Goal: Task Accomplishment & Management: Manage account settings

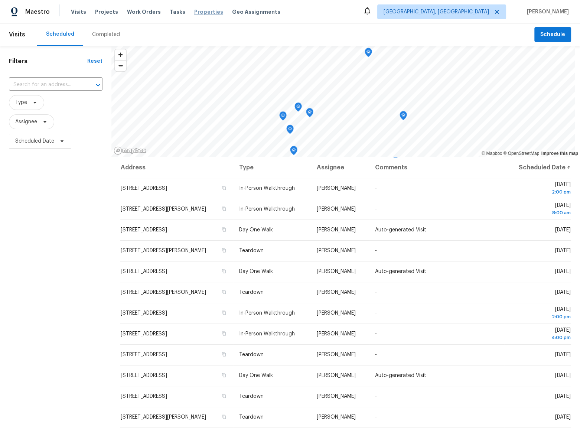
click at [199, 14] on span "Properties" at bounding box center [208, 11] width 29 height 7
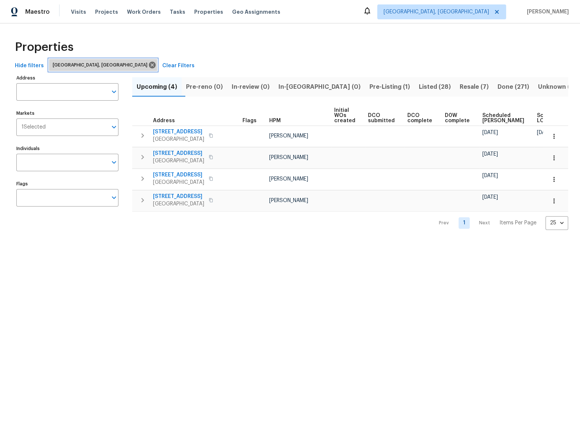
click at [73, 65] on span "Albuquerque, NM" at bounding box center [102, 64] width 98 height 7
click at [148, 65] on icon at bounding box center [152, 65] width 8 height 8
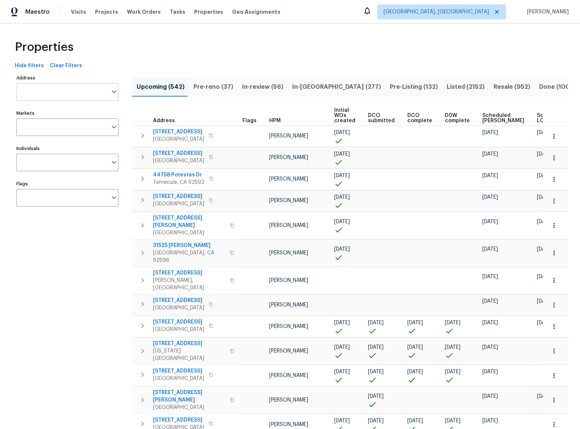
click at [32, 92] on input "Address" at bounding box center [61, 91] width 91 height 17
type input "2222"
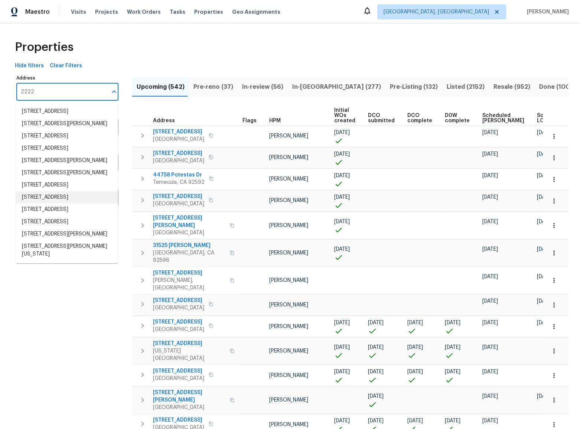
click at [85, 204] on li "2222 Princess Snow Cir Katy TX 77493" at bounding box center [67, 197] width 102 height 12
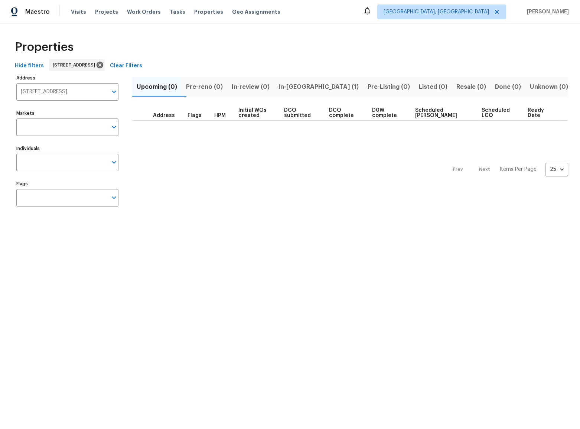
click at [315, 83] on span "In-reno (1)" at bounding box center [319, 87] width 80 height 10
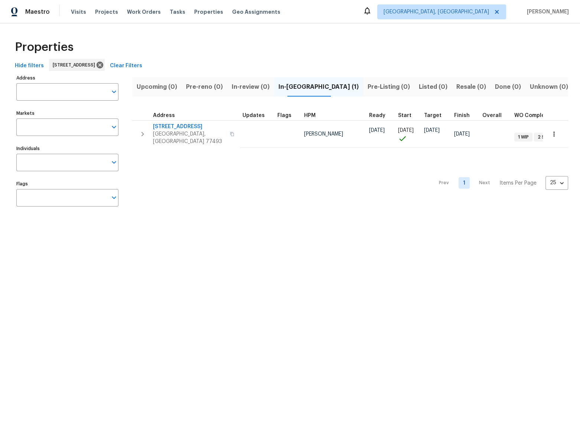
type input "2222 Princess Snow Cir Katy TX 77493"
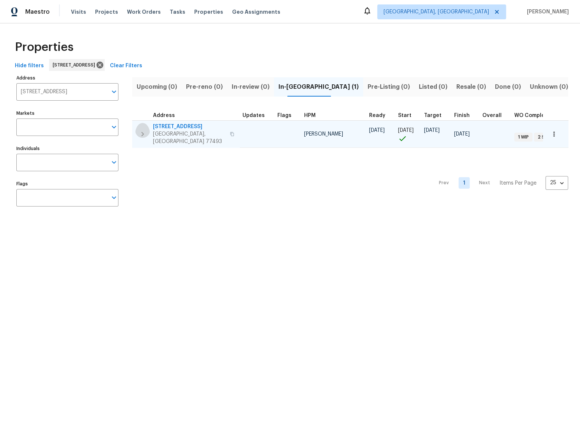
click at [145, 130] on icon "button" at bounding box center [142, 134] width 9 height 9
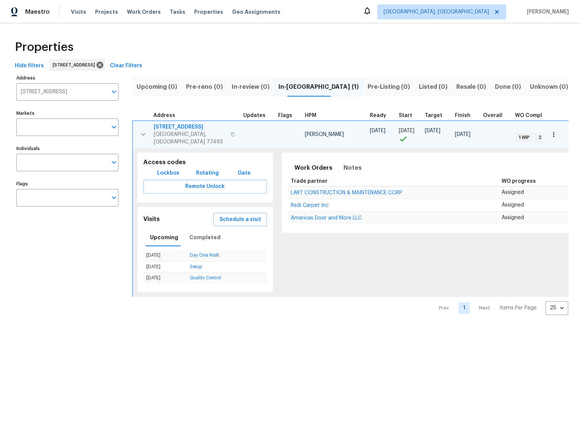
click at [145, 130] on icon "button" at bounding box center [143, 134] width 9 height 9
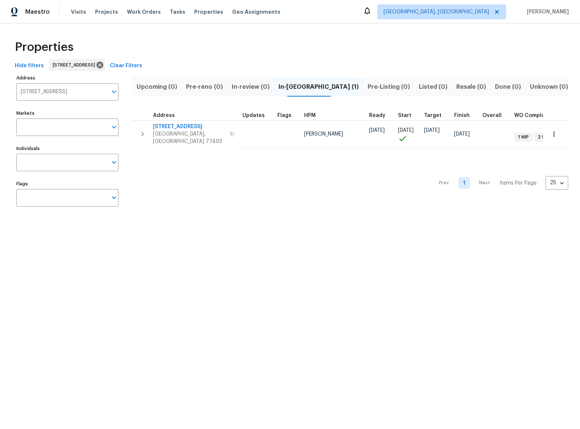
click at [142, 130] on icon "button" at bounding box center [142, 134] width 9 height 9
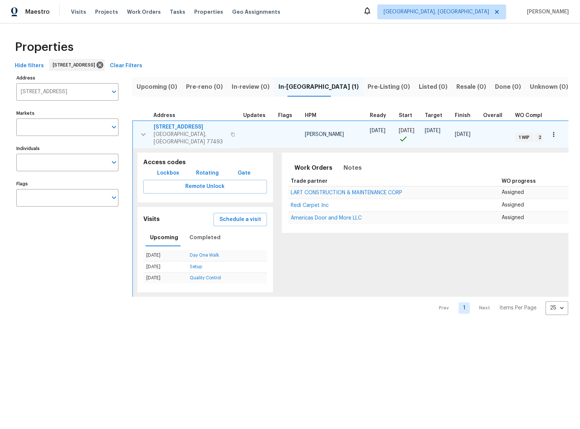
click at [198, 124] on span "2222 Princess Snow Cir" at bounding box center [190, 126] width 72 height 7
click at [78, 11] on span "Visits" at bounding box center [78, 11] width 15 height 7
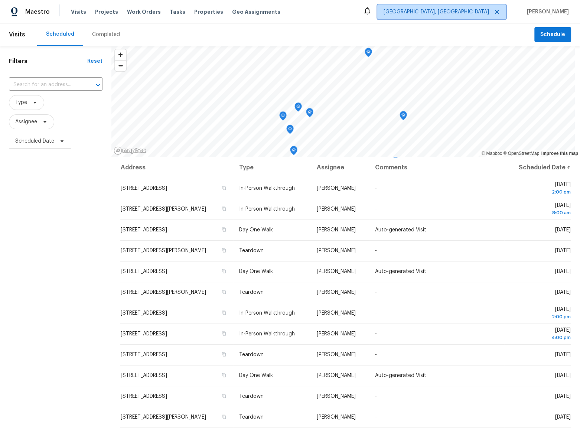
click at [462, 18] on span "Albuquerque, NM" at bounding box center [441, 11] width 129 height 15
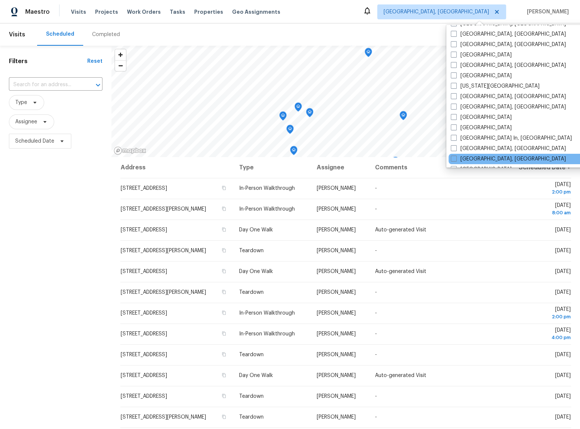
scroll to position [497, 0]
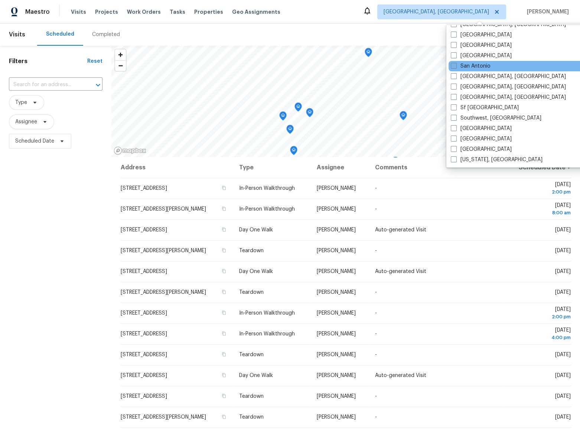
click at [482, 68] on label "San Antonio" at bounding box center [471, 65] width 40 height 7
click at [456, 67] on input "San Antonio" at bounding box center [453, 64] width 5 height 5
checkbox input "true"
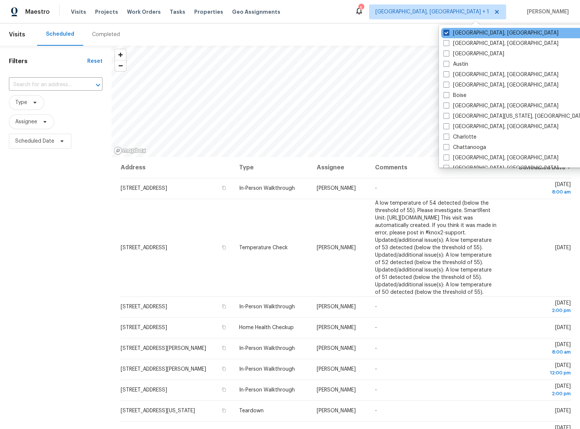
click at [470, 30] on label "Albuquerque, NM" at bounding box center [501, 32] width 115 height 7
click at [448, 30] on input "Albuquerque, NM" at bounding box center [446, 31] width 5 height 5
checkbox input "false"
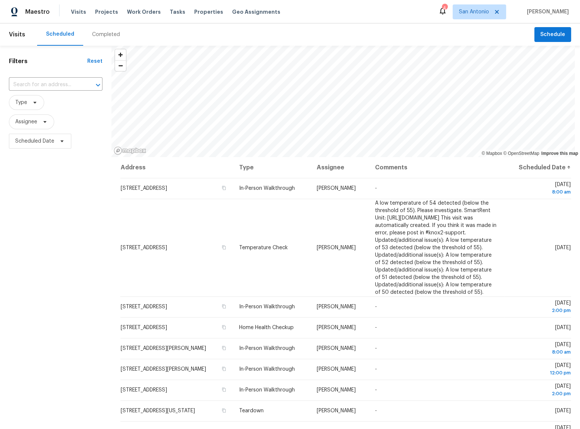
click at [375, 30] on div "Scheduled Completed" at bounding box center [285, 34] width 497 height 22
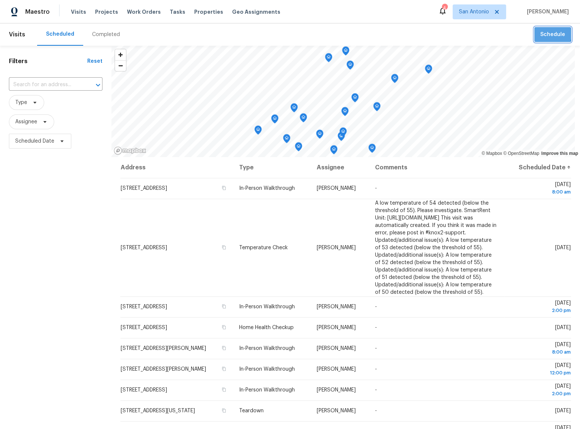
click at [541, 32] on span "Schedule" at bounding box center [553, 34] width 25 height 9
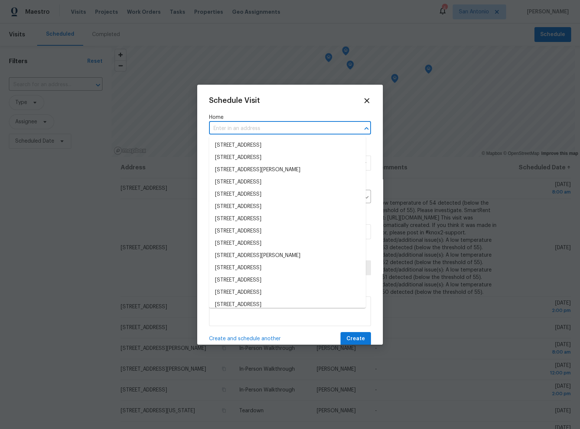
click at [255, 132] on input "text" at bounding box center [279, 129] width 141 height 12
click at [287, 146] on li "3855 Bogie Way, Converse, TX 78109" at bounding box center [287, 145] width 157 height 12
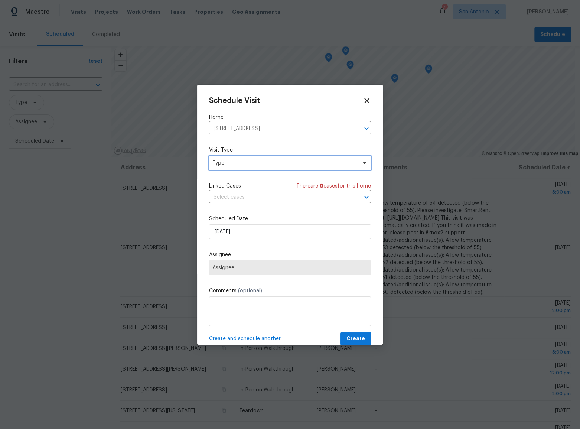
click at [263, 161] on span "Type" at bounding box center [284, 162] width 145 height 7
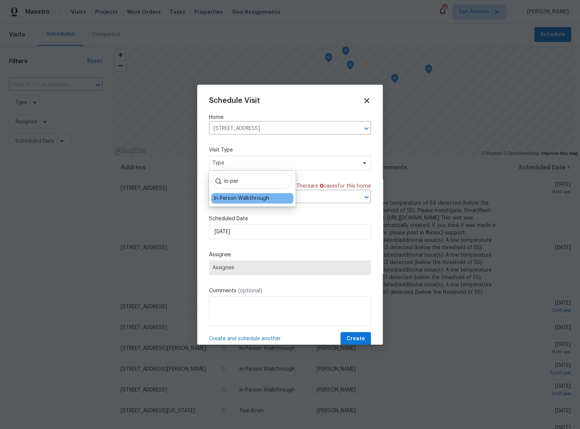
type input "in-per"
click at [250, 197] on div "In-Person Walkthrough" at bounding box center [242, 198] width 56 height 7
type input "08/29/2025 10:49 am"
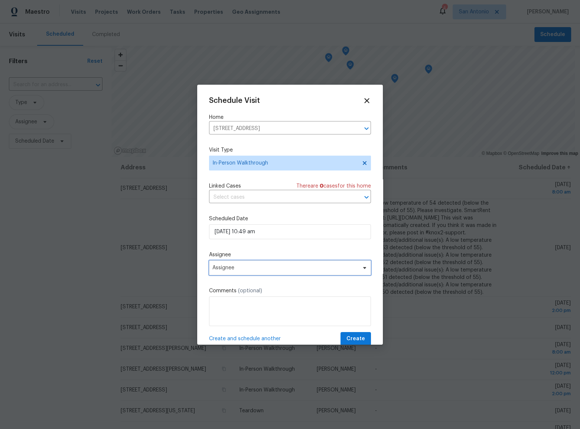
click at [256, 265] on span "Assignee" at bounding box center [290, 267] width 162 height 15
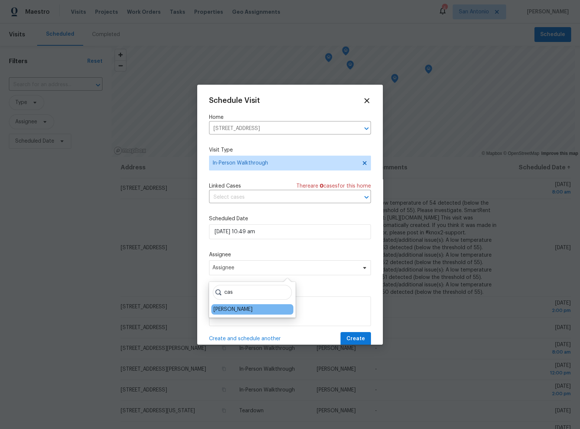
type input "cas"
click at [238, 305] on div "[PERSON_NAME]" at bounding box center [252, 309] width 82 height 10
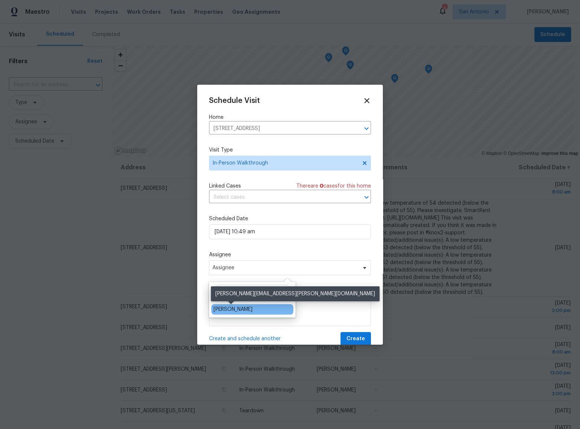
click at [237, 310] on div "[PERSON_NAME]" at bounding box center [233, 309] width 39 height 7
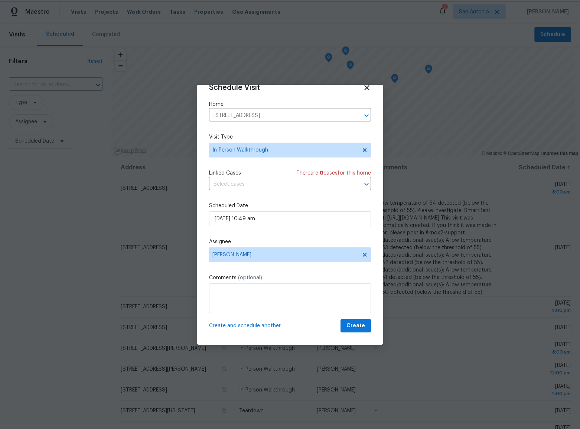
scroll to position [14, 0]
click at [225, 325] on span "Create and schedule another" at bounding box center [245, 325] width 72 height 7
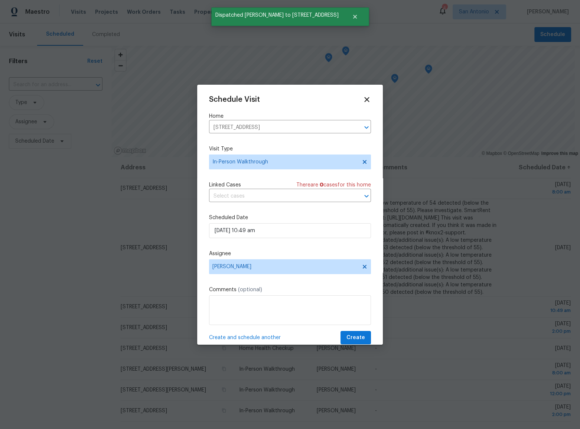
scroll to position [0, 0]
click at [251, 163] on span "In-Person Walkthrough" at bounding box center [284, 162] width 145 height 7
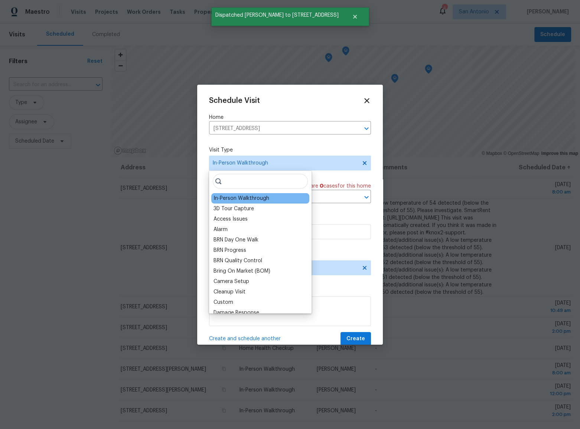
click at [250, 182] on input "search" at bounding box center [260, 181] width 95 height 15
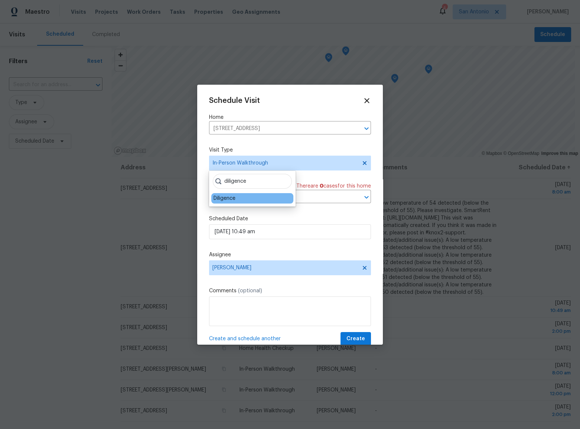
type input "diligence"
click at [223, 199] on div "Diligence" at bounding box center [225, 198] width 22 height 7
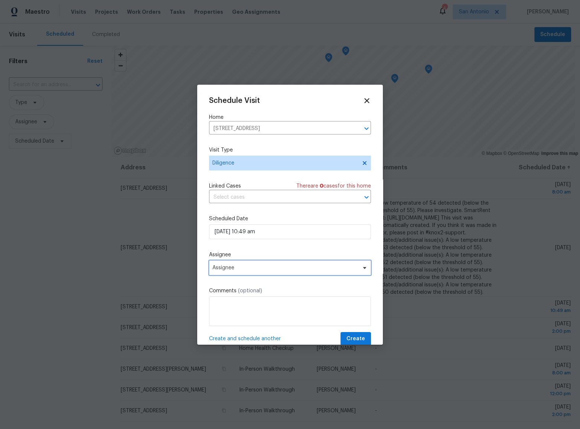
click at [245, 271] on span "Assignee" at bounding box center [285, 268] width 146 height 6
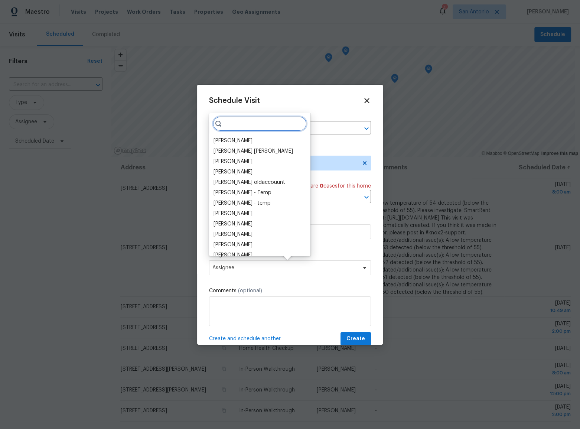
click at [238, 122] on input "search" at bounding box center [260, 123] width 94 height 15
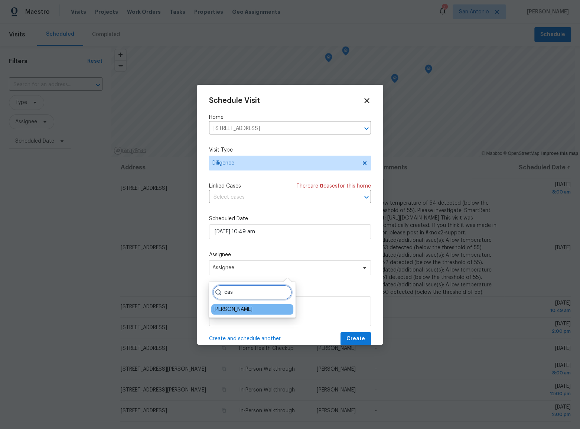
type input "cas"
click at [238, 308] on div "[PERSON_NAME]" at bounding box center [233, 309] width 39 height 7
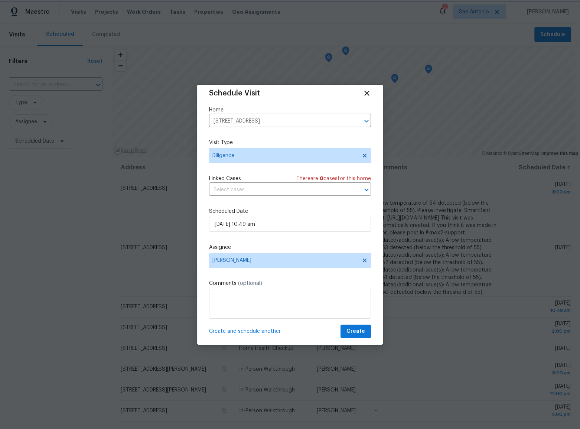
scroll to position [14, 0]
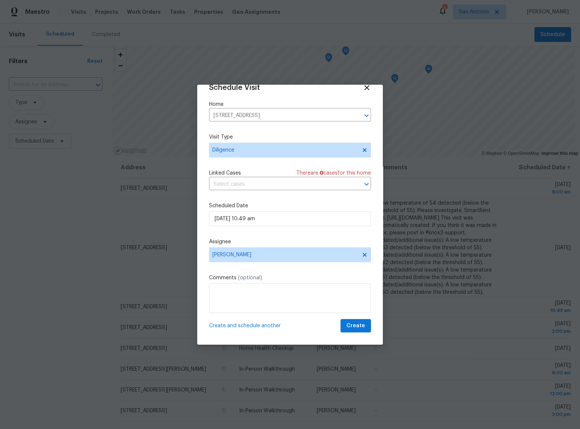
click at [243, 325] on span "Create and schedule another" at bounding box center [245, 325] width 72 height 7
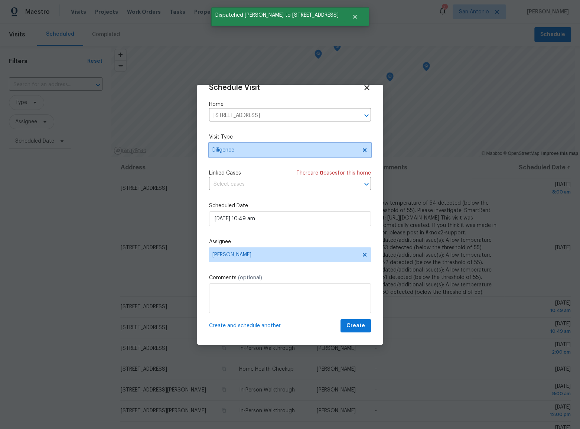
click at [245, 149] on span "Diligence" at bounding box center [284, 149] width 145 height 7
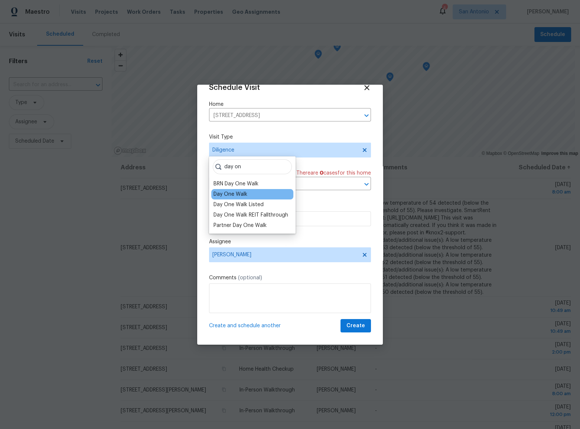
type input "day on"
click at [256, 192] on div "Day One Walk" at bounding box center [252, 194] width 82 height 10
click at [232, 193] on div "Day One Walk" at bounding box center [231, 194] width 34 height 7
type input "8/29/2025"
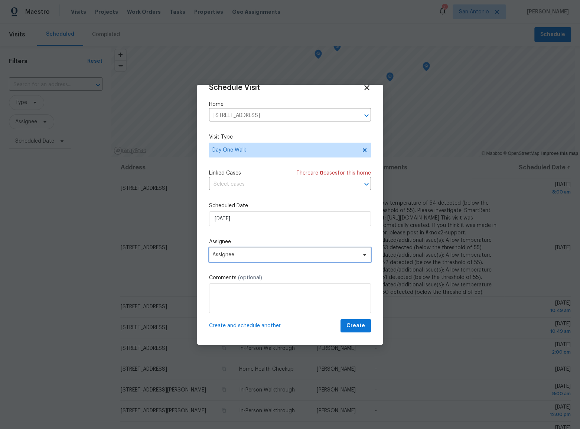
click at [248, 253] on span "Assignee" at bounding box center [285, 255] width 146 height 6
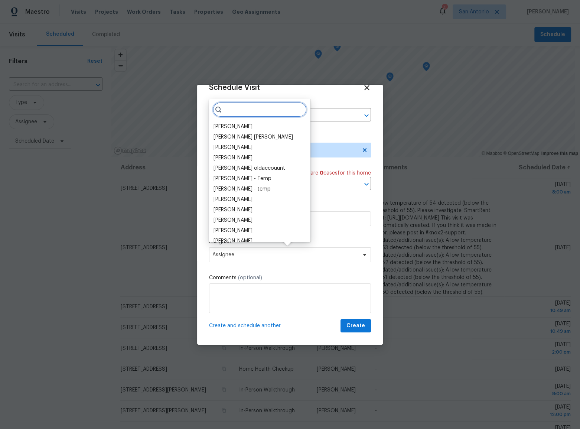
click at [248, 108] on input "search" at bounding box center [260, 109] width 94 height 15
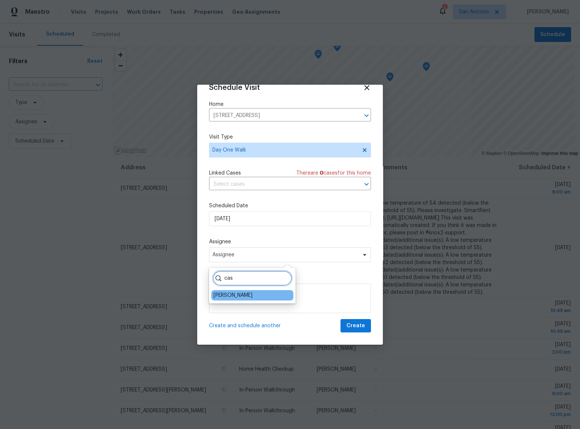
type input "cas"
click at [238, 293] on div "[PERSON_NAME]" at bounding box center [233, 295] width 39 height 7
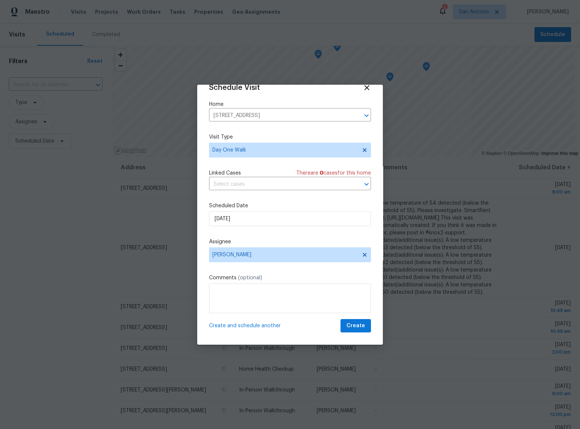
click at [245, 325] on span "Create and schedule another" at bounding box center [245, 325] width 72 height 7
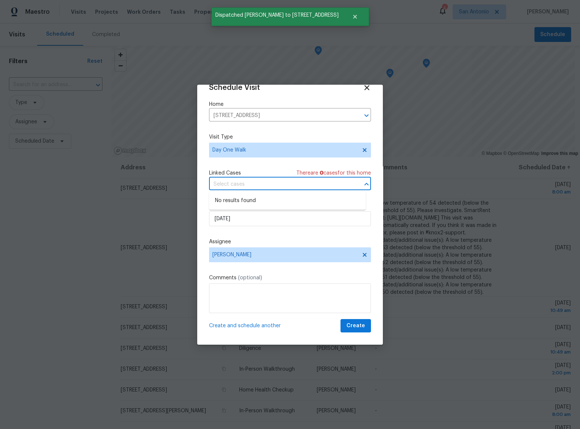
click at [254, 181] on input "text" at bounding box center [279, 185] width 141 height 12
click at [256, 147] on span "Day One Walk" at bounding box center [284, 149] width 145 height 7
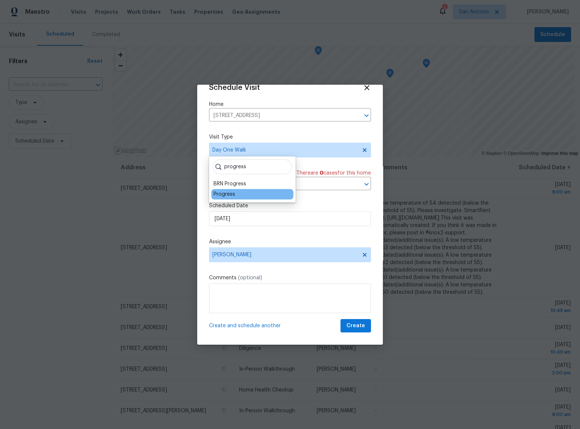
type input "progress"
click at [219, 192] on div "Progress" at bounding box center [225, 194] width 22 height 7
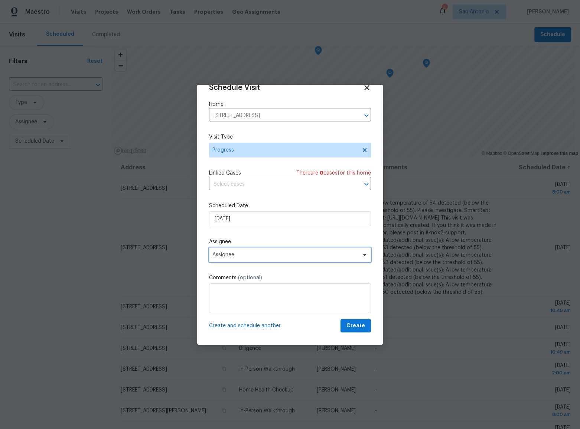
click at [253, 254] on span "Assignee" at bounding box center [285, 255] width 146 height 6
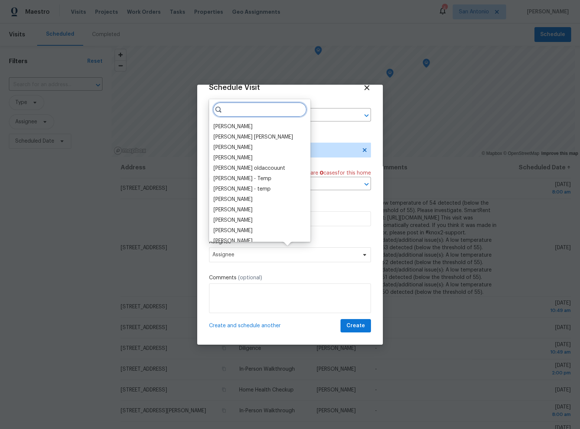
click at [260, 111] on input "search" at bounding box center [260, 109] width 94 height 15
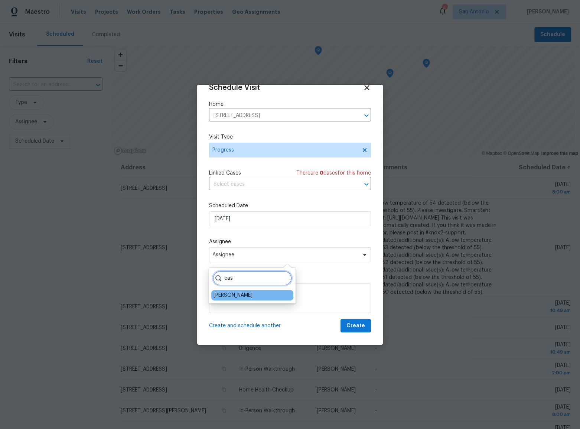
type input "cas"
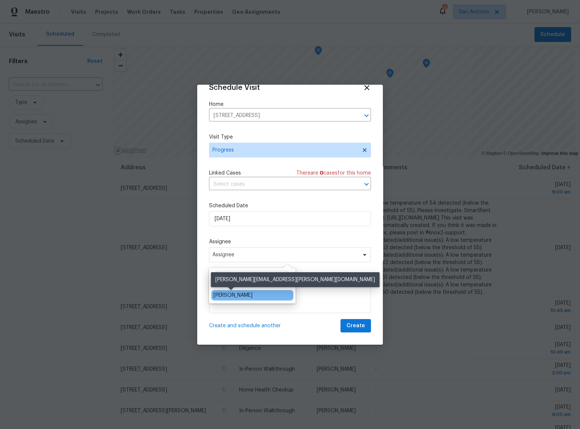
click at [234, 293] on div "[PERSON_NAME]" at bounding box center [233, 295] width 39 height 7
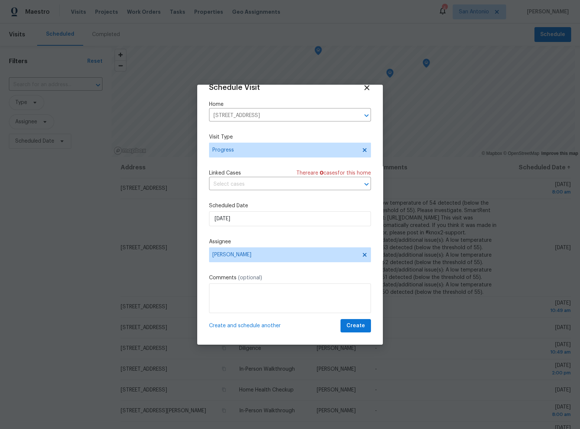
click at [242, 324] on span "Create and schedule another" at bounding box center [245, 325] width 72 height 7
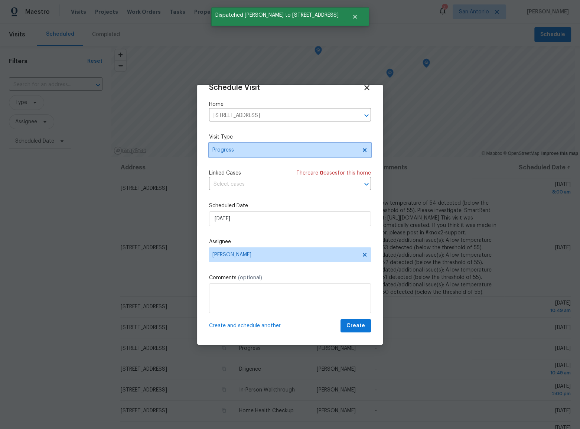
click at [253, 150] on span "Progress" at bounding box center [284, 149] width 145 height 7
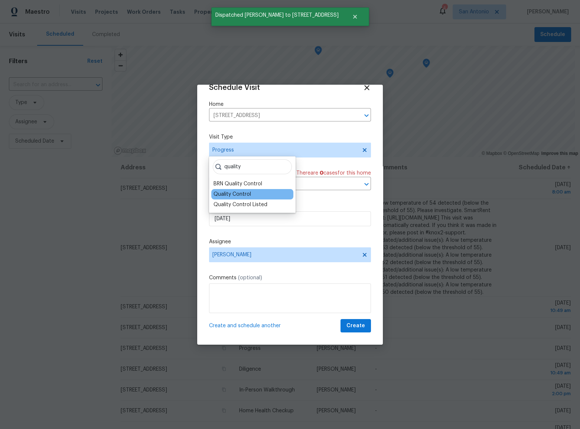
type input "quality"
click at [250, 191] on div "Quality Control" at bounding box center [233, 194] width 38 height 7
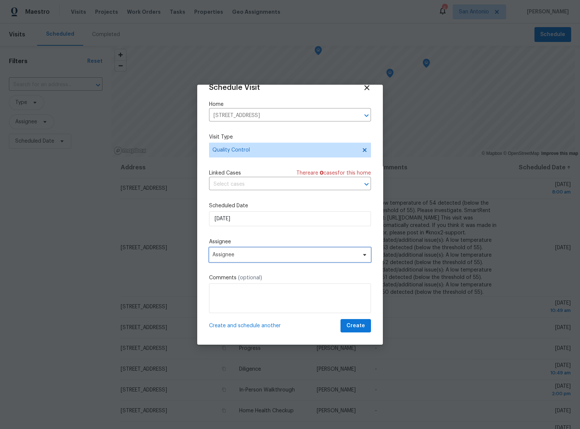
click at [240, 256] on span "Assignee" at bounding box center [285, 255] width 146 height 6
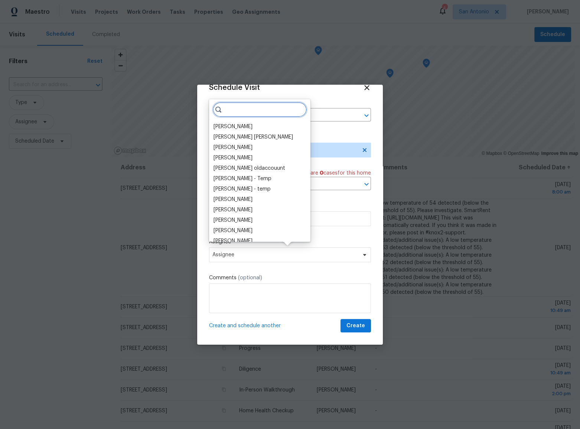
click at [235, 106] on input "search" at bounding box center [260, 109] width 94 height 15
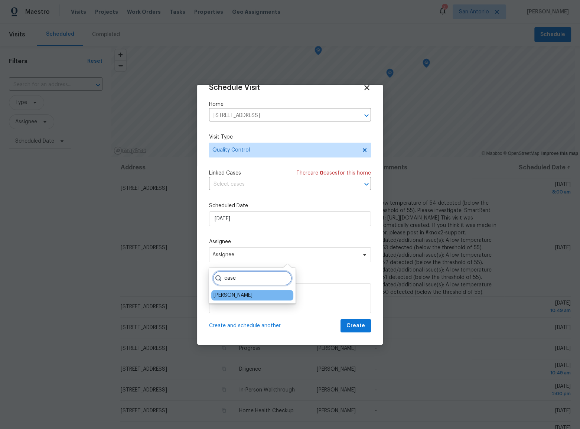
type input "case"
click at [245, 299] on div "[PERSON_NAME]" at bounding box center [252, 295] width 82 height 10
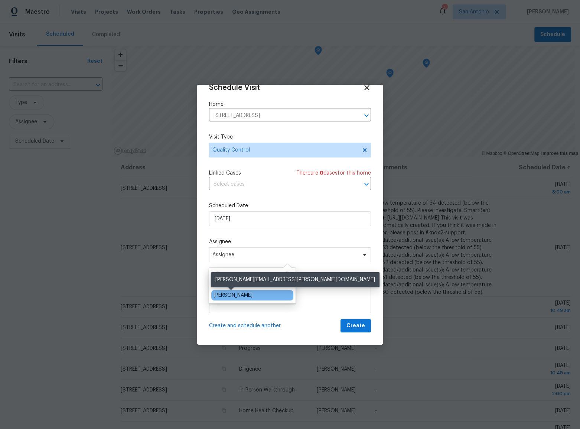
click at [245, 295] on div "[PERSON_NAME]" at bounding box center [233, 295] width 39 height 7
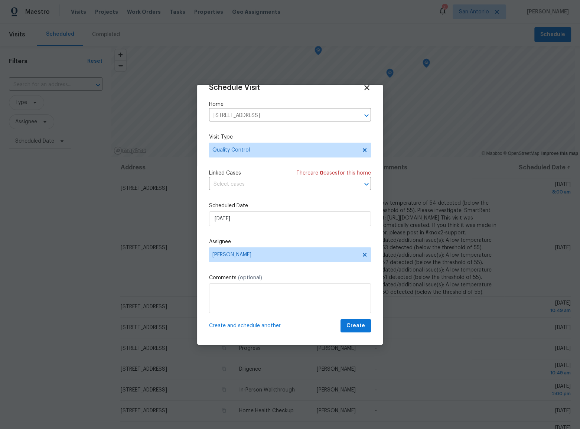
click at [221, 323] on span "Create and schedule another" at bounding box center [245, 325] width 72 height 7
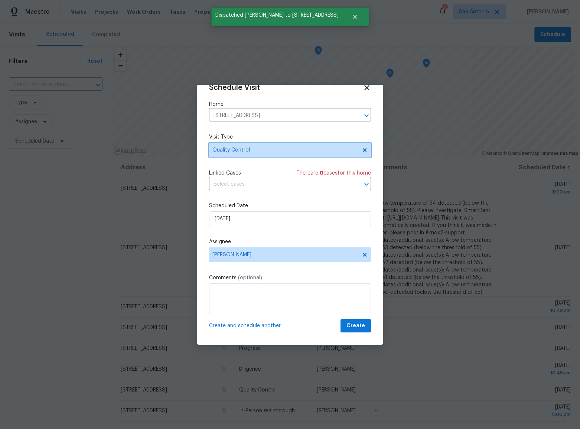
click at [244, 153] on span "Quality Control" at bounding box center [290, 150] width 162 height 15
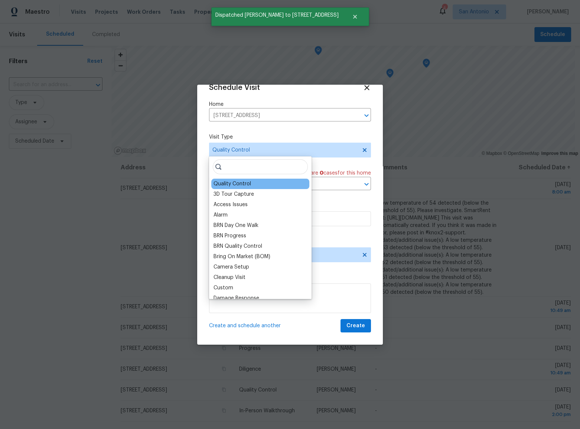
click at [247, 171] on input "search" at bounding box center [260, 166] width 95 height 15
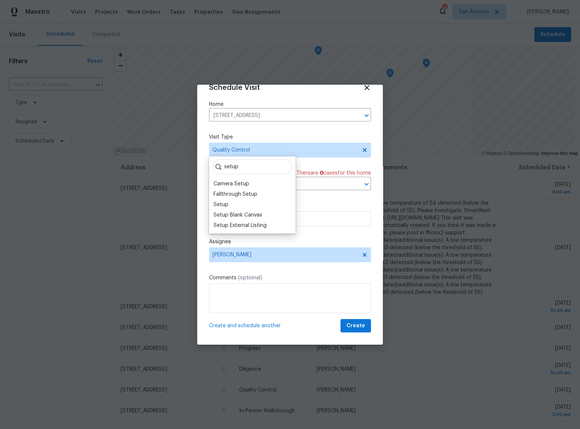
type input "setup"
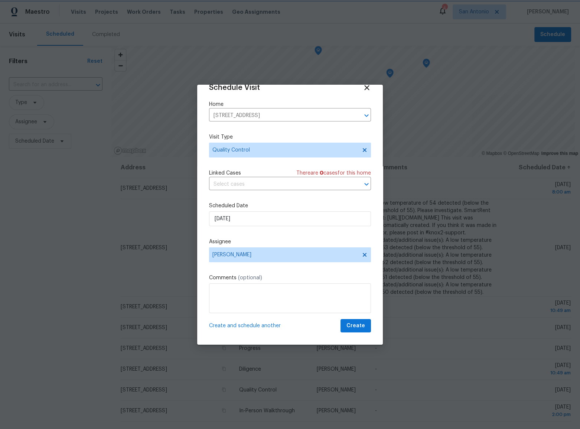
click at [257, 137] on label "Visit Type" at bounding box center [290, 136] width 162 height 7
click at [264, 102] on label "Home" at bounding box center [290, 104] width 162 height 7
click at [238, 254] on span "[PERSON_NAME]" at bounding box center [285, 255] width 146 height 6
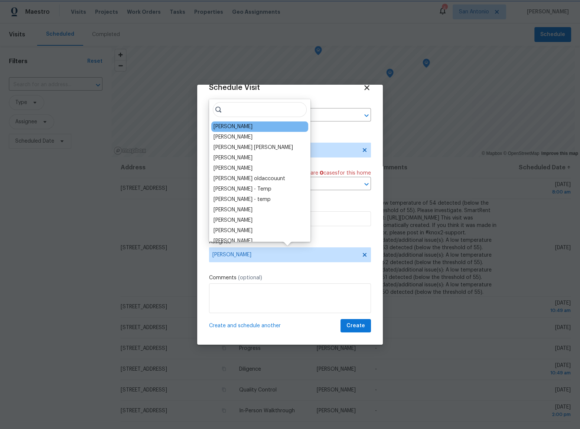
click at [333, 230] on div "Schedule Visit Home 3855 Bogie Way, Converse, TX 78109 ​ Visit Type Quality Con…" at bounding box center [290, 208] width 162 height 249
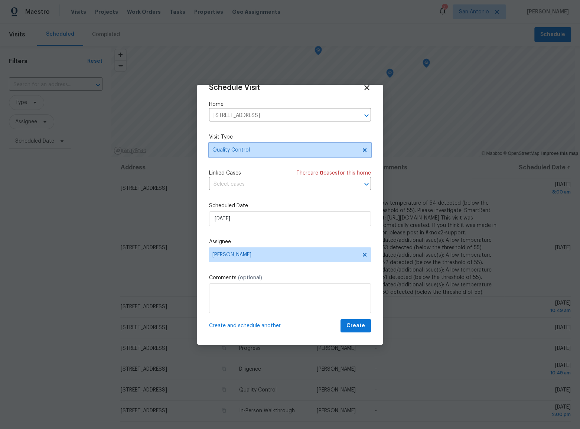
click at [247, 148] on span "Quality Control" at bounding box center [284, 149] width 145 height 7
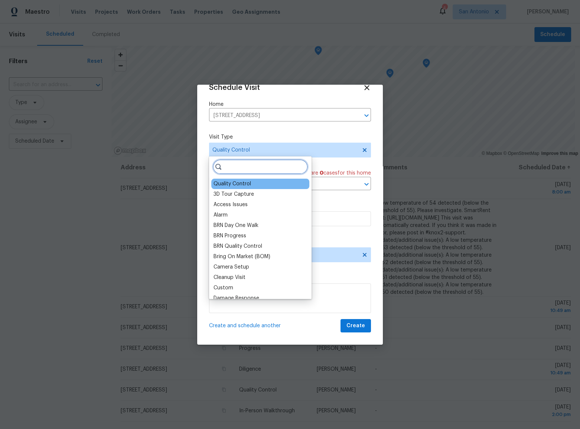
click at [244, 167] on input "search" at bounding box center [260, 166] width 95 height 15
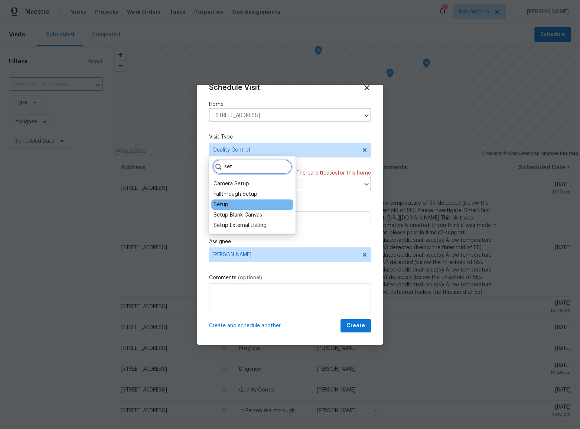
type input "set"
click at [222, 206] on div "Setup" at bounding box center [221, 204] width 15 height 7
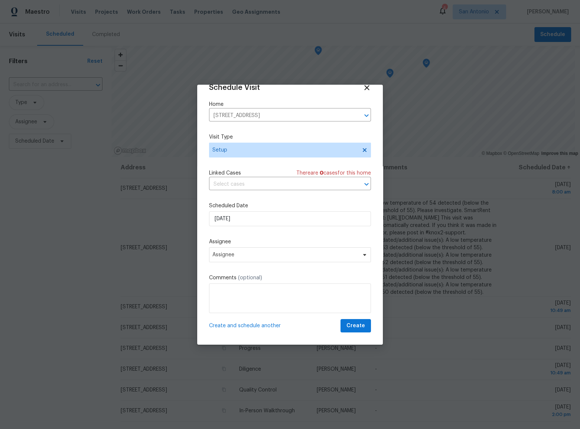
click at [249, 325] on span "Create and schedule another" at bounding box center [245, 325] width 72 height 7
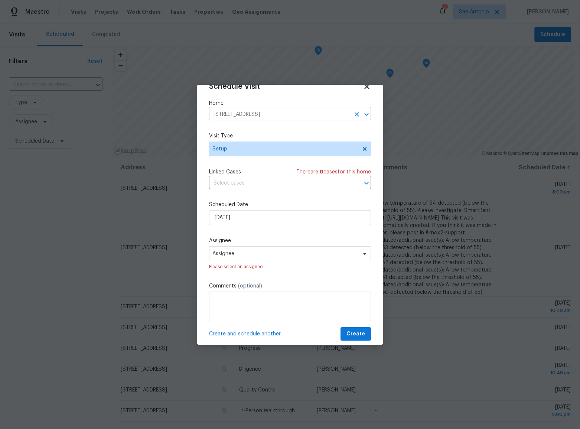
click at [274, 110] on input "3855 Bogie Way, Converse, TX 78109" at bounding box center [279, 115] width 141 height 12
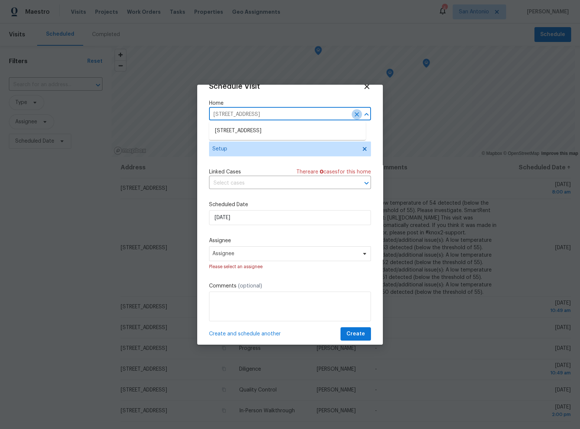
click at [353, 111] on icon "Clear" at bounding box center [356, 114] width 7 height 7
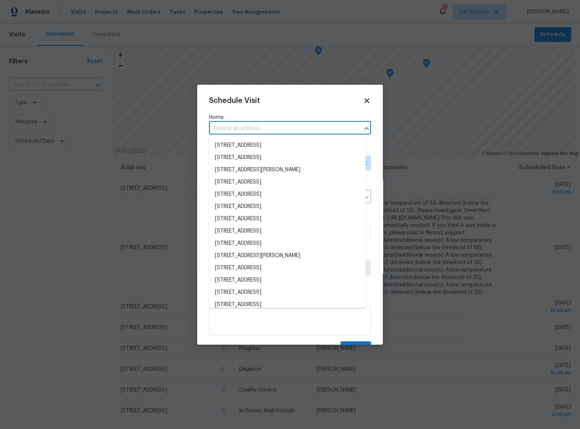
click at [273, 124] on input "text" at bounding box center [279, 129] width 141 height 12
click at [274, 169] on li "12203 Medina Ml, San Antonio, TX 78253" at bounding box center [287, 170] width 157 height 12
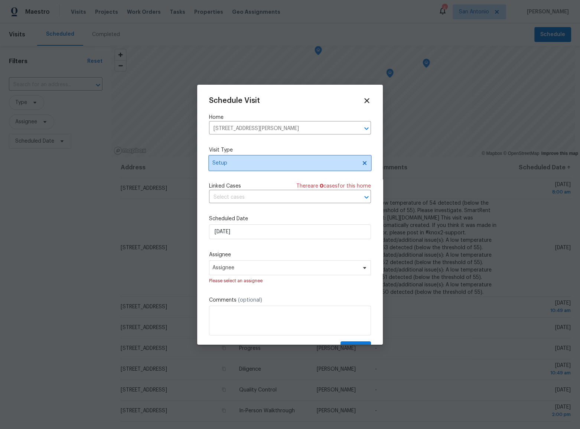
click at [233, 162] on span "Setup" at bounding box center [284, 162] width 145 height 7
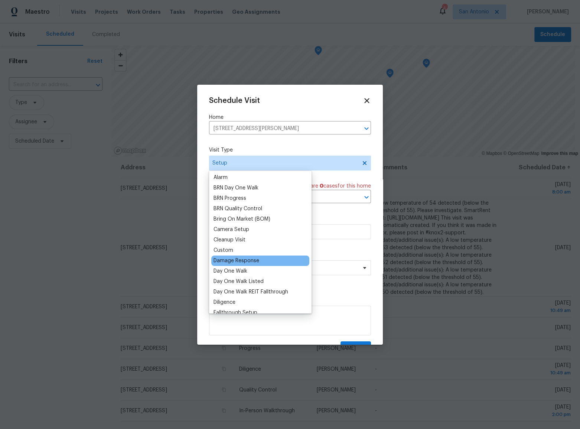
scroll to position [67, 0]
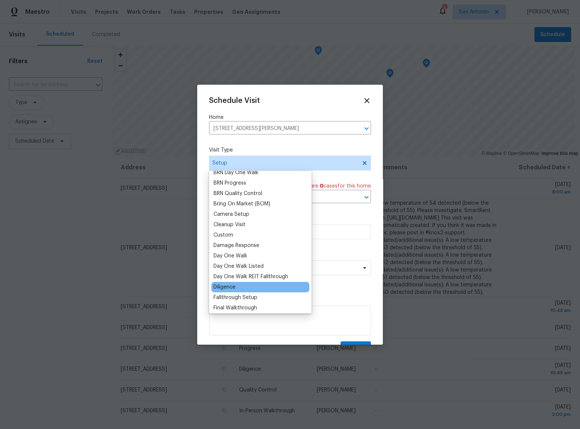
click at [226, 285] on div "Diligence" at bounding box center [225, 286] width 22 height 7
type input "08/29/2025 10:49 am"
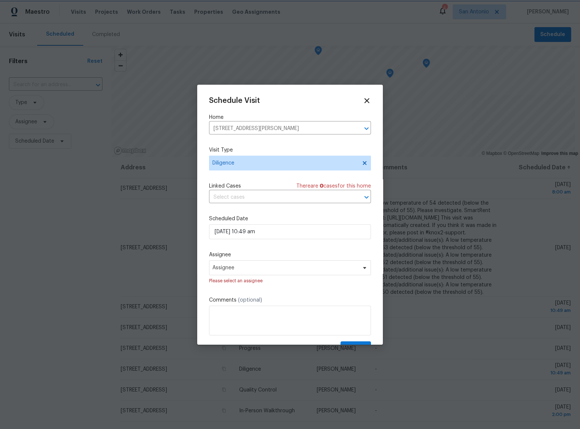
scroll to position [23, 0]
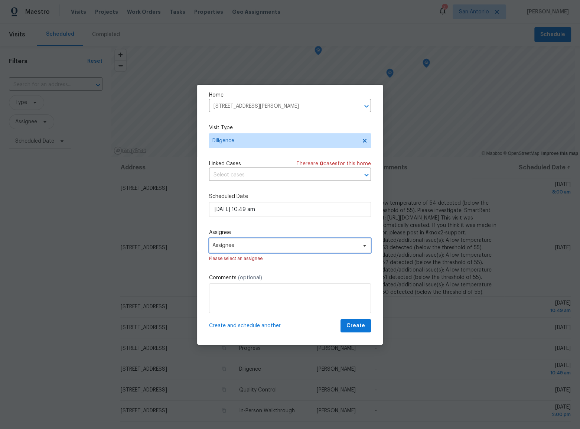
click at [251, 246] on span "Assignee" at bounding box center [285, 246] width 146 height 6
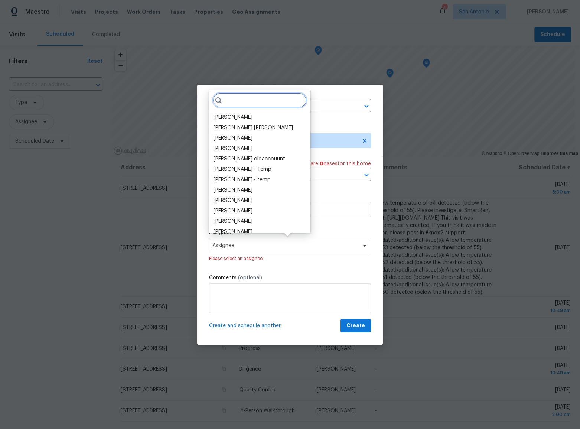
click at [246, 99] on input "search" at bounding box center [260, 100] width 94 height 15
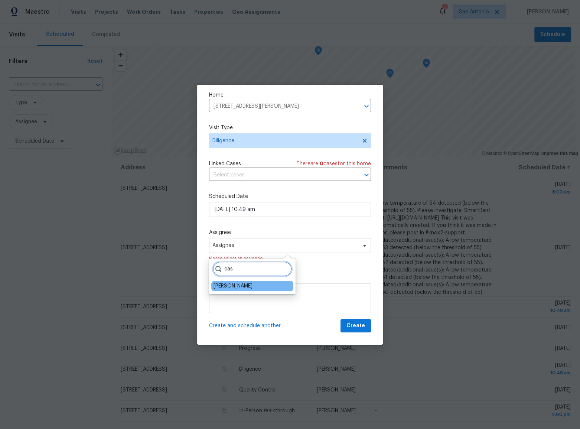
type input "cas"
click at [228, 290] on div "[PERSON_NAME]" at bounding box center [252, 286] width 82 height 10
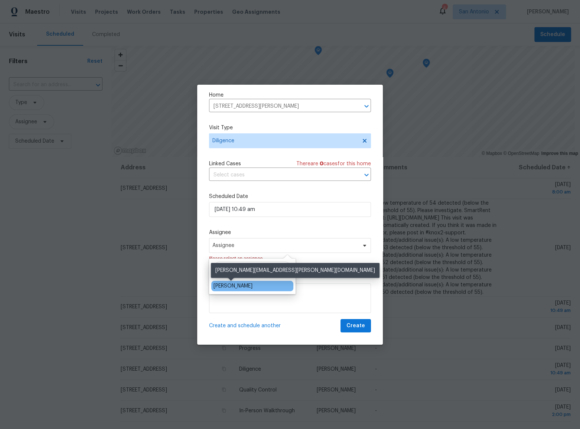
click at [228, 287] on div "[PERSON_NAME]" at bounding box center [233, 285] width 39 height 7
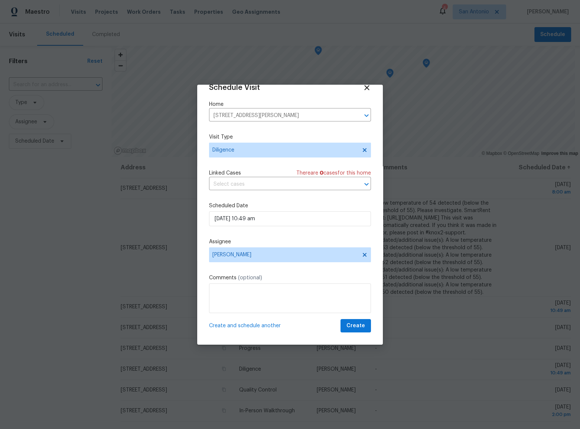
click at [240, 325] on span "Create and schedule another" at bounding box center [245, 325] width 72 height 7
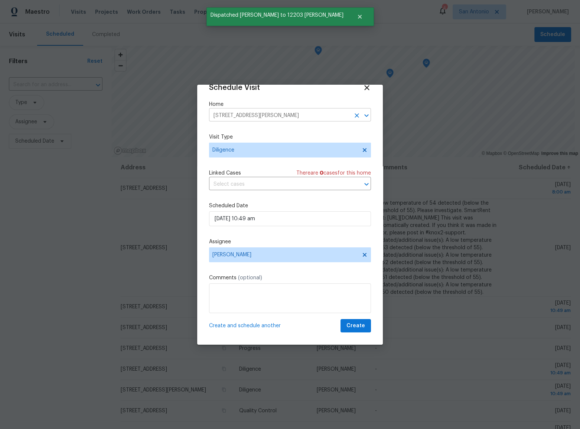
click at [253, 114] on input "12203 Medina Ml, San Antonio, TX 78253" at bounding box center [279, 116] width 141 height 12
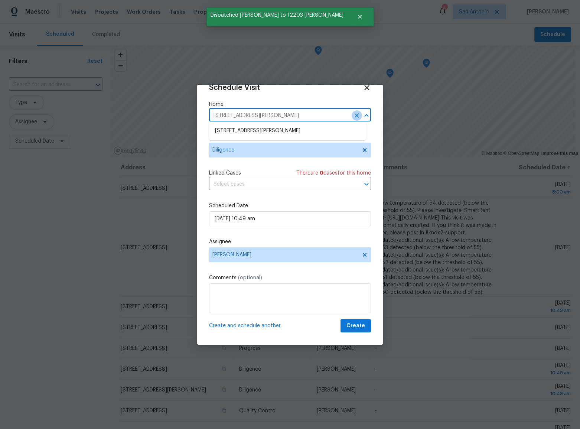
click at [353, 114] on icon "Clear" at bounding box center [356, 115] width 7 height 7
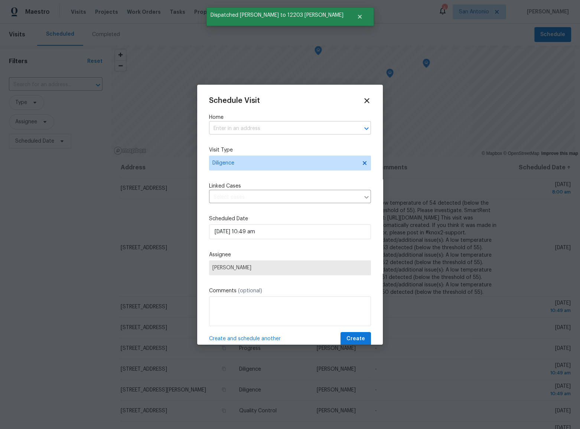
click at [253, 130] on input "text" at bounding box center [279, 129] width 141 height 12
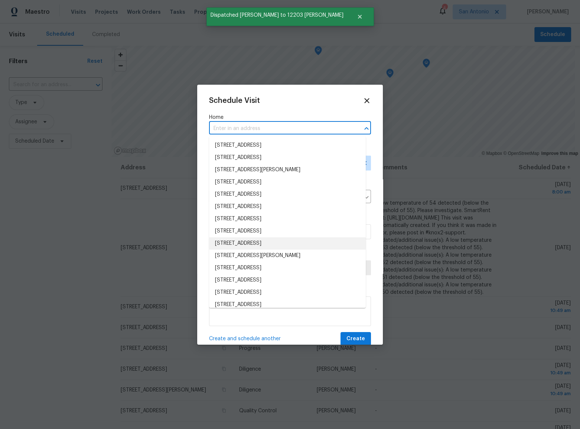
click at [244, 240] on li "7323 Galileo Line, San Antonio, TX 78252" at bounding box center [287, 243] width 157 height 12
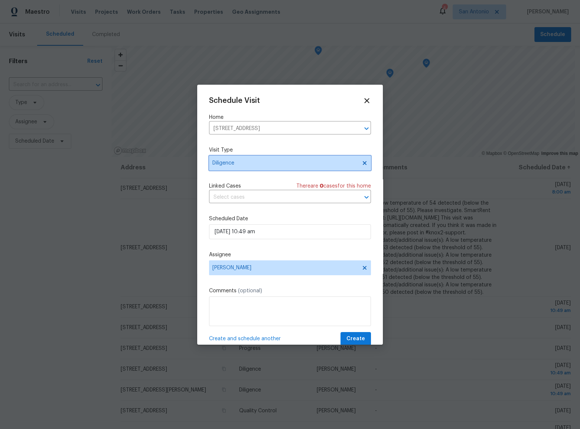
click at [244, 163] on span "Diligence" at bounding box center [284, 162] width 145 height 7
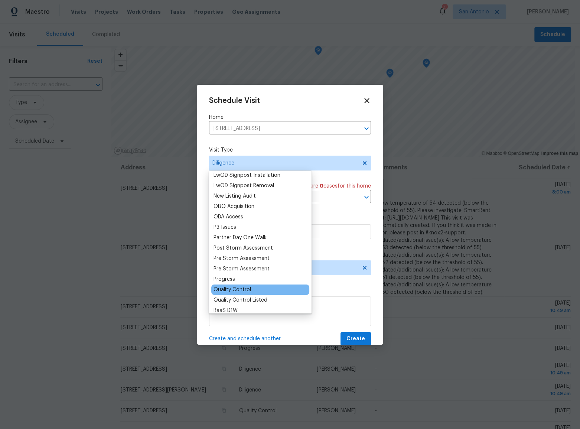
scroll to position [405, 0]
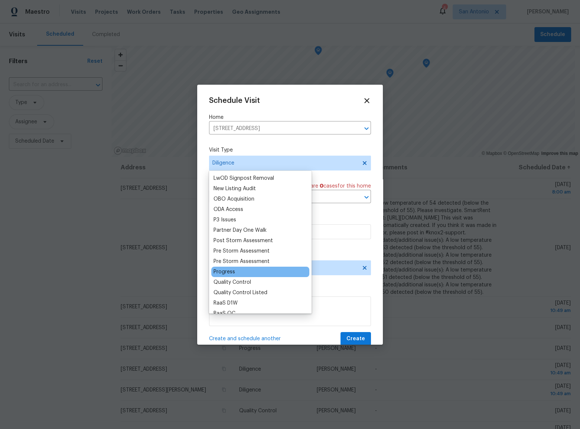
click at [230, 272] on div "Progress" at bounding box center [225, 271] width 22 height 7
type input "8/29/2025"
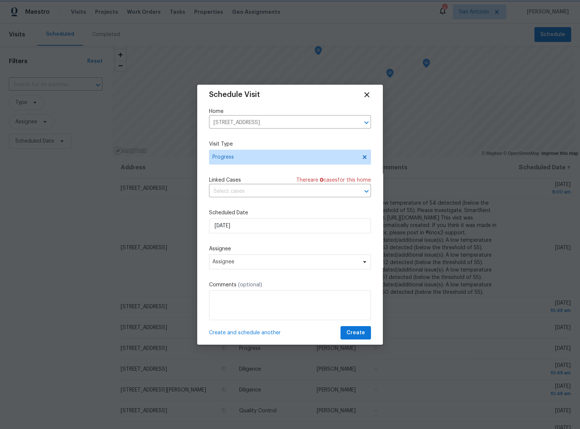
scroll to position [14, 0]
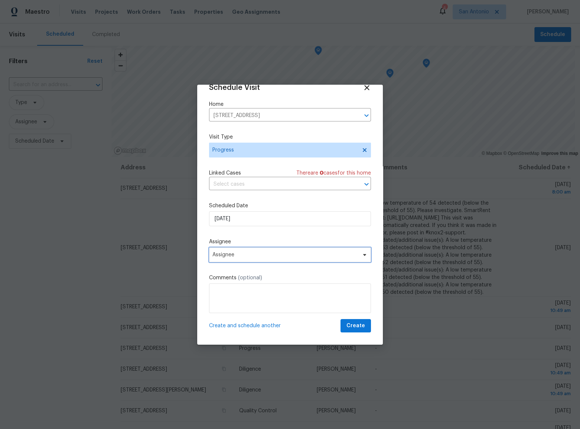
click at [233, 255] on span "Assignee" at bounding box center [285, 255] width 146 height 6
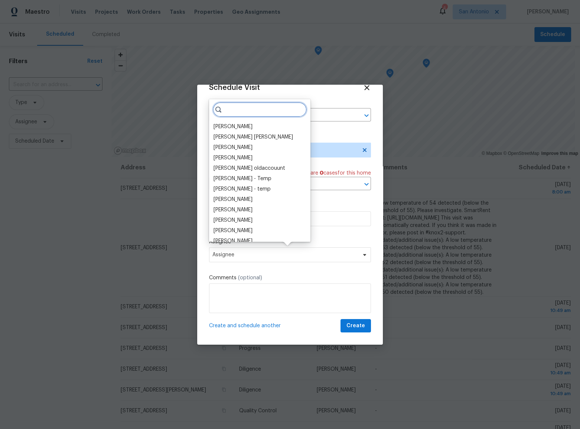
click at [233, 110] on input "search" at bounding box center [260, 109] width 94 height 15
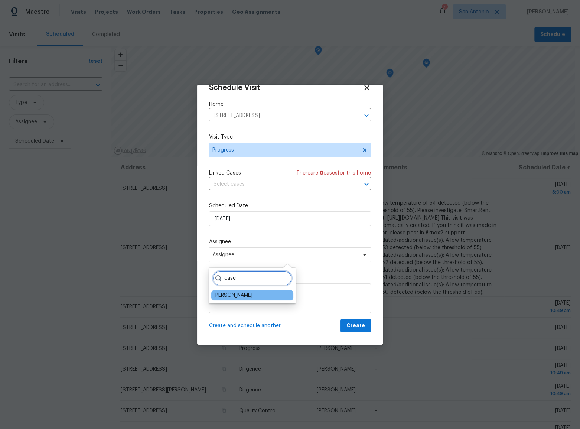
type input "case"
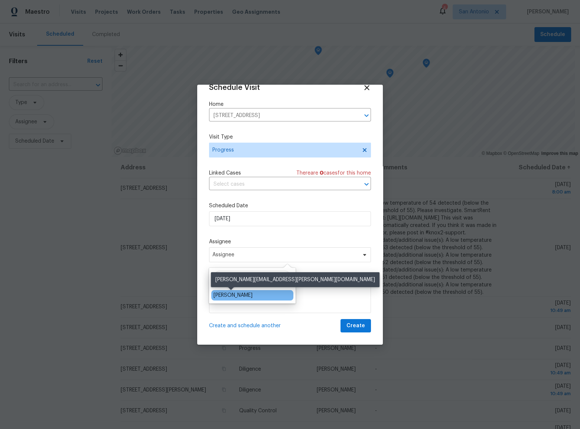
click at [225, 293] on div "[PERSON_NAME]" at bounding box center [233, 295] width 39 height 7
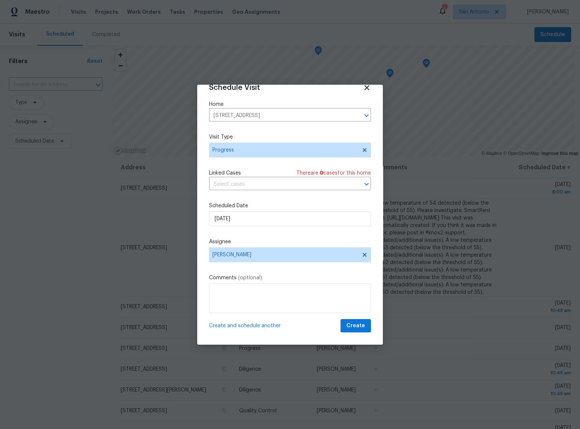
click at [255, 325] on span "Create and schedule another" at bounding box center [245, 325] width 72 height 7
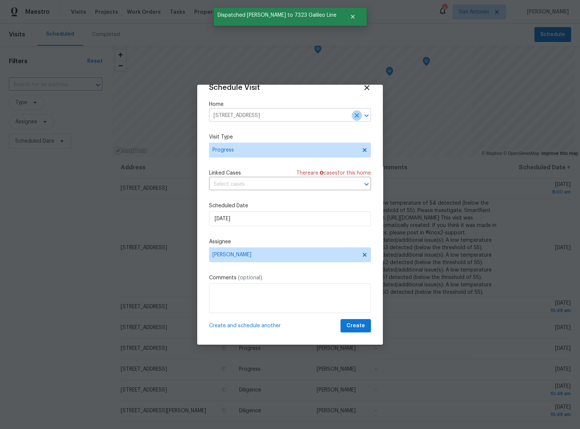
click at [355, 117] on icon "Clear" at bounding box center [357, 115] width 4 height 4
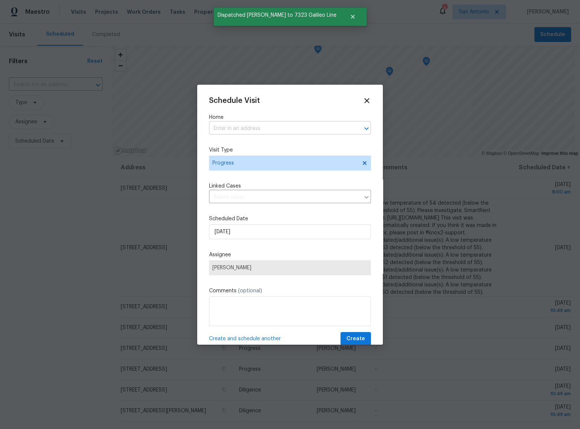
click at [263, 130] on input "text" at bounding box center [279, 129] width 141 height 12
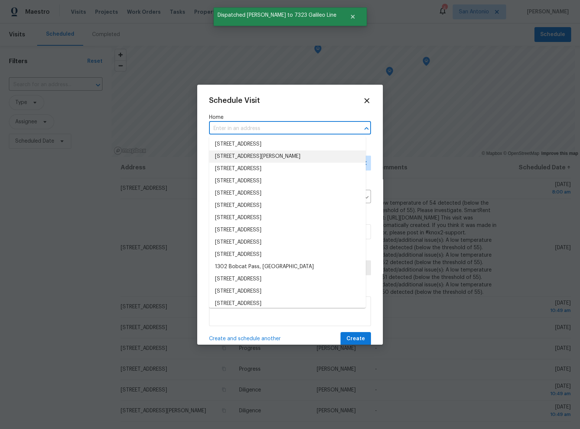
scroll to position [135, 0]
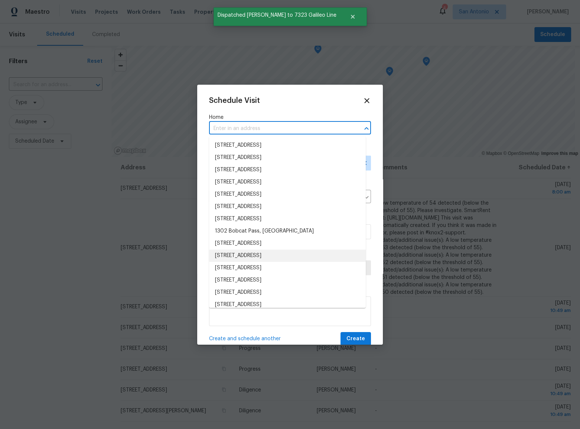
click at [264, 256] on li "7343 Oswego Dr, San Antonio, TX 78250" at bounding box center [287, 256] width 157 height 12
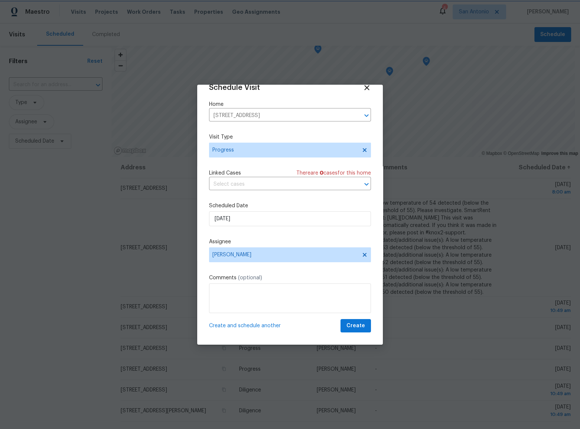
scroll to position [14, 0]
click at [244, 326] on span "Create and schedule another" at bounding box center [245, 325] width 72 height 7
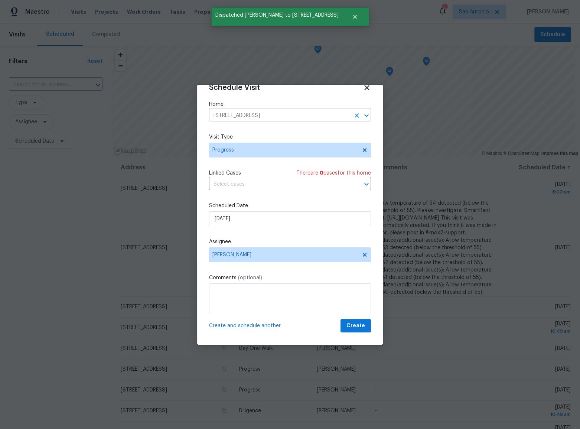
click at [292, 112] on input "7343 Oswego Dr, San Antonio, TX 78250" at bounding box center [279, 116] width 141 height 12
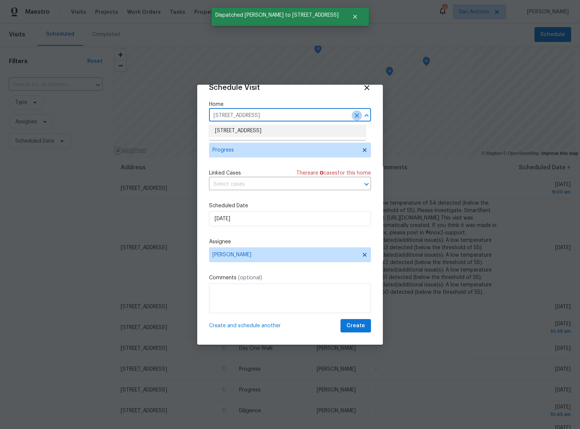
click at [353, 115] on icon "Clear" at bounding box center [356, 115] width 7 height 7
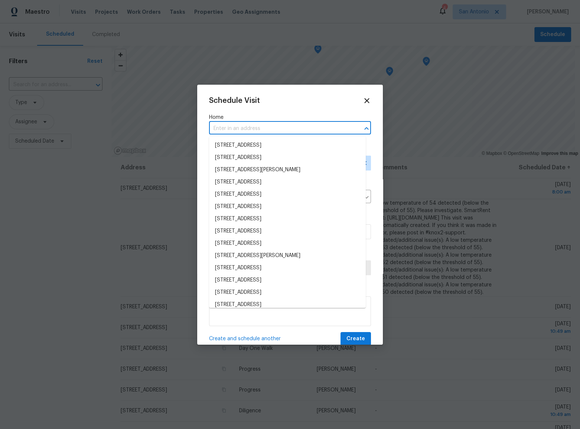
click at [263, 130] on input "text" at bounding box center [279, 129] width 141 height 12
click at [253, 229] on li "12364 Welcome Dr, San Antonio, TX 78233" at bounding box center [287, 231] width 157 height 12
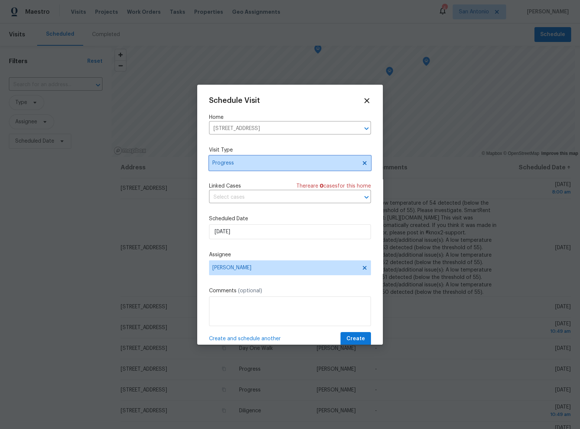
click at [234, 164] on span "Progress" at bounding box center [284, 162] width 145 height 7
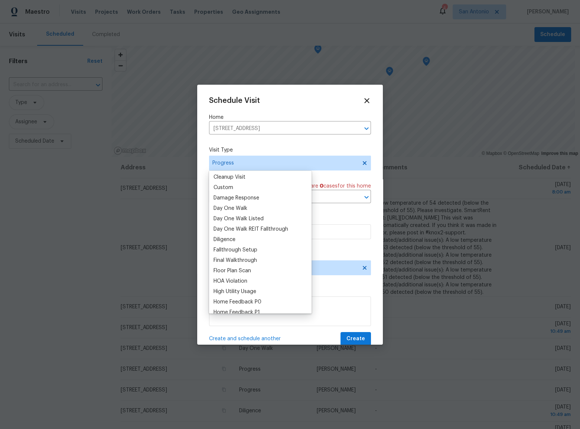
scroll to position [135, 0]
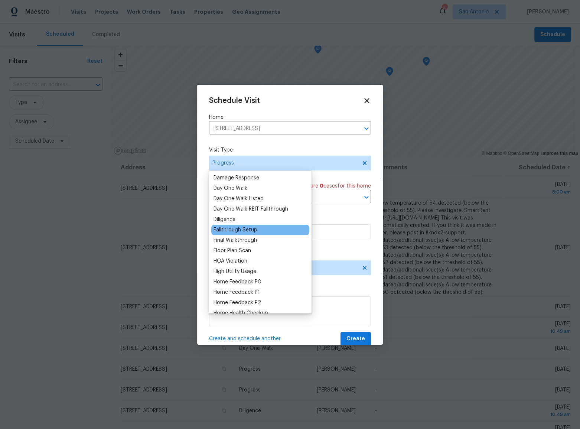
click at [250, 230] on div "Fallthrough Setup" at bounding box center [236, 229] width 44 height 7
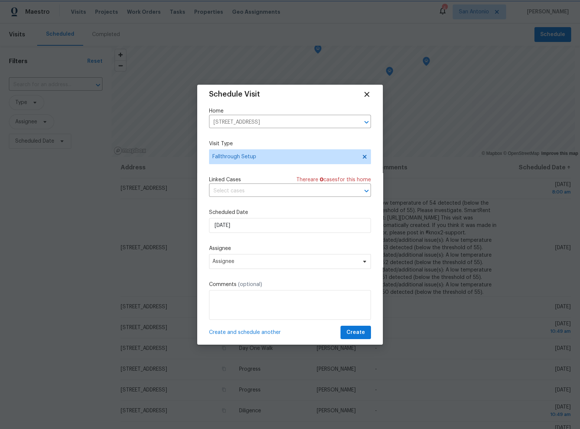
scroll to position [14, 0]
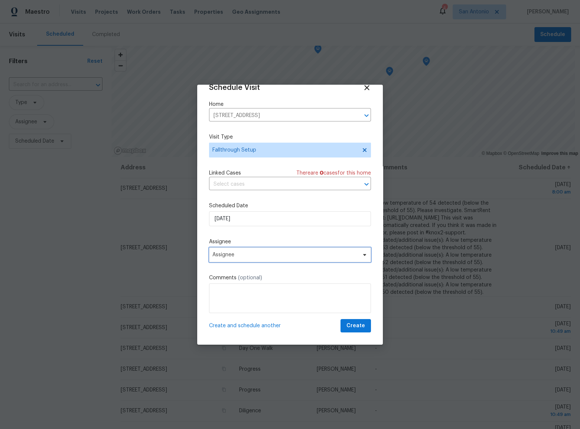
click at [241, 256] on span "Assignee" at bounding box center [285, 255] width 146 height 6
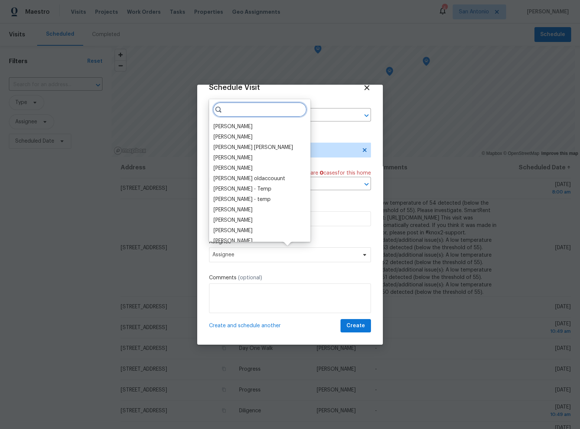
click at [254, 109] on input "search" at bounding box center [260, 109] width 94 height 15
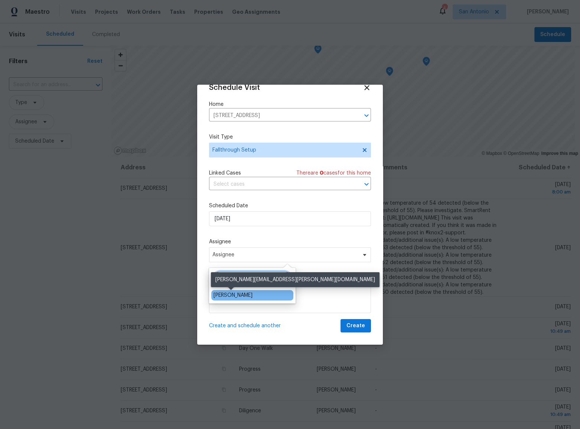
type input "case"
click at [238, 296] on div "[PERSON_NAME]" at bounding box center [233, 295] width 39 height 7
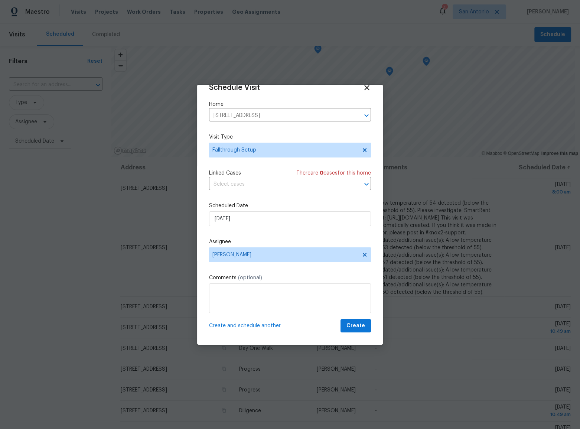
click at [218, 324] on span "Create and schedule another" at bounding box center [245, 325] width 72 height 7
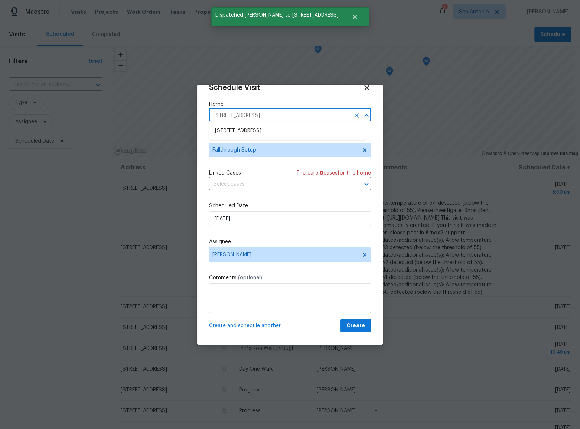
click at [279, 117] on input "12364 Welcome Dr, San Antonio, TX 78233" at bounding box center [279, 116] width 141 height 12
click at [353, 115] on icon "Clear" at bounding box center [356, 115] width 7 height 7
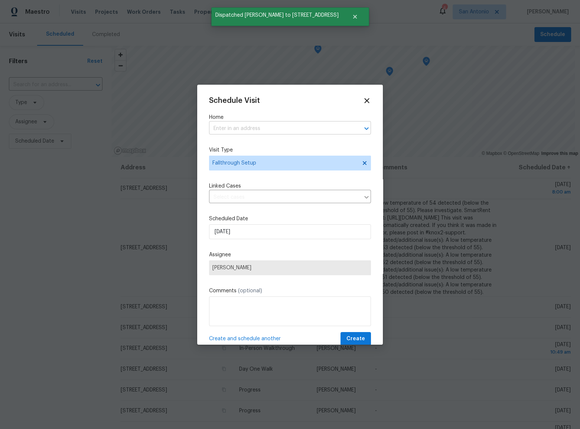
click at [269, 126] on input "text" at bounding box center [279, 129] width 141 height 12
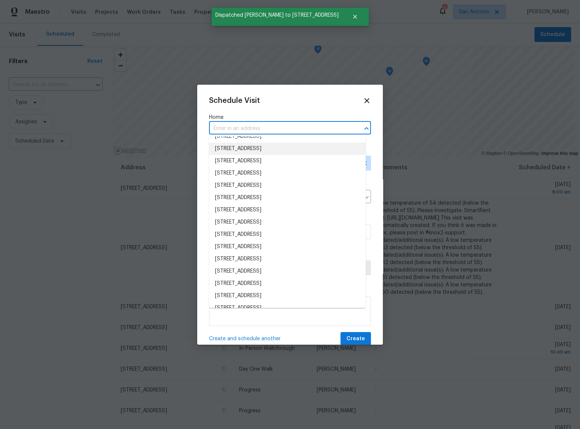
scroll to position [270, 0]
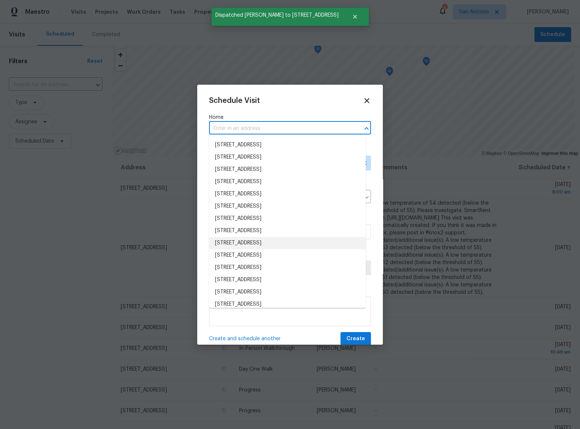
click at [273, 241] on li "9459 Brushy Point St, San Antonio, TX 78250" at bounding box center [287, 243] width 157 height 12
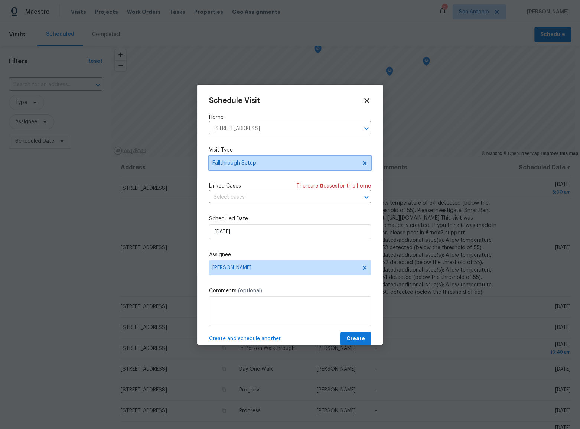
click at [245, 166] on span "Fallthrough Setup" at bounding box center [284, 162] width 145 height 7
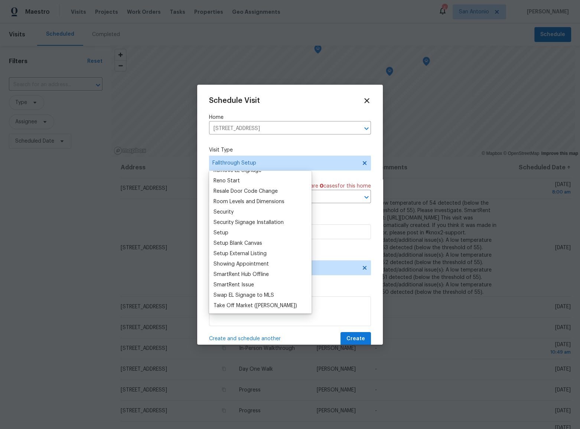
scroll to position [620, 0]
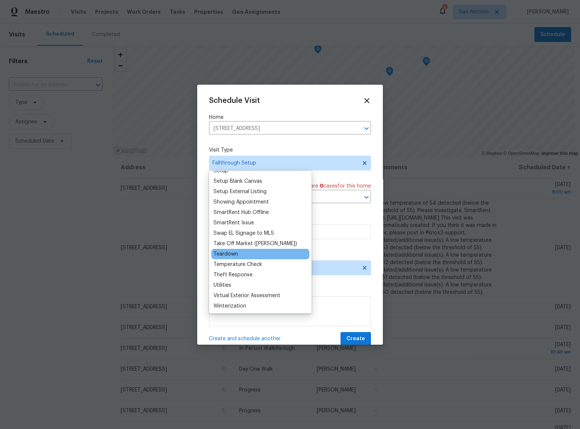
click at [227, 251] on div "Teardown" at bounding box center [226, 253] width 25 height 7
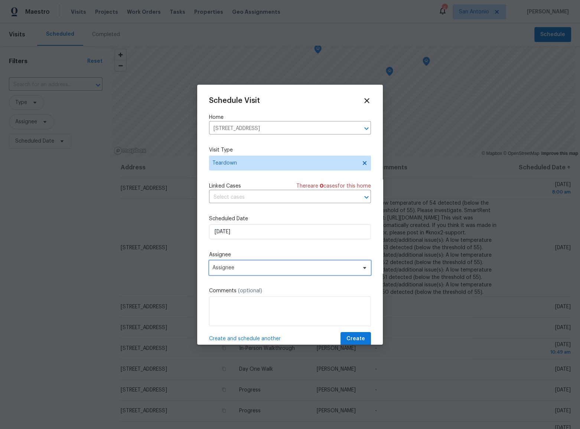
click at [232, 267] on span "Assignee" at bounding box center [285, 268] width 146 height 6
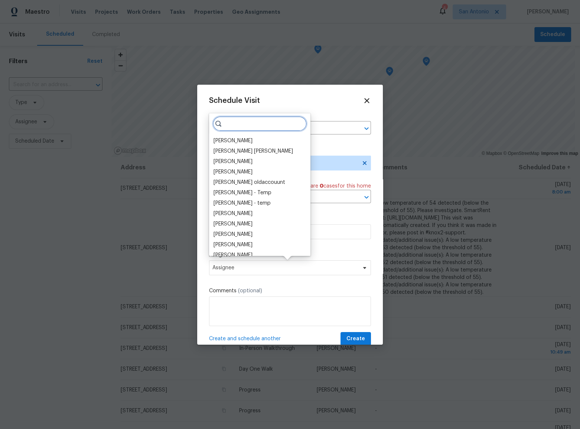
click at [243, 123] on input "search" at bounding box center [260, 123] width 94 height 15
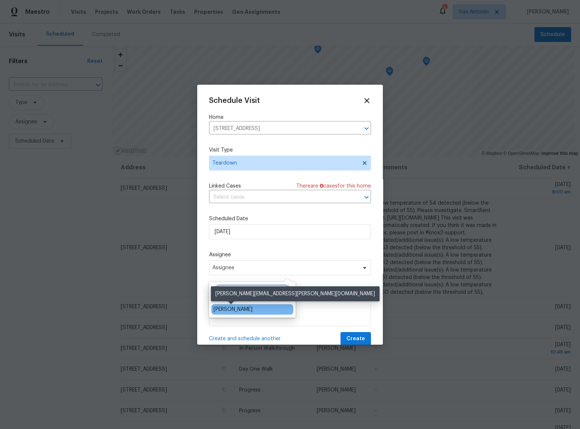
type input "case"
click at [228, 310] on div "[PERSON_NAME]" at bounding box center [233, 309] width 39 height 7
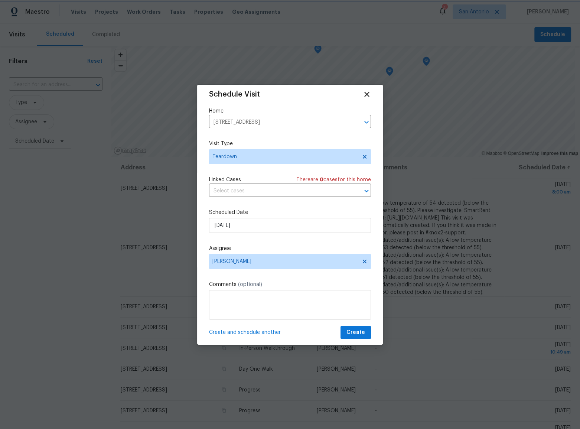
scroll to position [14, 0]
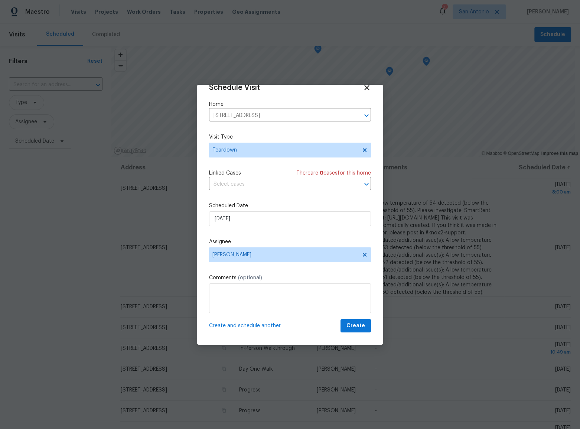
click at [254, 329] on span "Create and schedule another" at bounding box center [245, 325] width 72 height 7
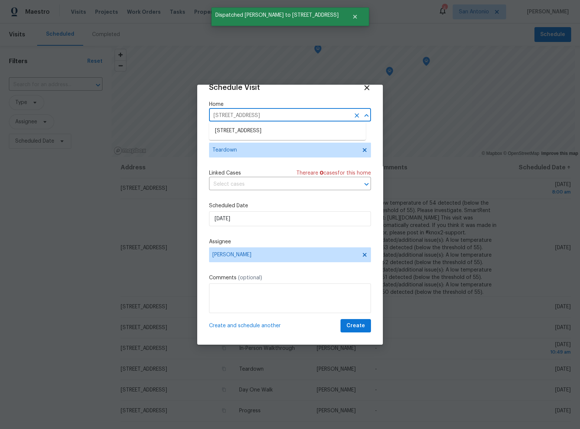
click at [340, 111] on input "9459 Brushy Point St, San Antonio, TX 78250" at bounding box center [279, 116] width 141 height 12
click at [355, 114] on icon "Clear" at bounding box center [357, 115] width 4 height 4
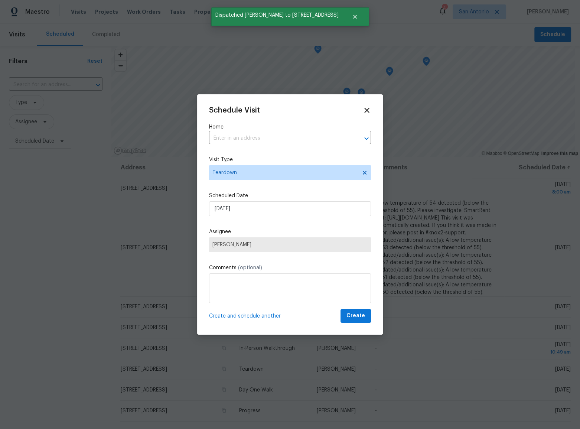
scroll to position [0, 0]
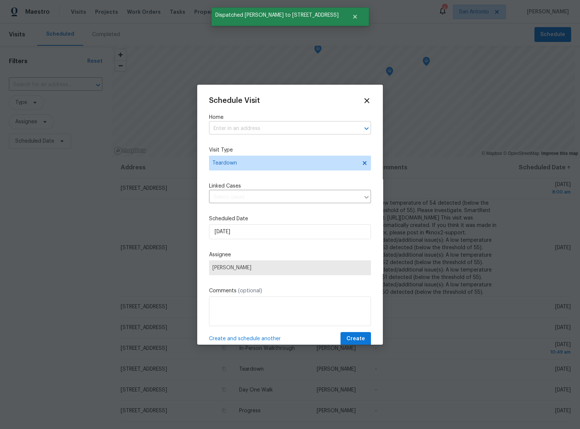
click at [283, 133] on input "text" at bounding box center [279, 129] width 141 height 12
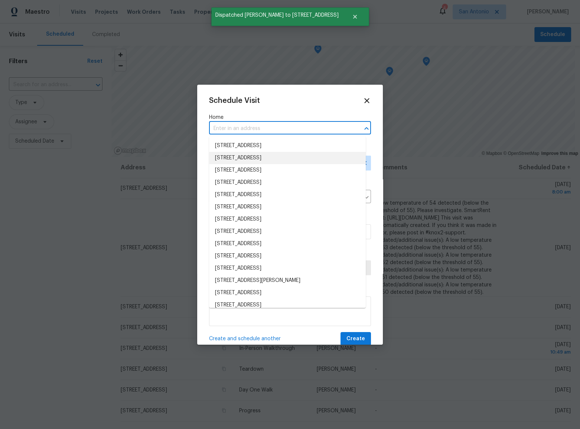
scroll to position [338, 0]
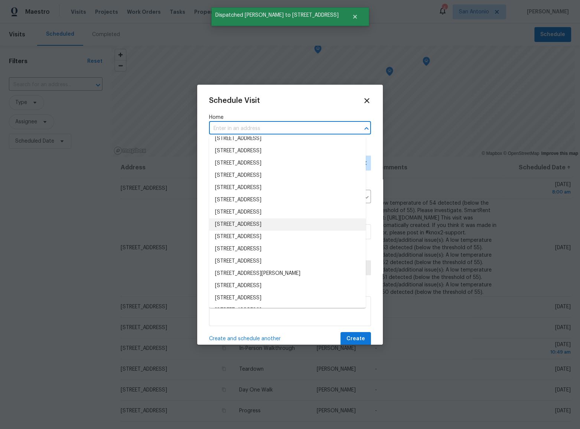
click at [253, 225] on li "11350 Enclave Run, San Antonio, TX 78213" at bounding box center [287, 224] width 157 height 12
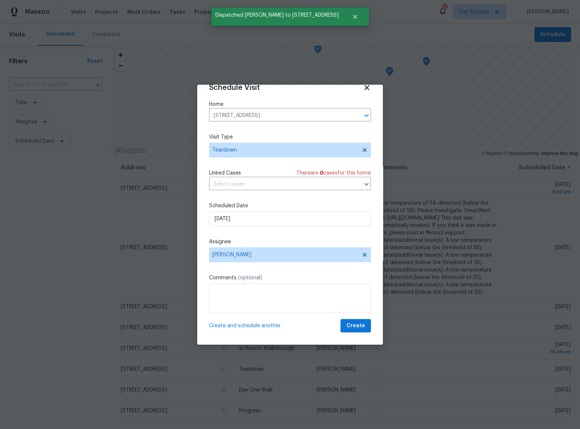
scroll to position [14, 0]
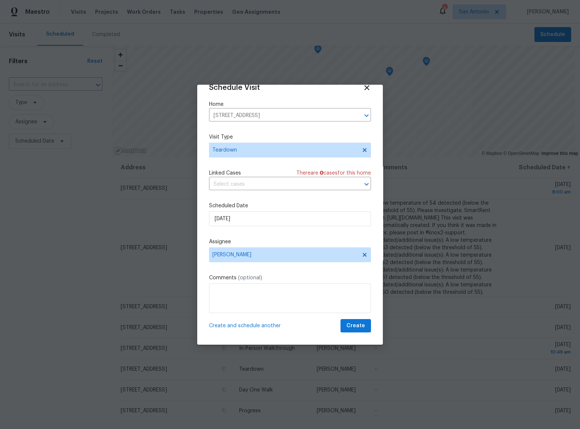
click at [249, 326] on span "Create and schedule another" at bounding box center [245, 325] width 72 height 7
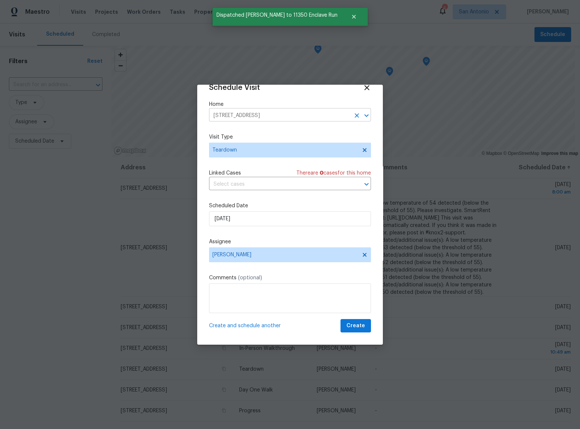
click at [299, 113] on input "11350 Enclave Run, San Antonio, TX 78213" at bounding box center [279, 116] width 141 height 12
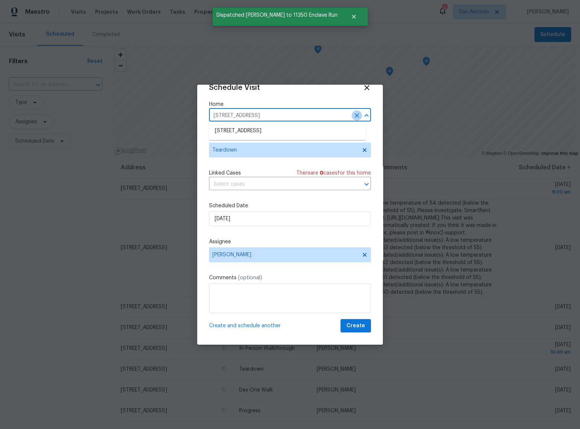
click at [354, 114] on icon "Clear" at bounding box center [356, 115] width 7 height 7
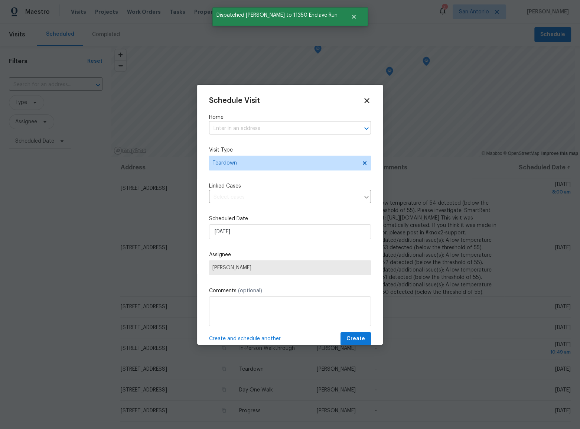
click at [271, 124] on input "text" at bounding box center [279, 129] width 141 height 12
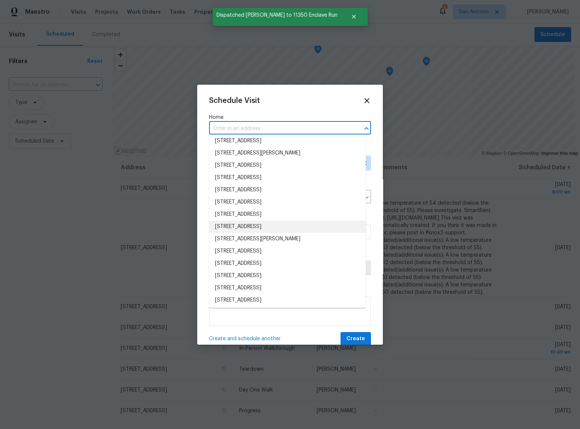
scroll to position [135, 0]
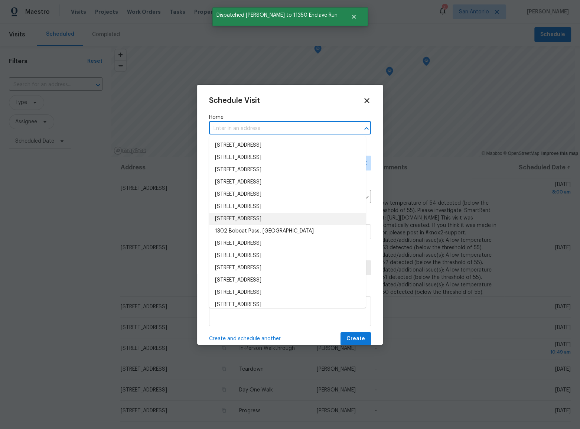
click at [276, 219] on li "300 Saddlehorn Way, Cibolo, TX 78108" at bounding box center [287, 219] width 157 height 12
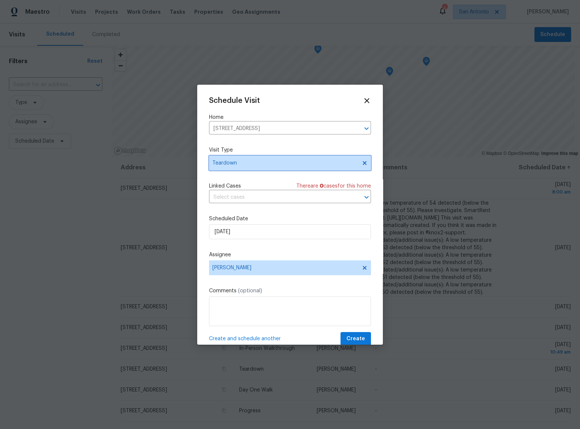
click at [244, 167] on span "Teardown" at bounding box center [290, 163] width 162 height 15
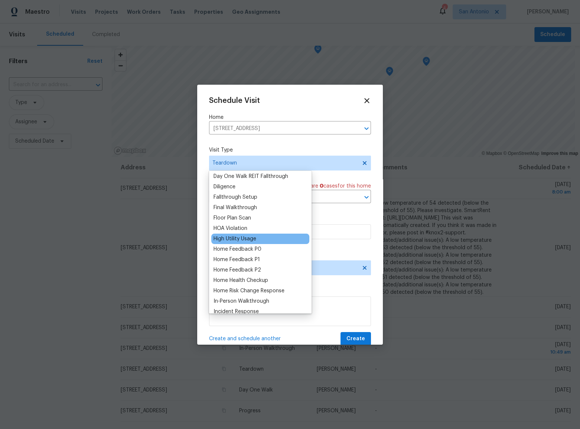
scroll to position [169, 0]
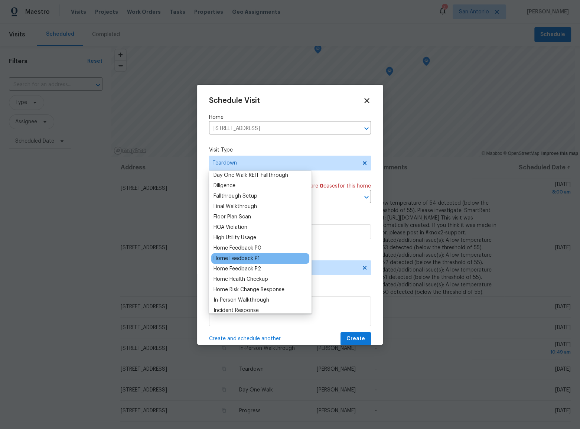
click at [282, 256] on div "Home Feedback P1" at bounding box center [260, 258] width 98 height 10
click at [264, 258] on div "Home Feedback P1" at bounding box center [260, 258] width 98 height 10
click at [254, 260] on div "Home Feedback P1" at bounding box center [237, 258] width 46 height 7
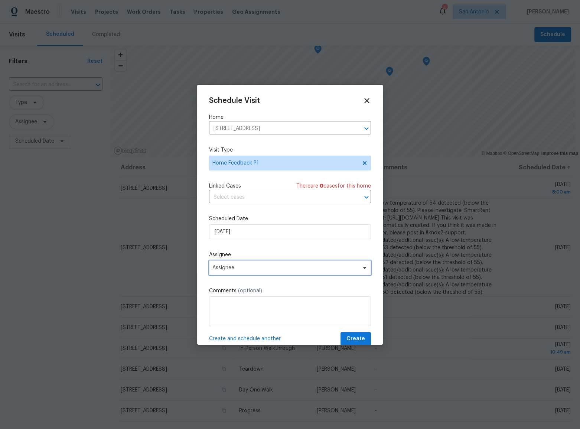
click at [241, 270] on span "Assignee" at bounding box center [285, 268] width 146 height 6
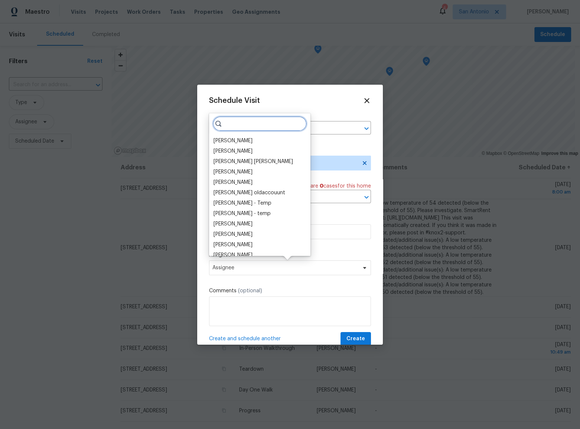
click at [251, 127] on input "search" at bounding box center [260, 123] width 94 height 15
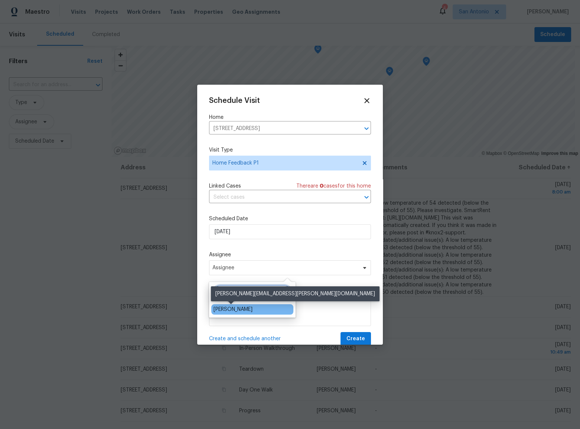
type input "case"
click at [229, 309] on div "[PERSON_NAME]" at bounding box center [233, 309] width 39 height 7
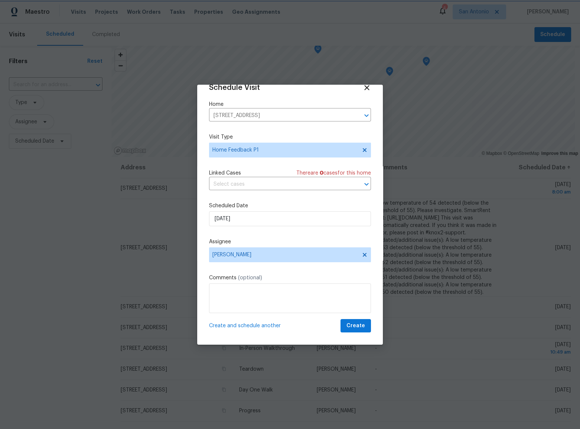
scroll to position [14, 0]
click at [247, 325] on span "Create and schedule another" at bounding box center [245, 325] width 72 height 7
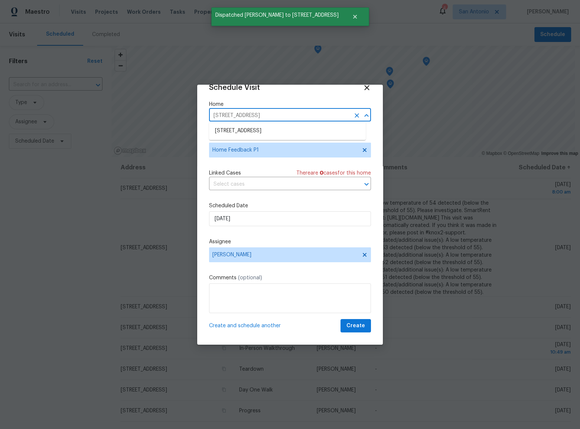
click at [319, 117] on input "300 Saddlehorn Way, Cibolo, TX 78108" at bounding box center [279, 116] width 141 height 12
click at [353, 116] on icon "Clear" at bounding box center [356, 115] width 7 height 7
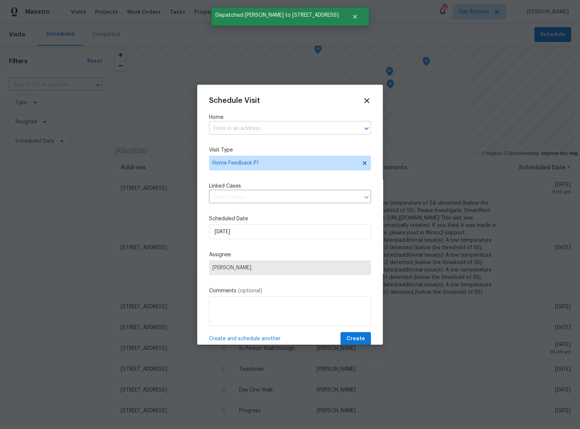
click at [243, 124] on input "text" at bounding box center [279, 129] width 141 height 12
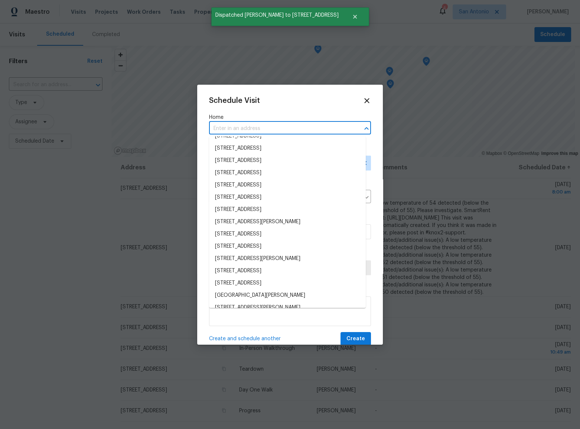
scroll to position [540, 0]
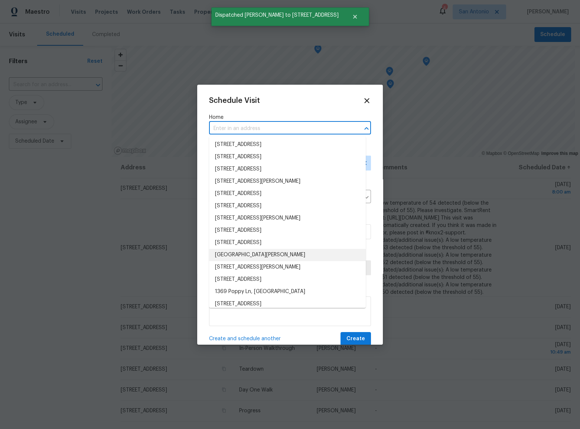
click at [249, 257] on li "1607 Alice Hill Dr, San Antonio, TX 78232" at bounding box center [287, 255] width 157 height 12
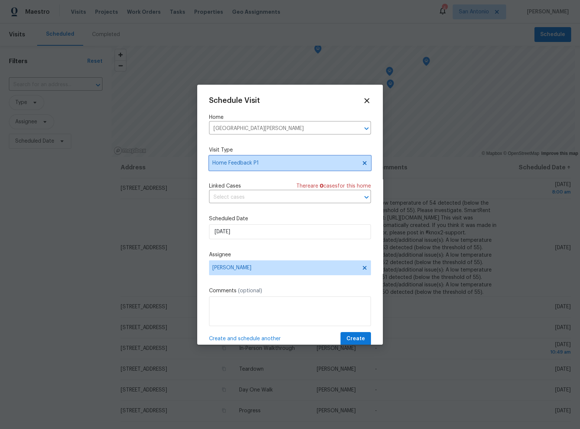
click at [252, 169] on span "Home Feedback P1" at bounding box center [290, 163] width 162 height 15
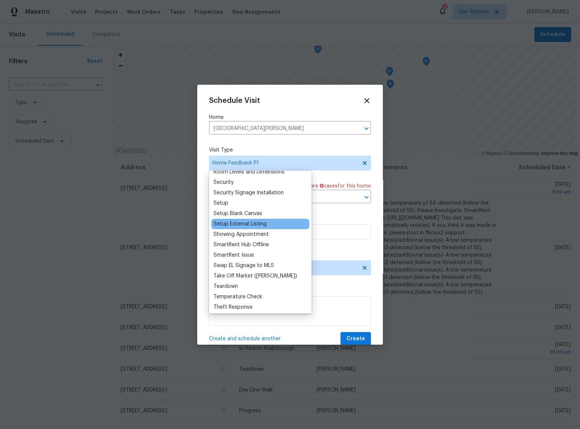
scroll to position [608, 0]
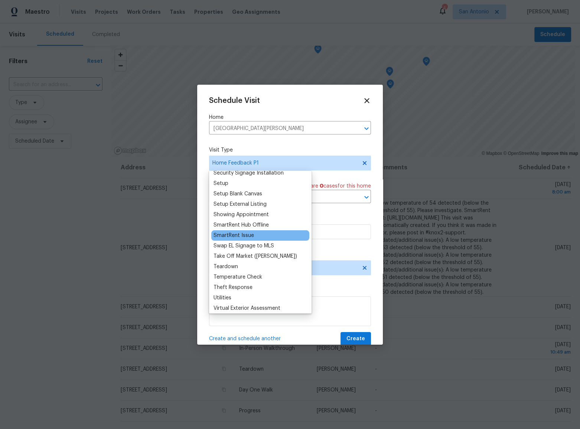
click at [249, 232] on div "SmartRent Issue" at bounding box center [234, 235] width 40 height 7
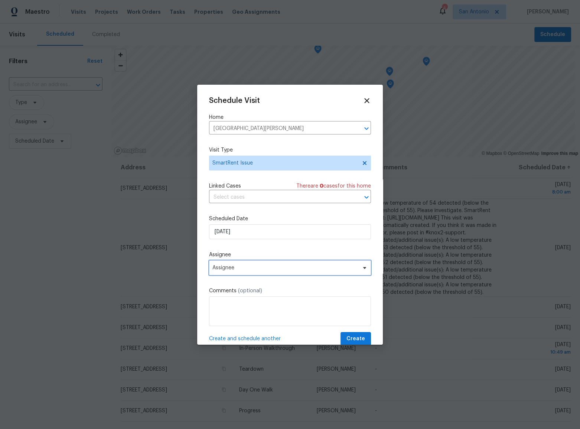
click at [255, 267] on span "Assignee" at bounding box center [285, 268] width 146 height 6
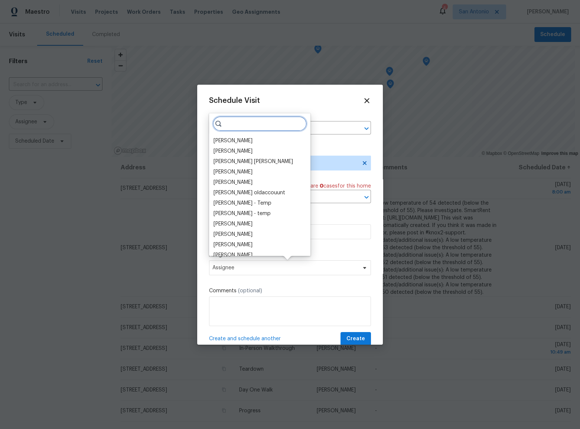
click at [244, 126] on input "search" at bounding box center [260, 123] width 94 height 15
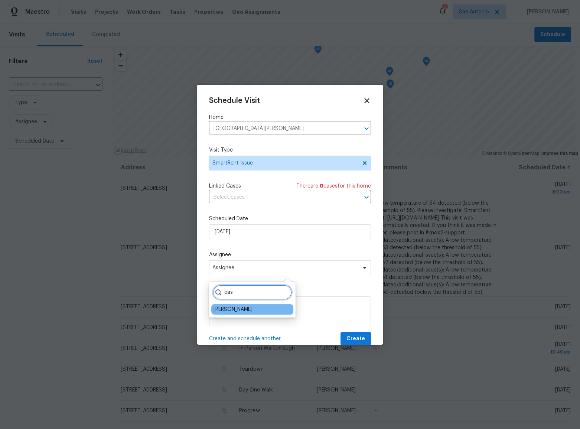
type input "cas"
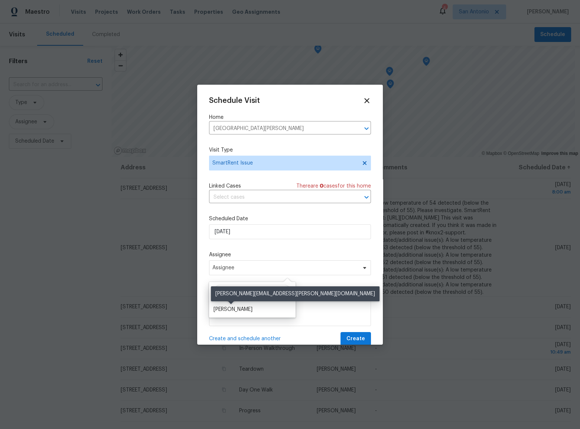
click at [227, 307] on div "[PERSON_NAME]" at bounding box center [233, 309] width 39 height 7
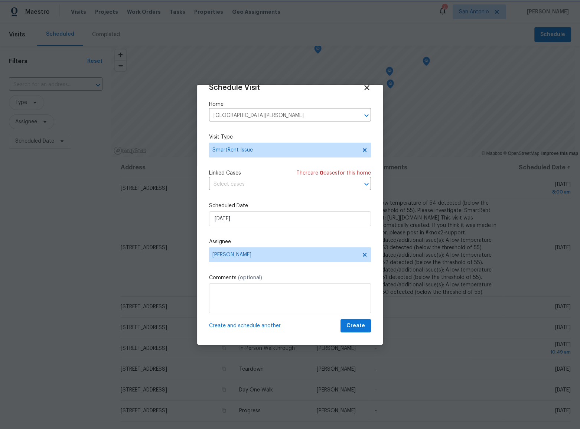
scroll to position [14, 0]
click at [239, 325] on span "Create and schedule another" at bounding box center [245, 325] width 72 height 7
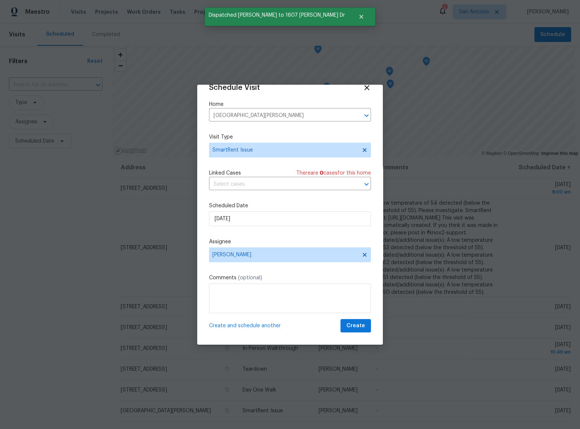
click at [353, 114] on icon "Clear" at bounding box center [356, 115] width 7 height 7
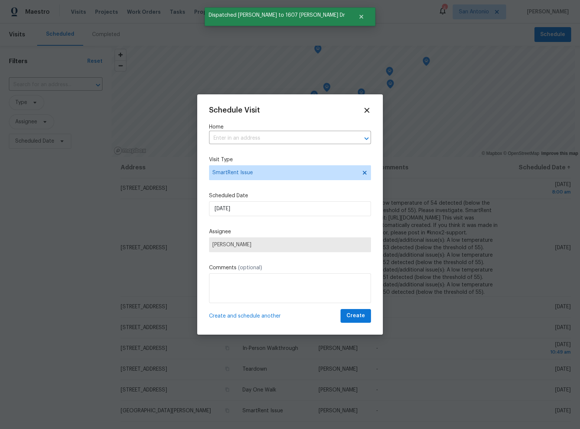
scroll to position [0, 0]
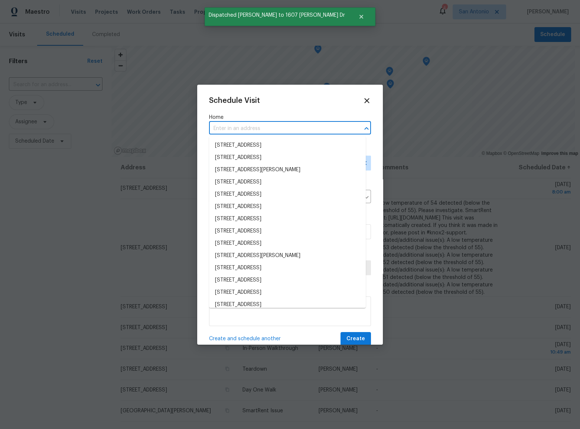
click at [268, 123] on input "text" at bounding box center [279, 129] width 141 height 12
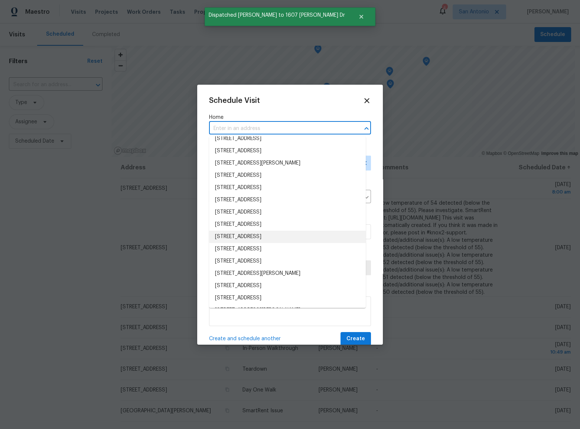
scroll to position [574, 0]
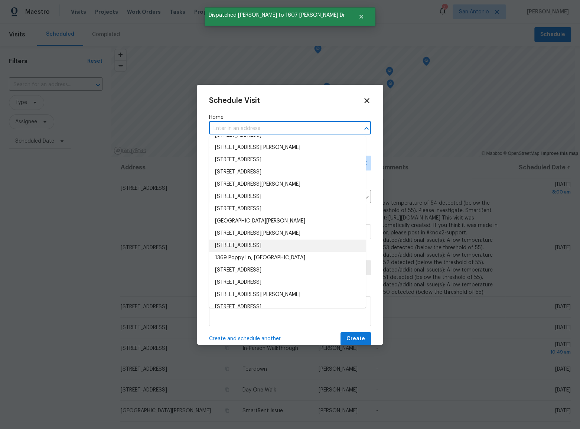
click at [272, 247] on li "3707 Chartwell Dr, San Antonio, TX 78230" at bounding box center [287, 246] width 157 height 12
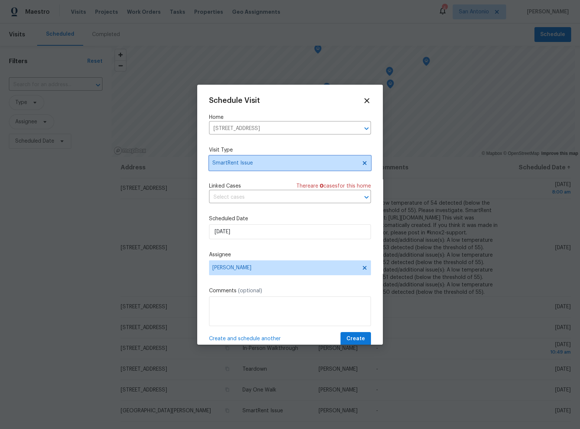
click at [262, 163] on span "SmartRent Issue" at bounding box center [284, 162] width 145 height 7
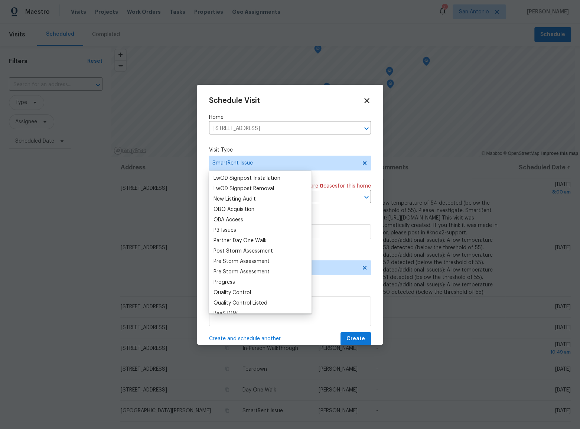
scroll to position [620, 0]
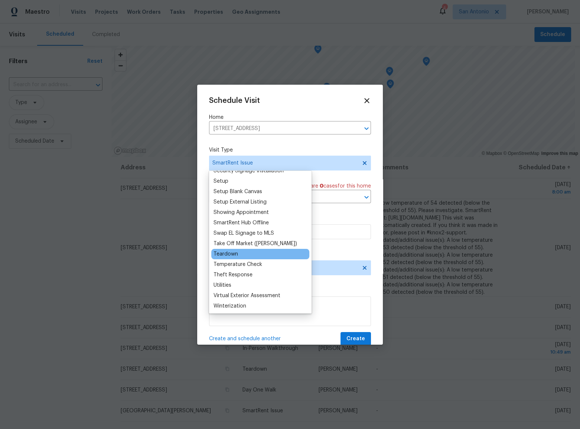
click at [230, 251] on div "Teardown" at bounding box center [226, 253] width 25 height 7
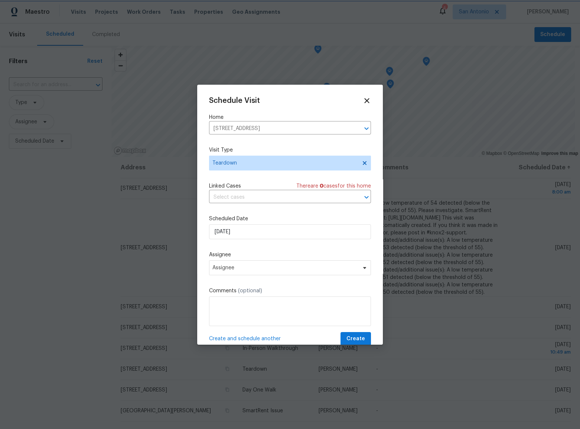
scroll to position [14, 0]
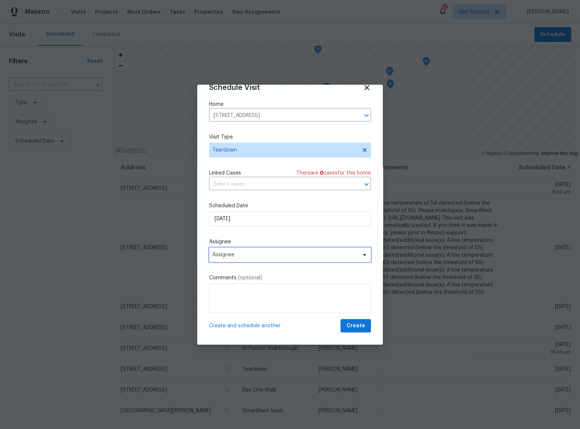
click at [248, 253] on span "Assignee" at bounding box center [285, 255] width 146 height 6
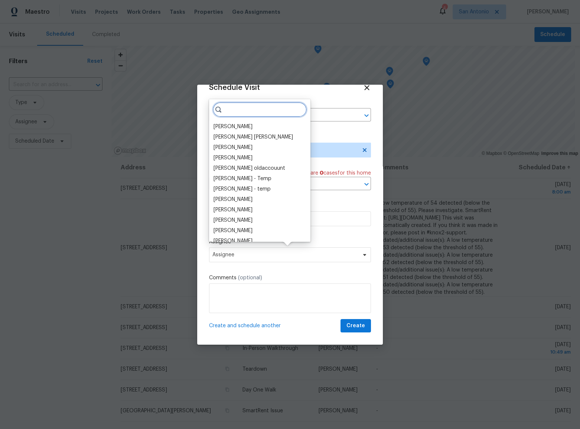
click at [242, 109] on input "search" at bounding box center [260, 109] width 94 height 15
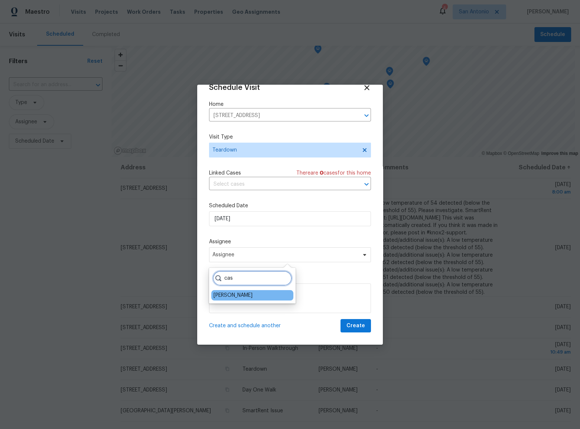
type input "cas"
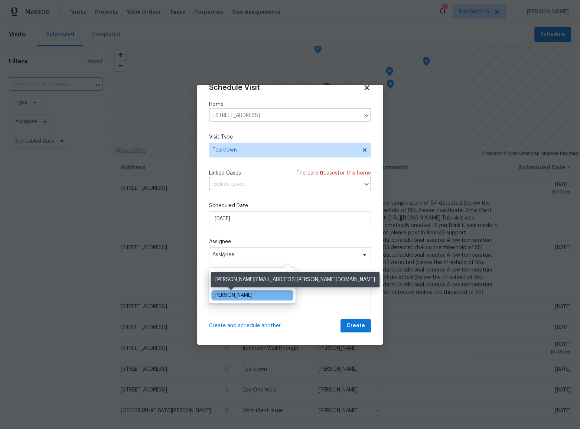
click at [233, 294] on div "[PERSON_NAME]" at bounding box center [233, 295] width 39 height 7
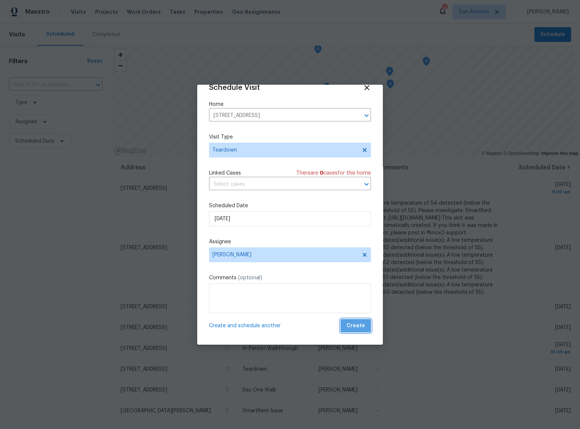
click at [356, 326] on span "Create" at bounding box center [356, 325] width 19 height 9
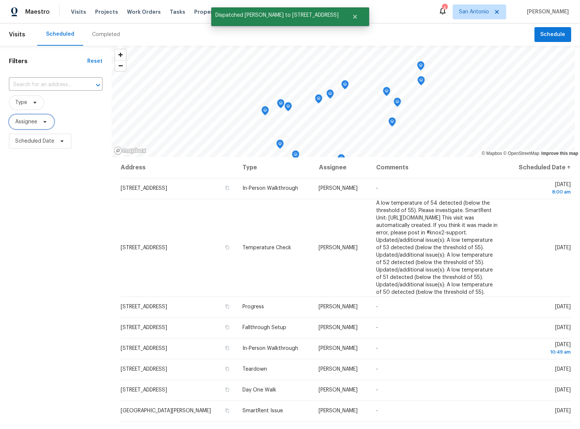
click at [16, 123] on span "Assignee" at bounding box center [26, 121] width 22 height 7
click at [37, 141] on input "search" at bounding box center [52, 145] width 79 height 15
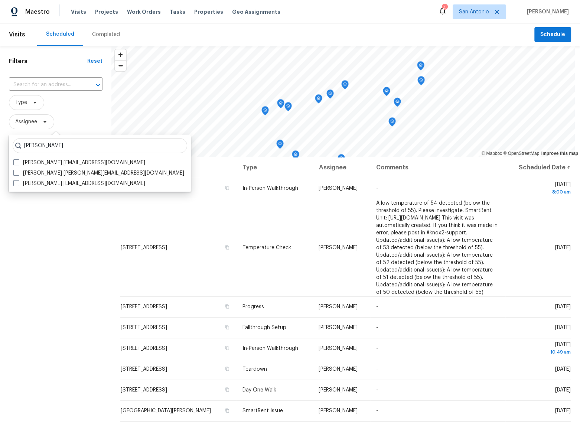
click at [64, 148] on input "casey" at bounding box center [100, 145] width 175 height 15
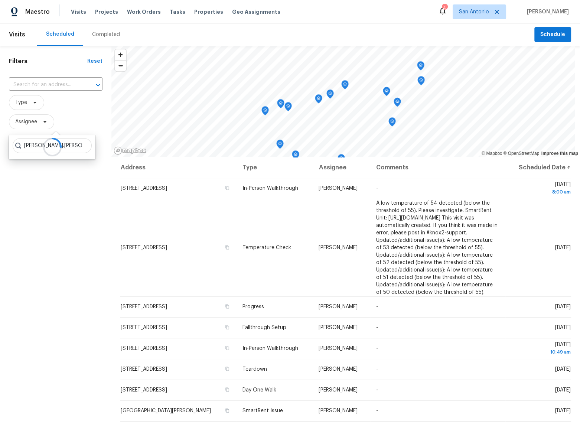
type input "casey.stewart"
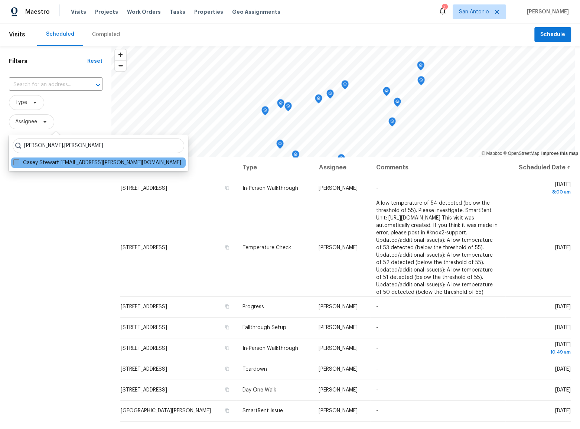
click at [19, 160] on label "Casey Stewart casey.stewart@opendoor.com" at bounding box center [97, 162] width 168 height 7
click at [18, 160] on input "Casey Stewart casey.stewart@opendoor.com" at bounding box center [15, 161] width 5 height 5
checkbox input "true"
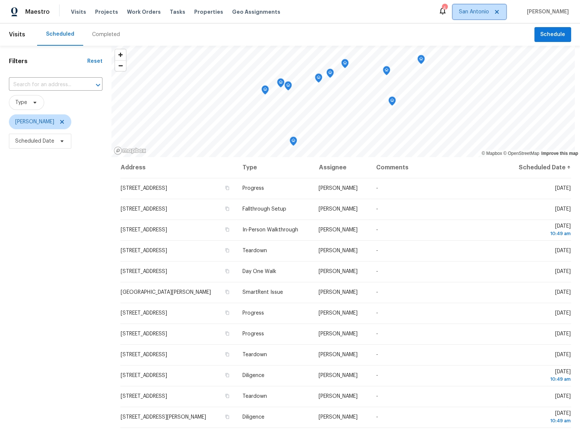
click at [481, 11] on span "San Antonio" at bounding box center [474, 11] width 30 height 7
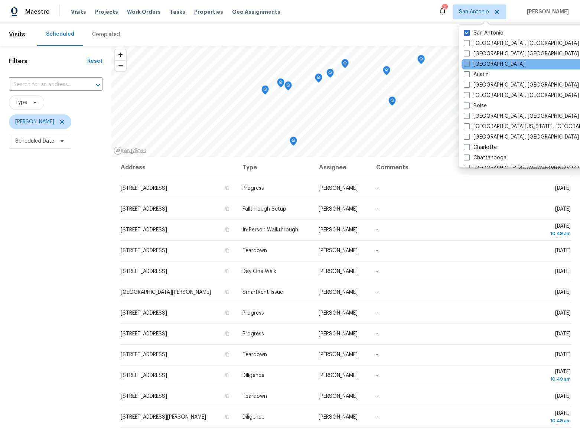
click at [481, 64] on label "[GEOGRAPHIC_DATA]" at bounding box center [494, 64] width 61 height 7
click at [469, 64] on input "[GEOGRAPHIC_DATA]" at bounding box center [466, 63] width 5 height 5
checkbox input "true"
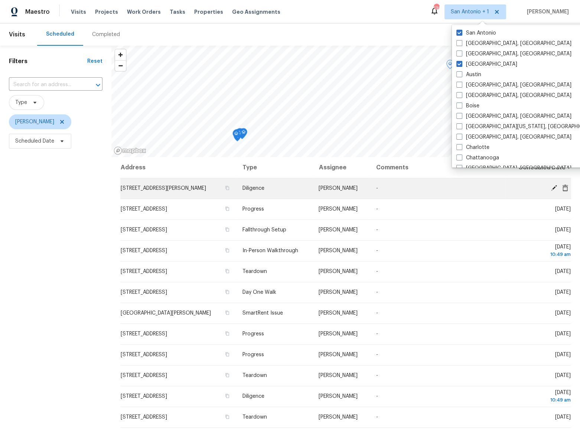
click at [562, 190] on icon at bounding box center [565, 187] width 6 height 7
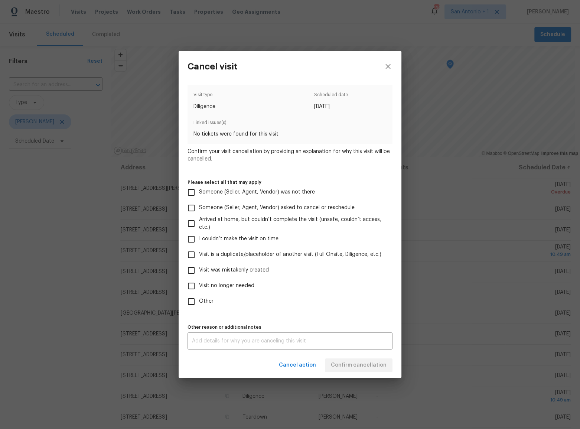
click at [210, 298] on span "Other" at bounding box center [206, 302] width 14 height 8
click at [199, 297] on input "Other" at bounding box center [192, 302] width 16 height 16
checkbox input "true"
click at [257, 343] on textarea at bounding box center [290, 340] width 196 height 5
type textarea "test"
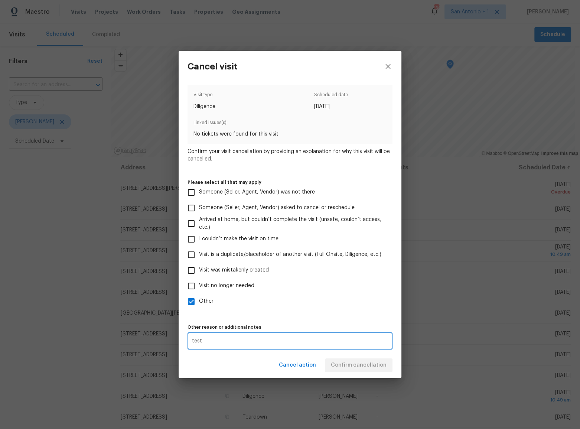
click at [346, 353] on div "Cancel action Confirm cancellation" at bounding box center [290, 366] width 223 height 26
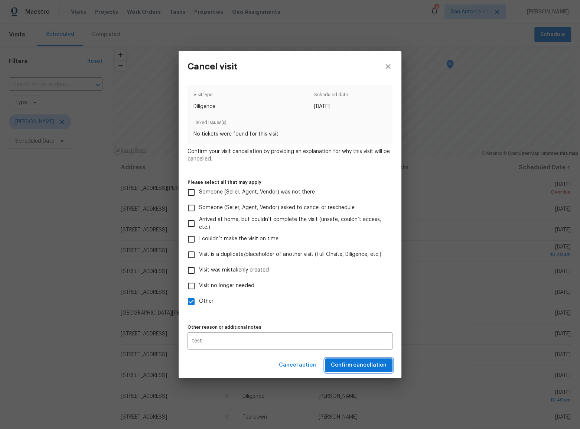
click at [357, 366] on span "Confirm cancellation" at bounding box center [359, 365] width 56 height 9
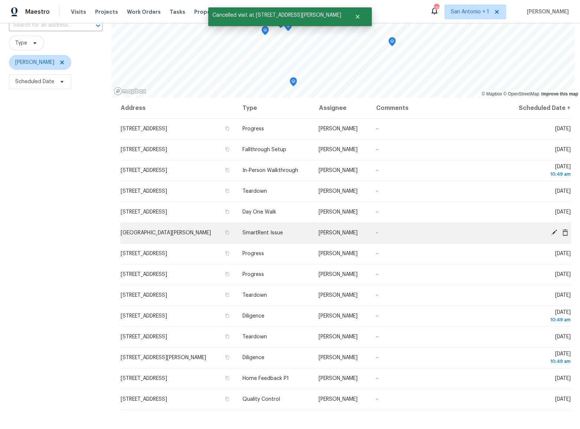
scroll to position [76, 0]
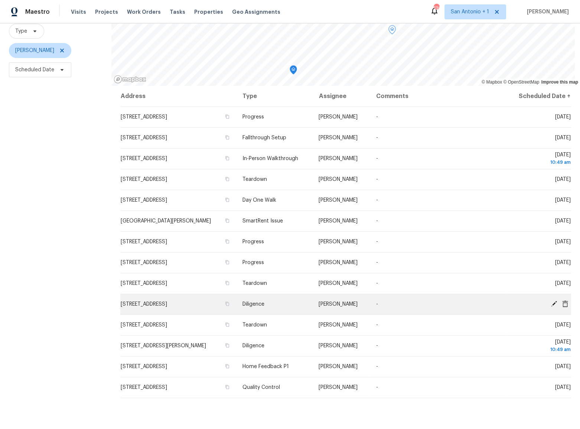
click at [562, 301] on icon at bounding box center [565, 303] width 6 height 7
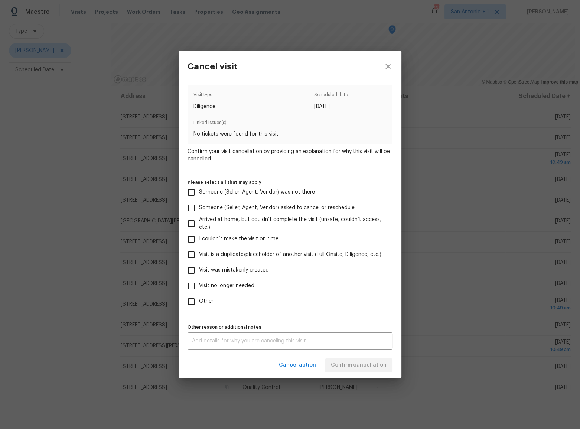
click at [207, 302] on span "Other" at bounding box center [206, 302] width 14 height 8
click at [199, 302] on input "Other" at bounding box center [192, 302] width 16 height 16
checkbox input "true"
click at [230, 343] on textarea at bounding box center [290, 340] width 196 height 5
type textarea "test"
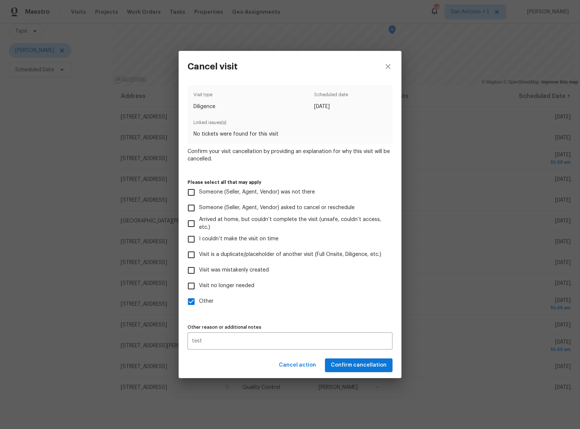
click at [340, 356] on div "Cancel action Confirm cancellation" at bounding box center [290, 366] width 223 height 26
click at [347, 362] on span "Confirm cancellation" at bounding box center [359, 365] width 56 height 9
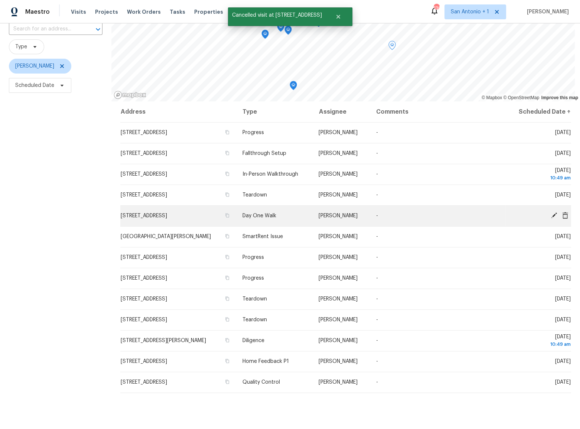
scroll to position [67, 0]
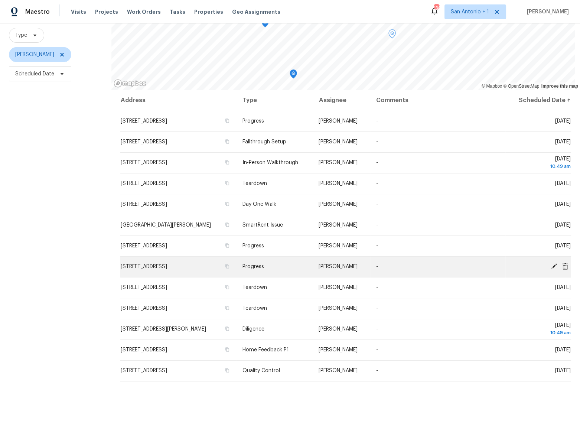
click at [560, 265] on span at bounding box center [565, 266] width 11 height 7
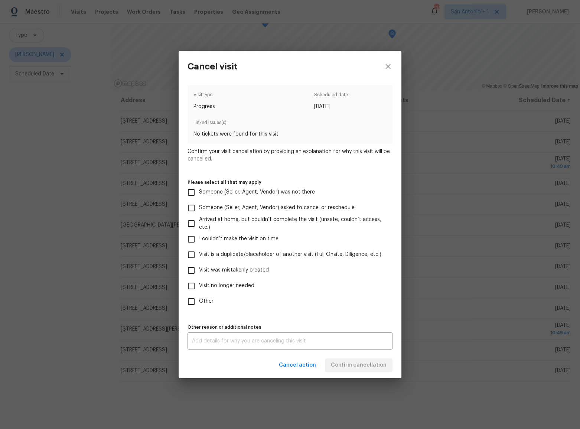
click at [204, 302] on span "Other" at bounding box center [206, 302] width 14 height 8
click at [199, 302] on input "Other" at bounding box center [192, 302] width 16 height 16
checkbox input "true"
click at [218, 341] on textarea at bounding box center [290, 340] width 196 height 5
type textarea "test"
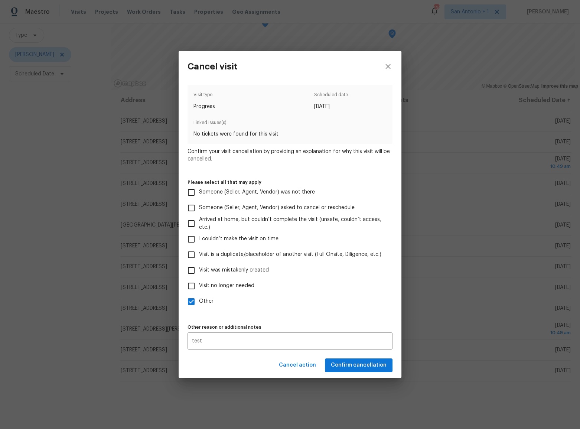
click at [245, 365] on div "Cancel action Confirm cancellation" at bounding box center [290, 366] width 223 height 26
click at [379, 364] on span "Confirm cancellation" at bounding box center [359, 365] width 56 height 9
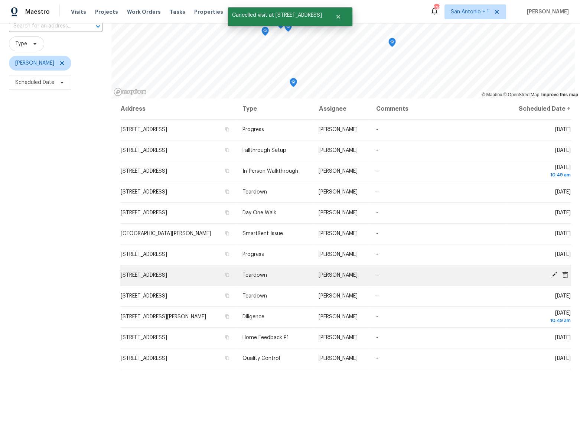
scroll to position [76, 0]
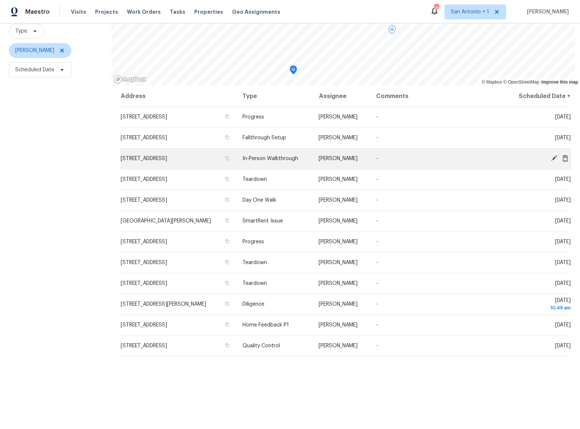
click at [562, 155] on icon at bounding box center [565, 158] width 7 height 7
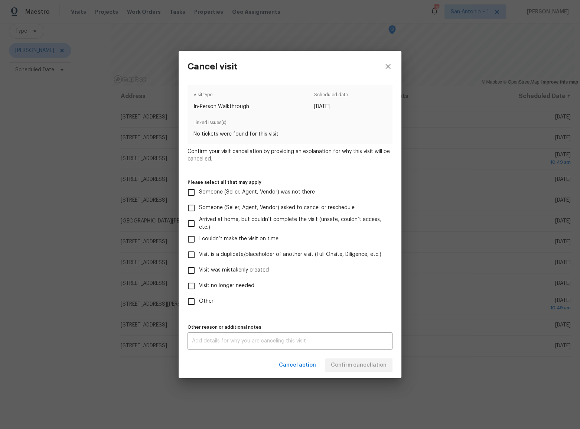
click at [207, 302] on span "Other" at bounding box center [206, 302] width 14 height 8
click at [199, 302] on input "Other" at bounding box center [192, 302] width 16 height 16
checkbox input "true"
click at [233, 344] on div "x Other reason or additional notes" at bounding box center [290, 340] width 205 height 17
type textarea "test"
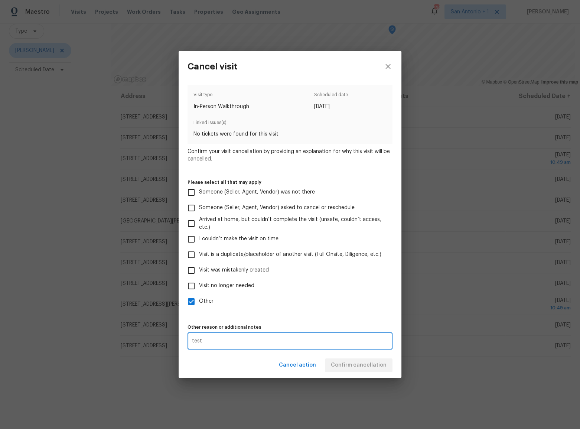
click at [220, 360] on div "Cancel action Confirm cancellation" at bounding box center [290, 366] width 223 height 26
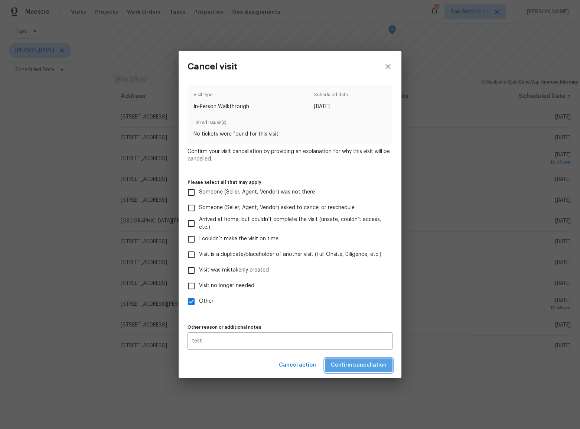
click at [364, 362] on span "Confirm cancellation" at bounding box center [359, 365] width 56 height 9
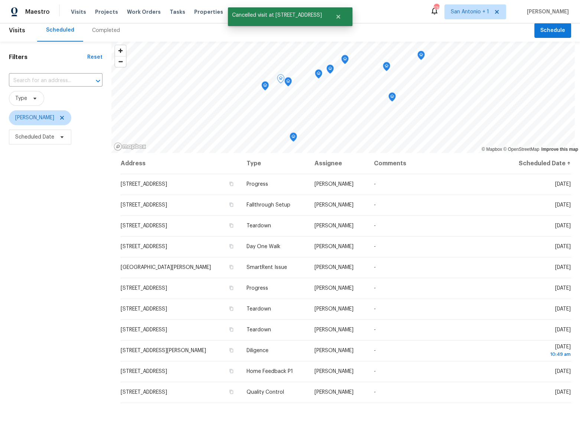
scroll to position [0, 0]
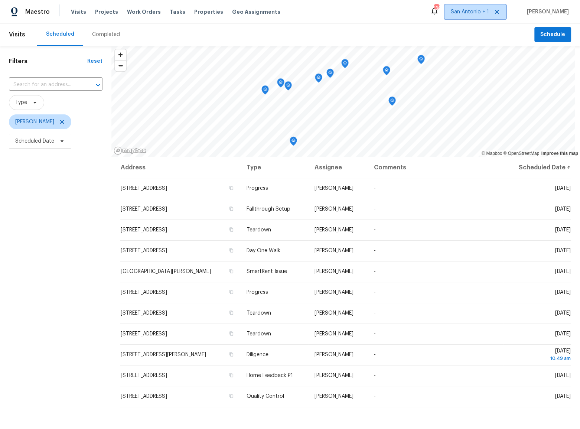
click at [481, 17] on span "San Antonio + 1" at bounding box center [476, 11] width 62 height 15
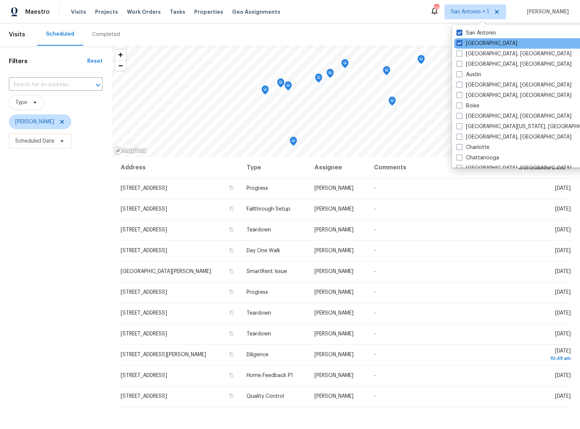
click at [468, 48] on div "[GEOGRAPHIC_DATA]" at bounding box center [529, 43] width 150 height 10
click at [468, 44] on label "[GEOGRAPHIC_DATA]" at bounding box center [487, 43] width 61 height 7
click at [461, 44] on input "[GEOGRAPHIC_DATA]" at bounding box center [459, 42] width 5 height 5
checkbox input "false"
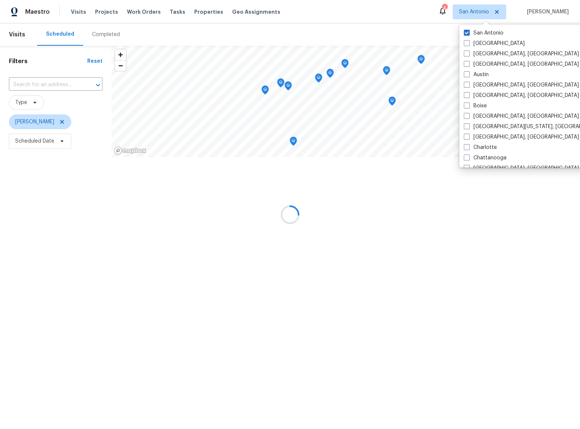
click at [423, 39] on div "Scheduled Completed" at bounding box center [285, 34] width 497 height 22
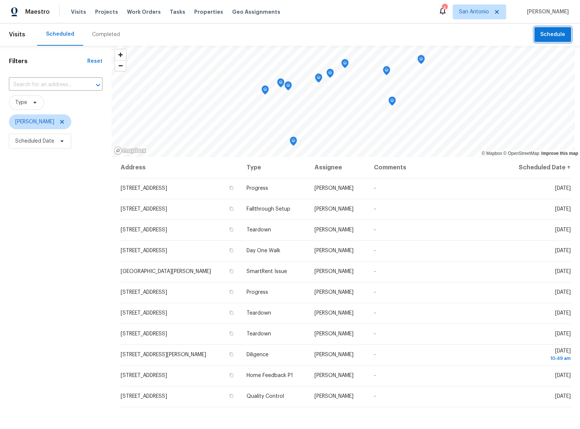
click at [548, 39] on span "Schedule" at bounding box center [553, 34] width 25 height 9
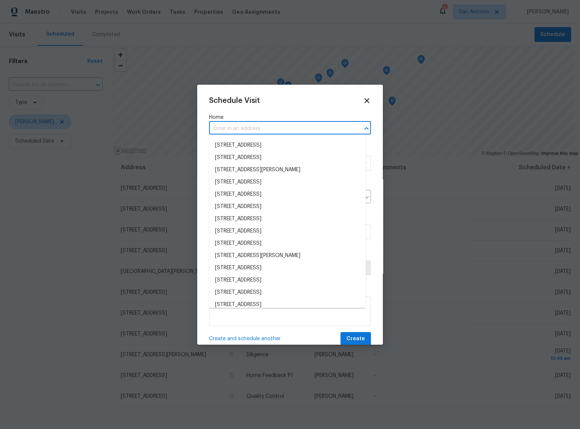
click at [292, 127] on input "text" at bounding box center [279, 129] width 141 height 12
click at [284, 144] on li "3855 Bogie Way, Converse, TX 78109" at bounding box center [287, 145] width 157 height 12
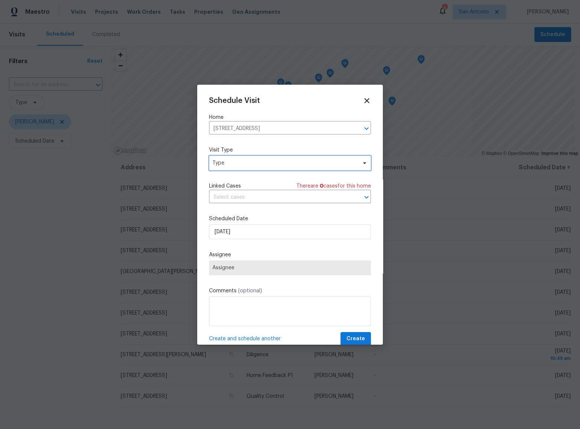
click at [247, 162] on span "Type" at bounding box center [284, 162] width 145 height 7
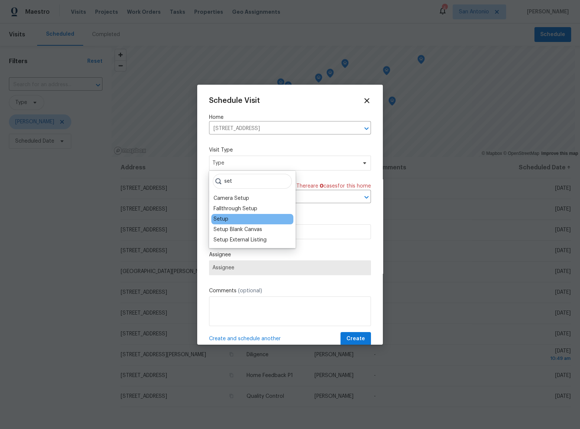
type input "set"
click at [229, 218] on div "Setup" at bounding box center [252, 219] width 82 height 10
click at [223, 220] on div "Setup" at bounding box center [221, 218] width 15 height 7
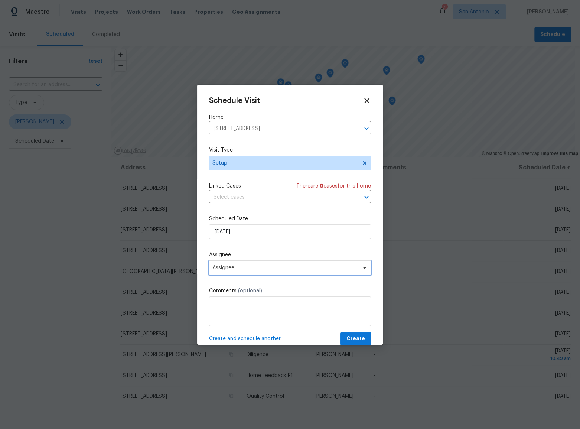
click at [240, 271] on span "Assignee" at bounding box center [285, 268] width 146 height 6
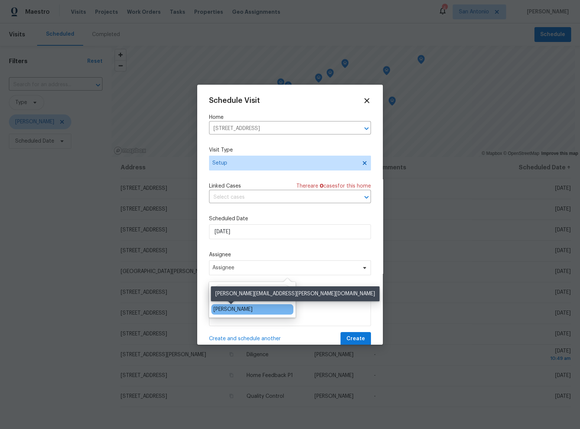
type input "cas"
click at [234, 306] on div "[PERSON_NAME]" at bounding box center [233, 309] width 39 height 7
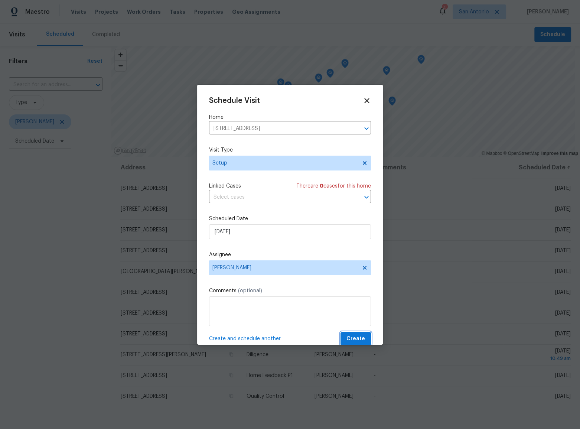
click at [347, 335] on span "Create" at bounding box center [356, 338] width 19 height 9
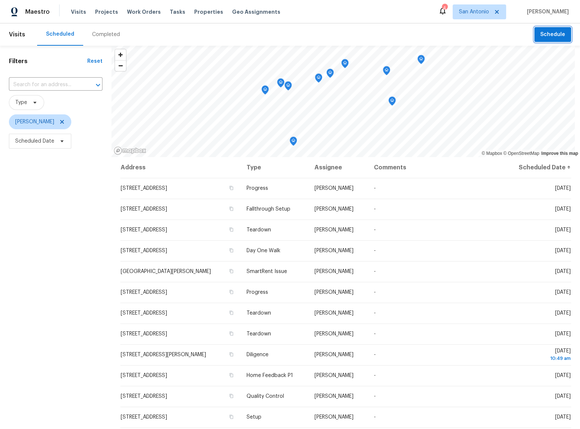
click at [552, 36] on span "Schedule" at bounding box center [553, 34] width 25 height 9
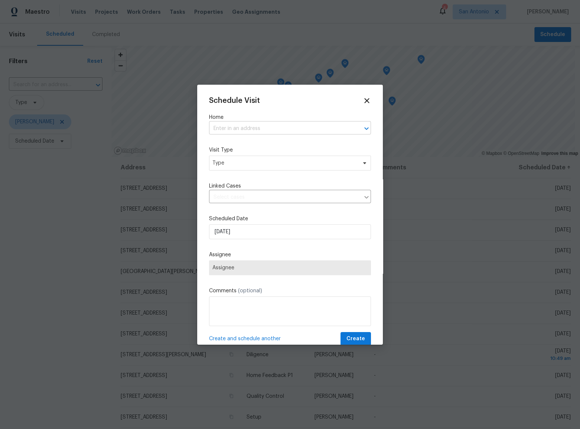
click at [224, 128] on input "text" at bounding box center [279, 129] width 141 height 12
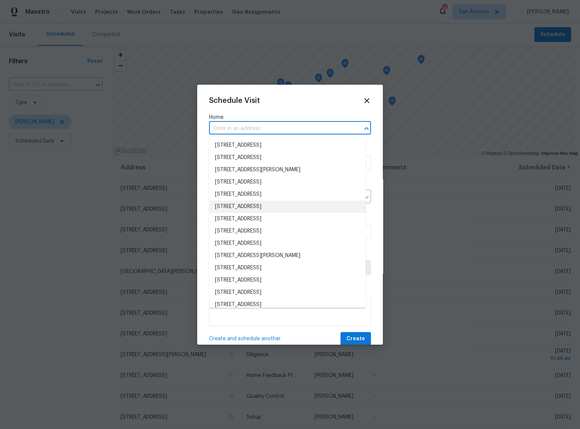
click at [244, 208] on li "10304 Ancient Anchor, San Antonio, TX 78245" at bounding box center [287, 207] width 157 height 12
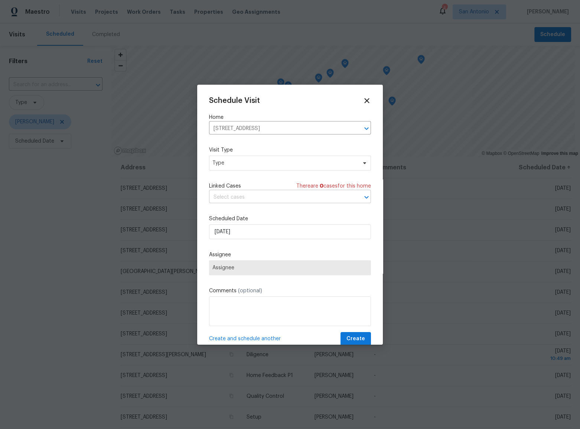
click at [239, 198] on input "text" at bounding box center [279, 198] width 141 height 12
click at [240, 160] on span "Type" at bounding box center [284, 162] width 145 height 7
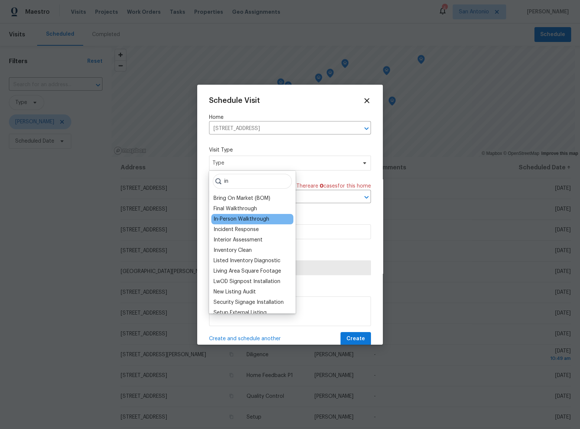
type input "in"
click at [240, 219] on div "In-Person Walkthrough" at bounding box center [242, 218] width 56 height 7
type input "08/29/2025 11:02 am"
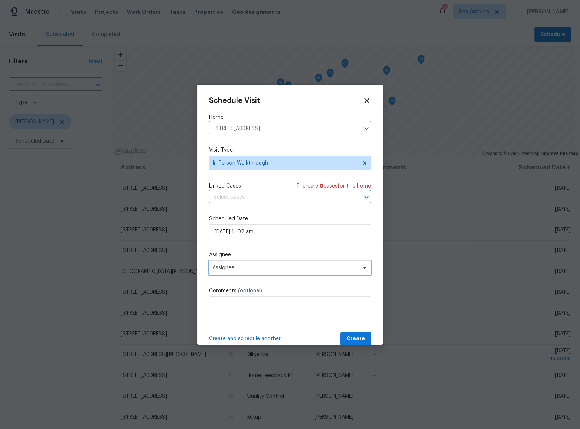
click at [247, 265] on span "Assignee" at bounding box center [290, 267] width 162 height 15
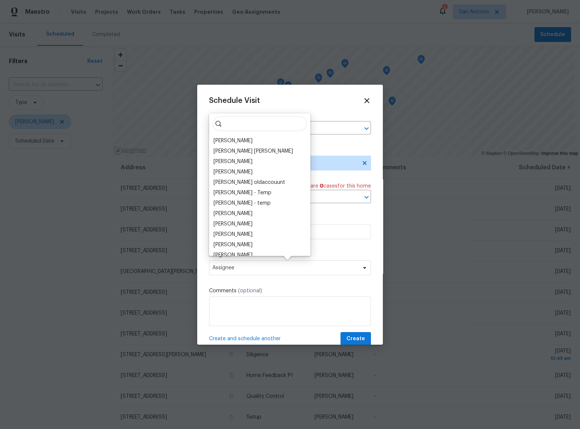
click at [252, 121] on input "search" at bounding box center [260, 123] width 94 height 15
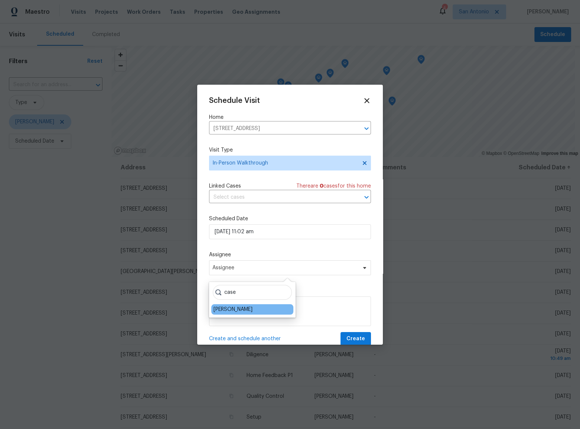
type input "case"
click at [233, 306] on div "[PERSON_NAME]" at bounding box center [233, 309] width 39 height 7
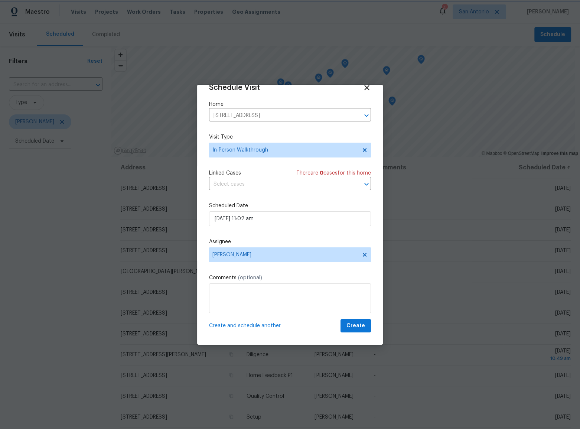
scroll to position [14, 0]
click at [244, 323] on span "Create and schedule another" at bounding box center [245, 325] width 72 height 7
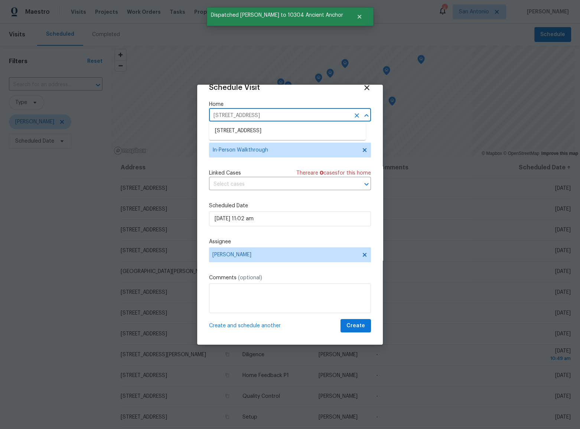
click at [308, 110] on input "10304 Ancient Anchor, San Antonio, TX 78245" at bounding box center [279, 116] width 141 height 12
click at [353, 112] on icon "Clear" at bounding box center [356, 115] width 7 height 7
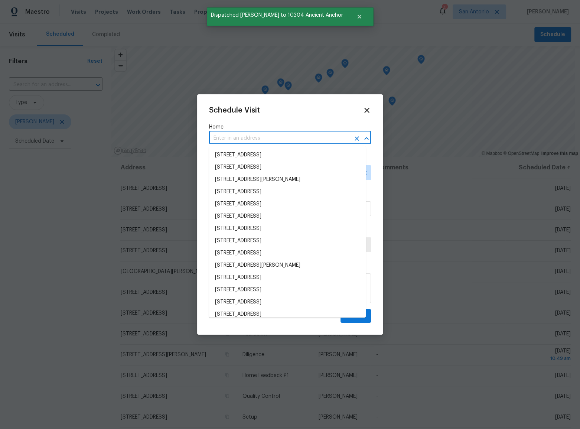
scroll to position [0, 0]
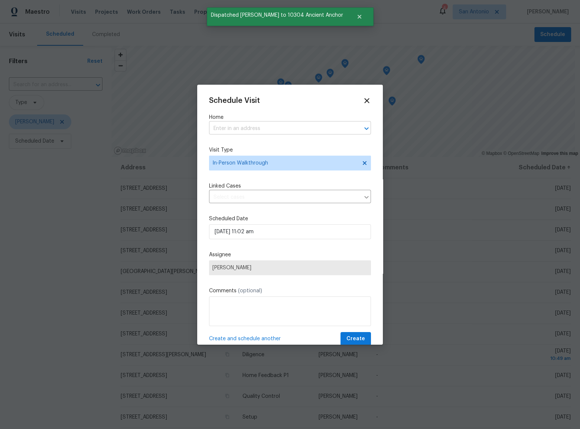
click at [272, 129] on input "text" at bounding box center [279, 129] width 141 height 12
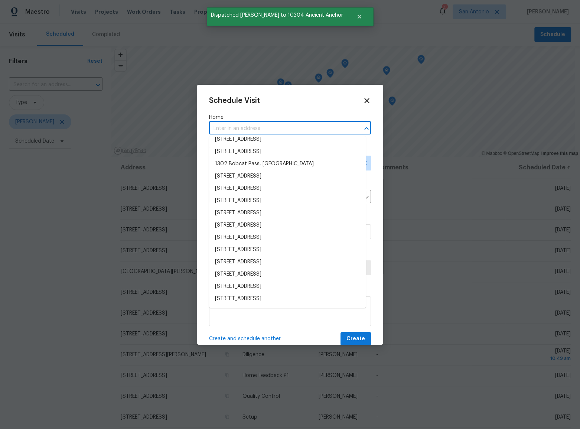
scroll to position [202, 0]
click at [274, 237] on li "9142 Autumn Whisper, San Antonio, TX 78254" at bounding box center [287, 237] width 157 height 12
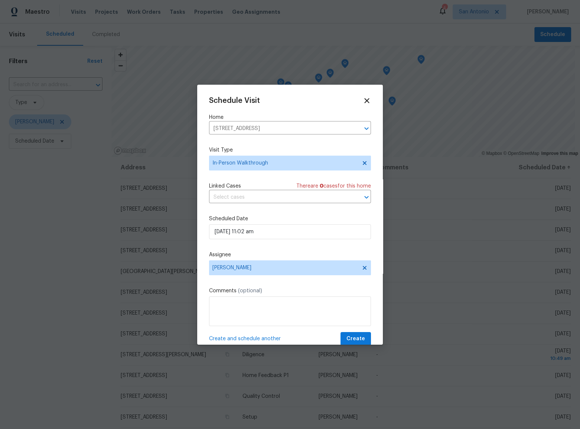
click at [267, 339] on span "Create and schedule another" at bounding box center [245, 338] width 72 height 7
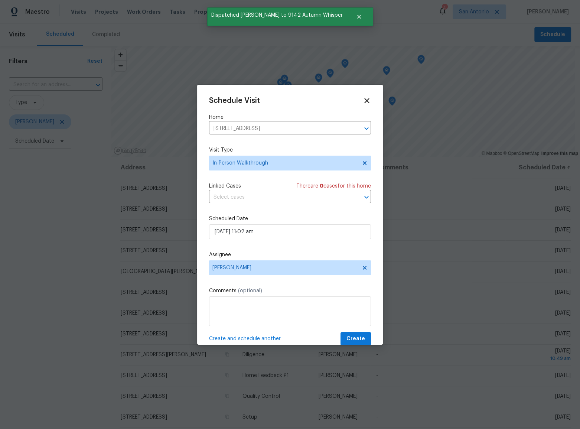
drag, startPoint x: 353, startPoint y: 129, endPoint x: 323, endPoint y: 129, distance: 29.7
click at [355, 129] on icon "Clear" at bounding box center [357, 128] width 4 height 4
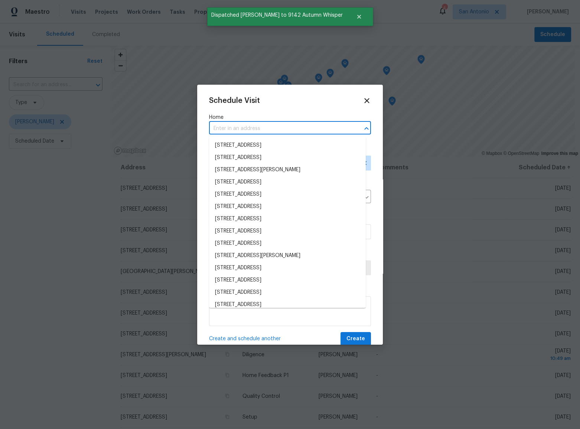
click at [283, 130] on input "text" at bounding box center [279, 129] width 141 height 12
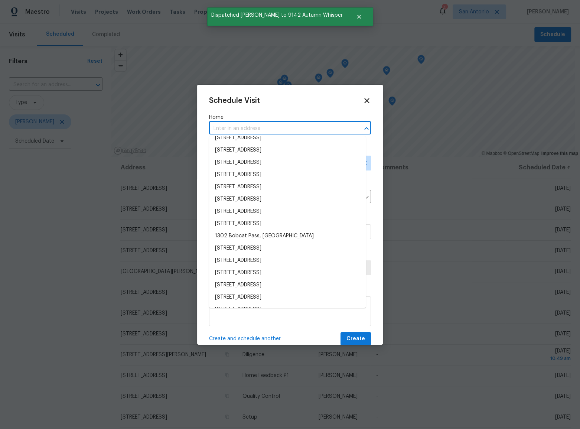
scroll to position [236, 0]
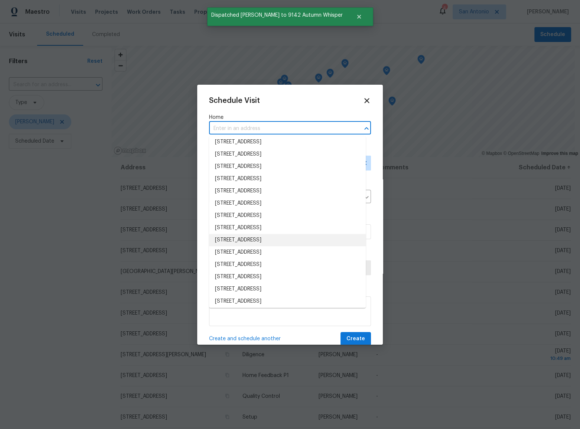
click at [257, 239] on li "6214 Meandering Trl, Converse, TX 78109" at bounding box center [287, 240] width 157 height 12
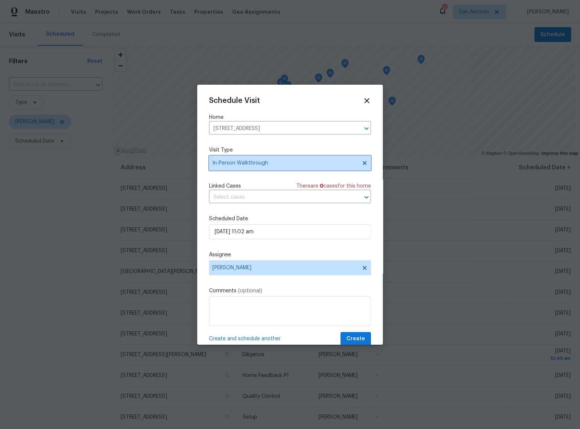
click at [237, 161] on span "In-Person Walkthrough" at bounding box center [284, 162] width 145 height 7
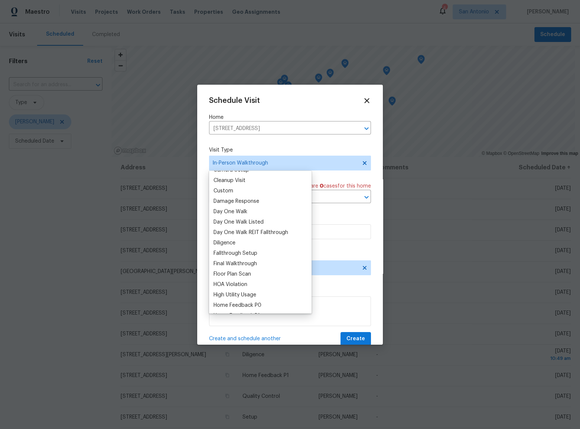
scroll to position [101, 0]
click at [231, 252] on div "Diligence" at bounding box center [225, 253] width 22 height 7
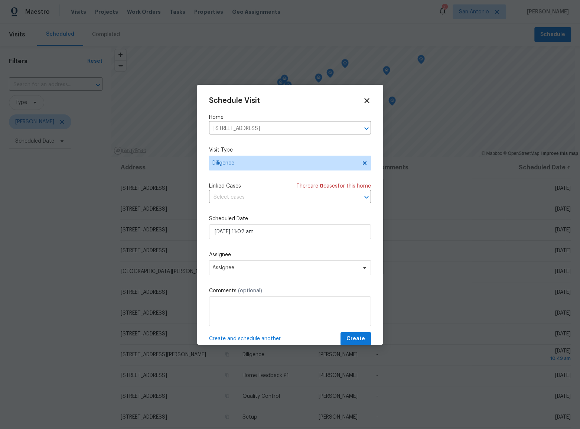
click at [299, 252] on label "Assignee" at bounding box center [290, 254] width 162 height 7
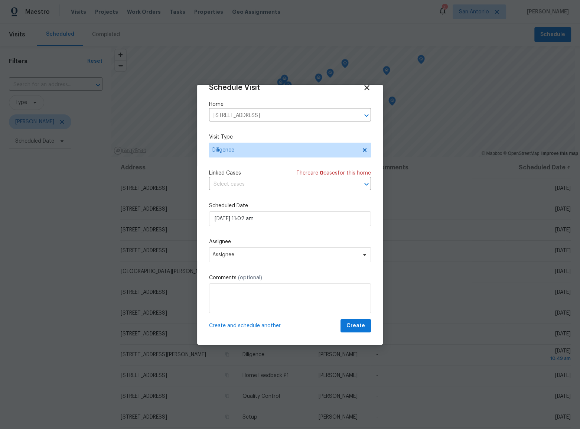
scroll to position [14, 0]
click at [316, 261] on span "Assignee" at bounding box center [290, 254] width 162 height 15
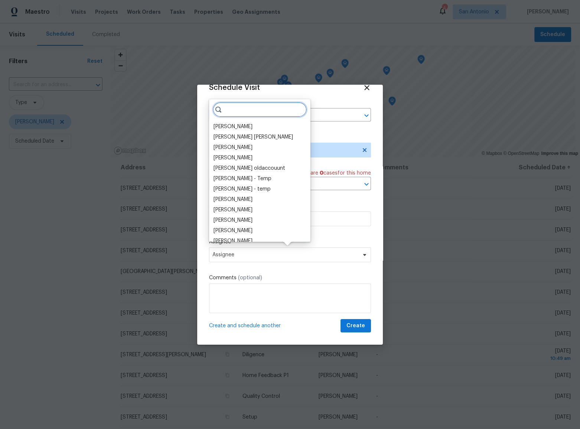
click at [253, 107] on input "search" at bounding box center [260, 109] width 94 height 15
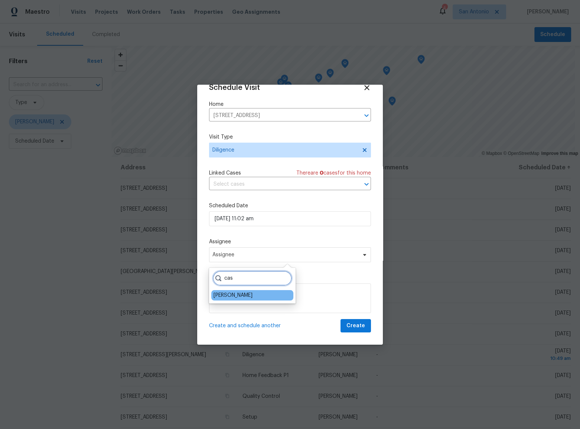
type input "cas"
click at [230, 290] on div "[PERSON_NAME]" at bounding box center [252, 295] width 82 height 10
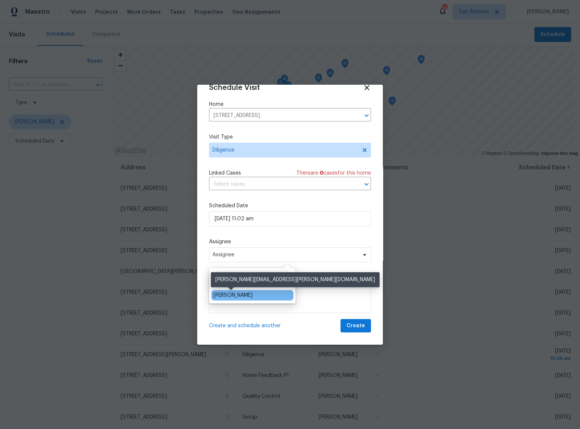
click at [233, 294] on div "[PERSON_NAME]" at bounding box center [233, 295] width 39 height 7
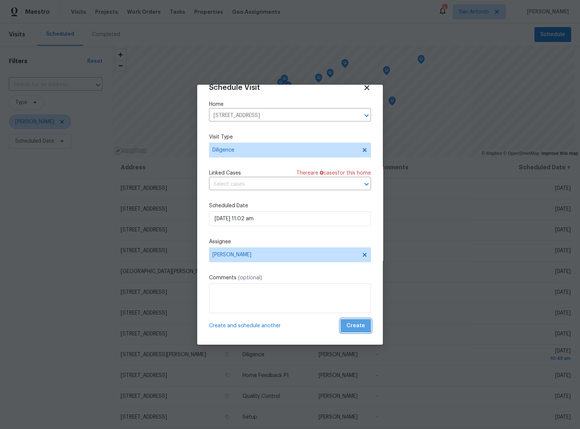
click at [348, 321] on button "Create" at bounding box center [356, 326] width 30 height 14
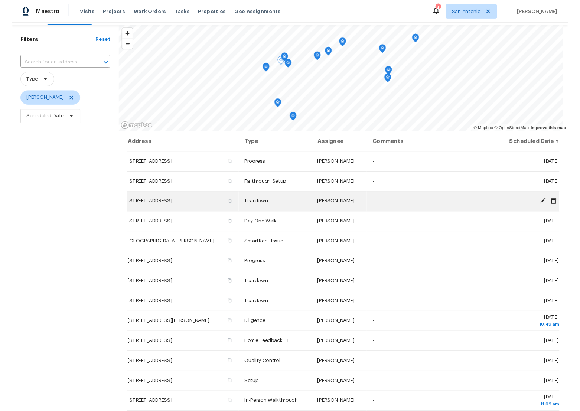
scroll to position [76, 0]
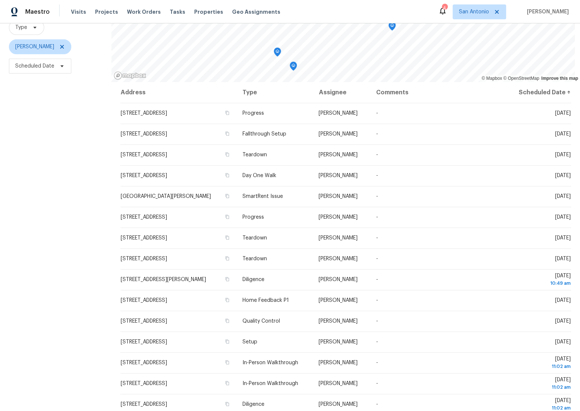
click at [207, 16] on div "Visits Projects Work Orders Tasks Properties Geo Assignments" at bounding box center [180, 11] width 218 height 15
click at [193, 18] on div "Visits Projects Work Orders Tasks Properties Geo Assignments" at bounding box center [180, 11] width 218 height 15
click at [194, 14] on span "Properties" at bounding box center [208, 11] width 29 height 7
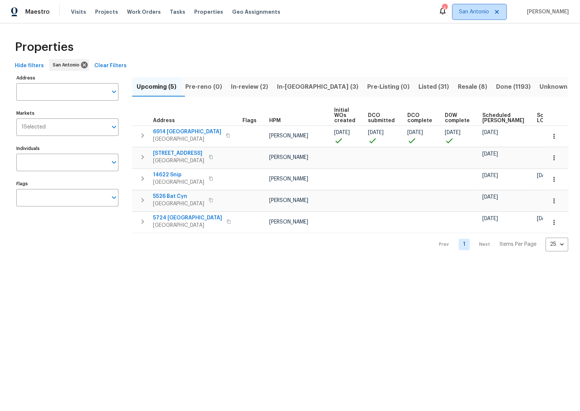
click at [484, 11] on span "San Antonio" at bounding box center [474, 11] width 30 height 7
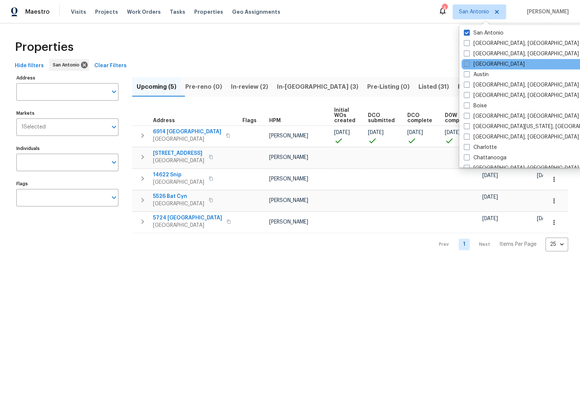
click at [487, 63] on label "[GEOGRAPHIC_DATA]" at bounding box center [494, 64] width 61 height 7
click at [469, 63] on input "[GEOGRAPHIC_DATA]" at bounding box center [466, 63] width 5 height 5
checkbox input "true"
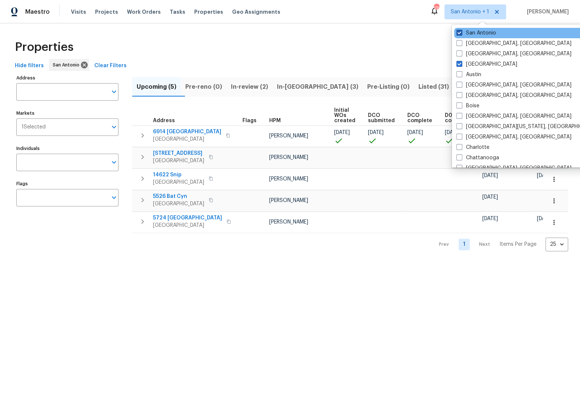
click at [474, 35] on label "San Antonio" at bounding box center [477, 32] width 40 height 7
click at [461, 34] on input "San Antonio" at bounding box center [459, 31] width 5 height 5
checkbox input "false"
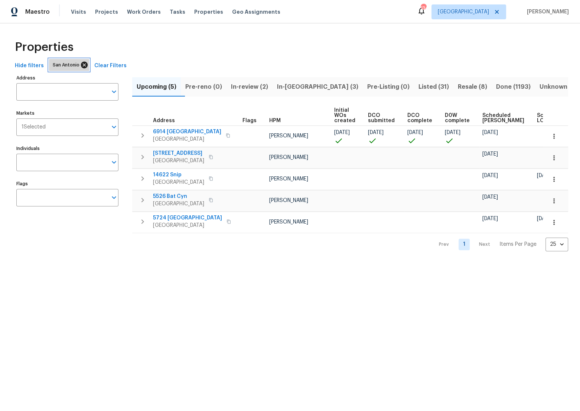
click at [81, 67] on icon at bounding box center [84, 65] width 7 height 7
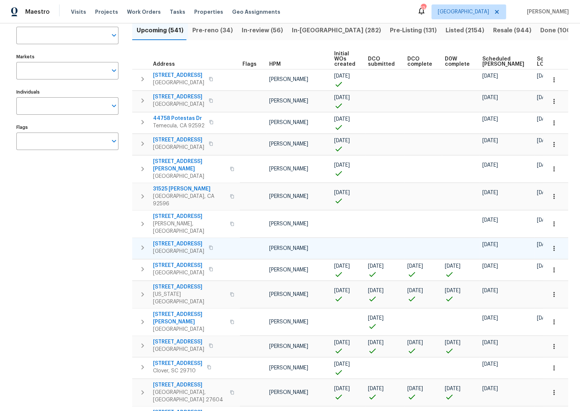
scroll to position [67, 0]
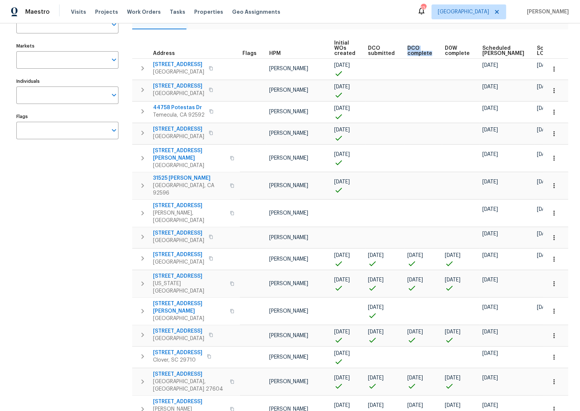
drag, startPoint x: 425, startPoint y: 50, endPoint x: 403, endPoint y: 48, distance: 22.4
click at [408, 48] on span "DCO complete" at bounding box center [420, 51] width 25 height 10
click at [426, 52] on span "DCO complete" at bounding box center [420, 51] width 25 height 10
click at [426, 51] on span "DCO complete" at bounding box center [420, 51] width 25 height 10
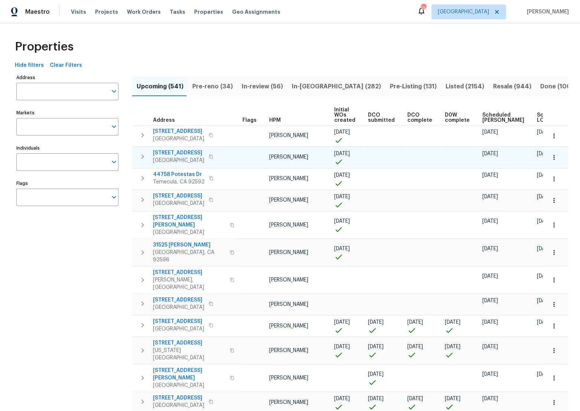
scroll to position [0, 0]
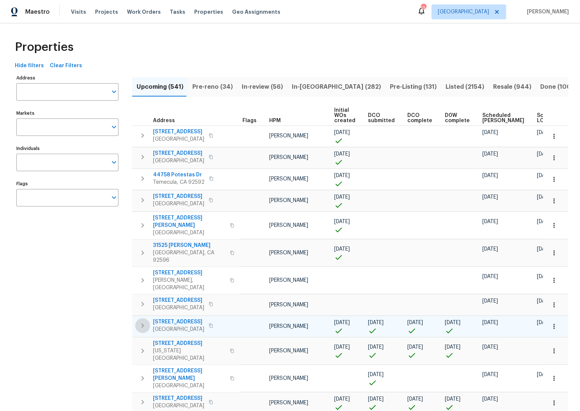
click at [141, 321] on icon "button" at bounding box center [142, 325] width 9 height 9
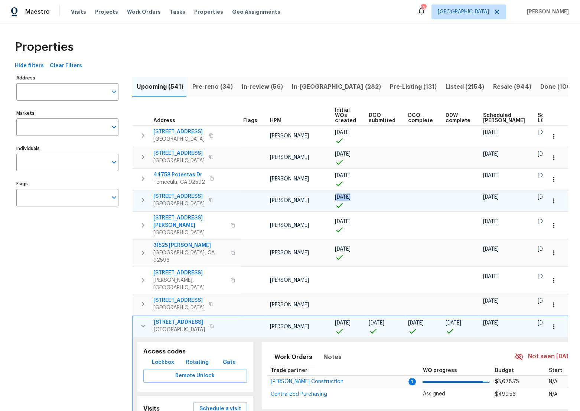
drag, startPoint x: 346, startPoint y: 206, endPoint x: 333, endPoint y: 194, distance: 17.4
click at [333, 194] on td "06/17/24" at bounding box center [349, 200] width 34 height 21
click at [344, 206] on div at bounding box center [349, 204] width 28 height 7
drag, startPoint x: 344, startPoint y: 206, endPoint x: 341, endPoint y: 192, distance: 15.0
click at [341, 194] on div "06/17/24" at bounding box center [349, 201] width 28 height 15
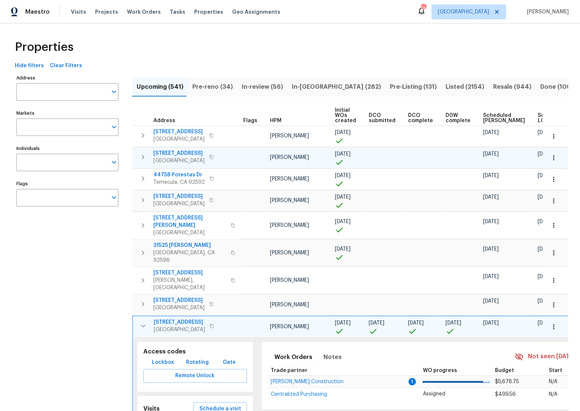
click at [343, 165] on div at bounding box center [349, 161] width 28 height 7
drag, startPoint x: 343, startPoint y: 163, endPoint x: 332, endPoint y: 152, distance: 15.2
click at [332, 152] on td "09/01/23" at bounding box center [349, 157] width 34 height 21
click at [340, 160] on icon at bounding box center [339, 162] width 9 height 9
click at [341, 156] on span "09/01/23" at bounding box center [343, 154] width 16 height 5
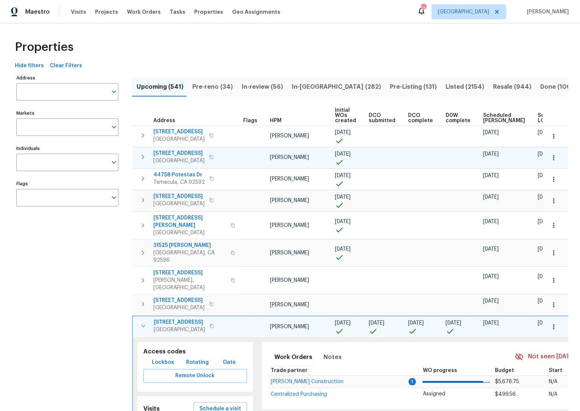
click at [337, 160] on icon at bounding box center [339, 162] width 9 height 9
click at [338, 168] on td at bounding box center [382, 168] width 498 height 0
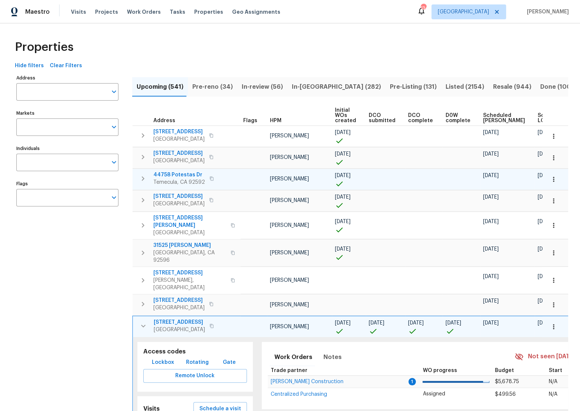
click at [343, 179] on div at bounding box center [349, 182] width 28 height 7
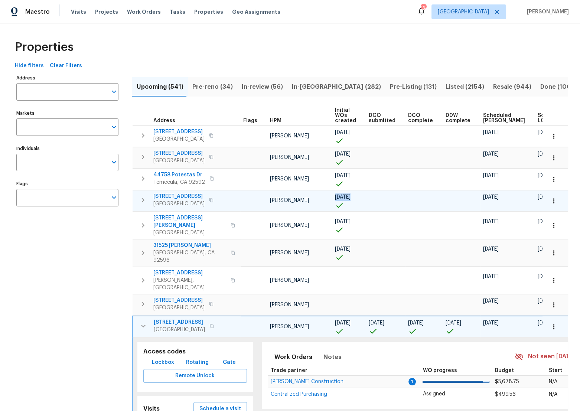
drag, startPoint x: 345, startPoint y: 207, endPoint x: 333, endPoint y: 195, distance: 16.8
click at [333, 195] on td "06/17/24" at bounding box center [349, 200] width 34 height 21
click at [341, 207] on icon at bounding box center [339, 205] width 9 height 9
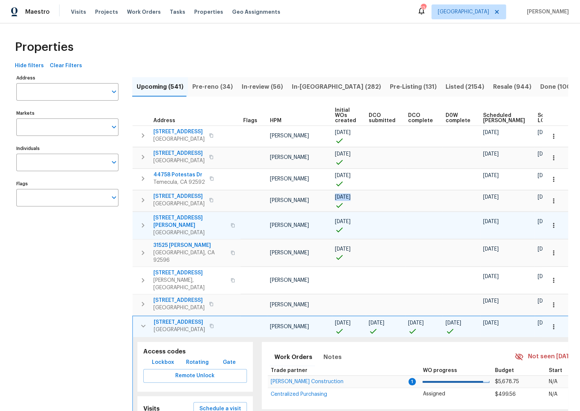
click at [340, 225] on icon at bounding box center [339, 229] width 9 height 9
drag, startPoint x: 343, startPoint y: 230, endPoint x: 333, endPoint y: 216, distance: 16.7
click at [333, 216] on td "08/09/24" at bounding box center [349, 225] width 34 height 27
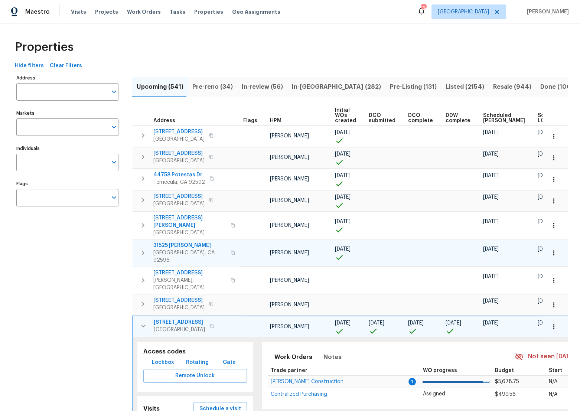
click at [350, 253] on div at bounding box center [349, 256] width 28 height 7
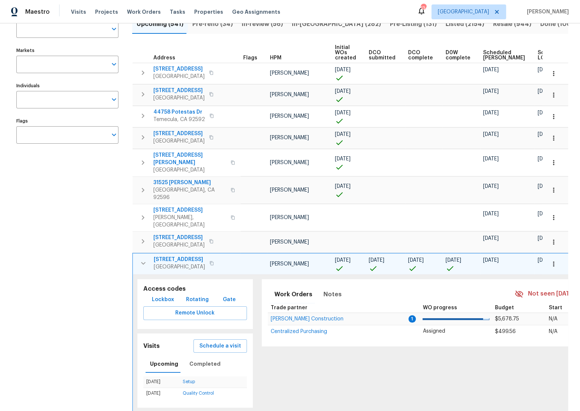
scroll to position [67, 0]
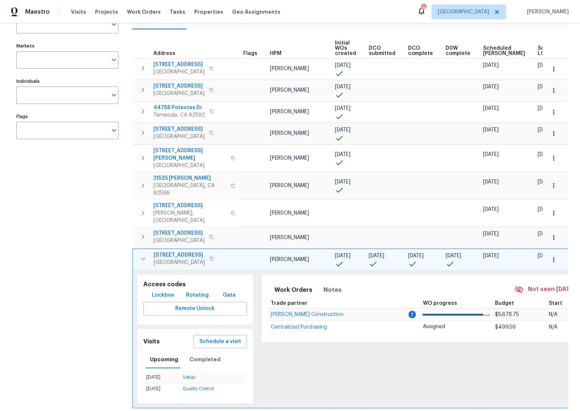
click at [173, 251] on span "1820 W Expressman St" at bounding box center [179, 254] width 51 height 7
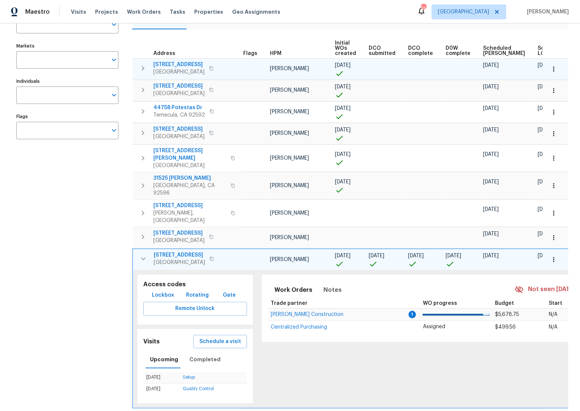
click at [179, 61] on span "222 N Country Club Rd" at bounding box center [178, 64] width 51 height 7
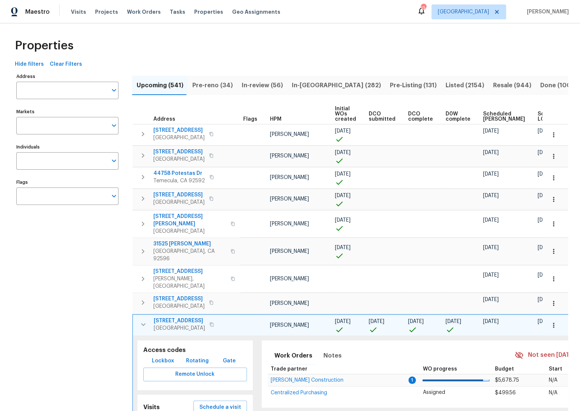
scroll to position [0, 0]
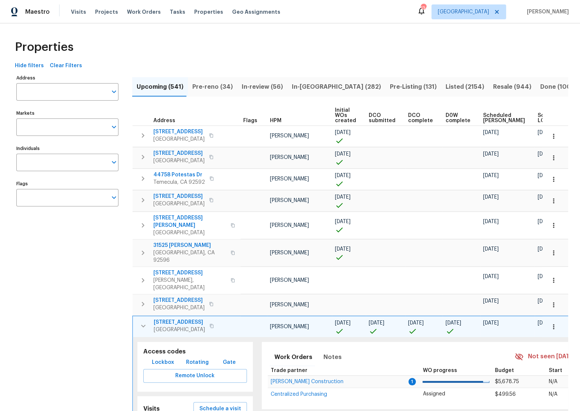
click at [461, 119] on span "D0W complete" at bounding box center [458, 118] width 25 height 10
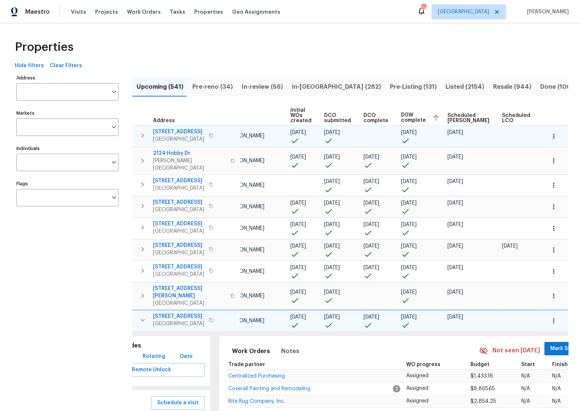
scroll to position [0, 52]
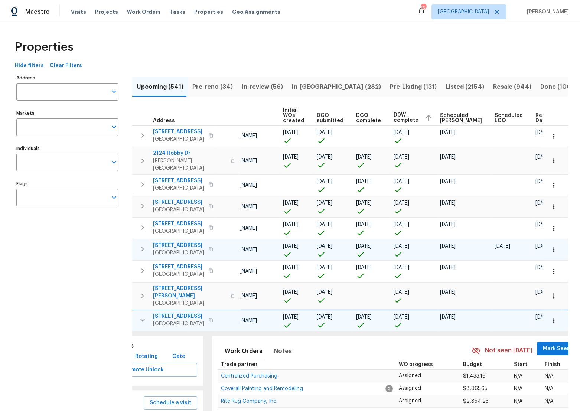
drag, startPoint x: 536, startPoint y: 238, endPoint x: 512, endPoint y: 240, distance: 24.2
click at [533, 240] on td "08/25/25" at bounding box center [547, 249] width 29 height 21
click at [536, 244] on span "08/25/25" at bounding box center [544, 246] width 16 height 5
drag, startPoint x: 534, startPoint y: 241, endPoint x: 512, endPoint y: 241, distance: 21.9
click at [536, 243] on div "08/25/25" at bounding box center [547, 246] width 23 height 7
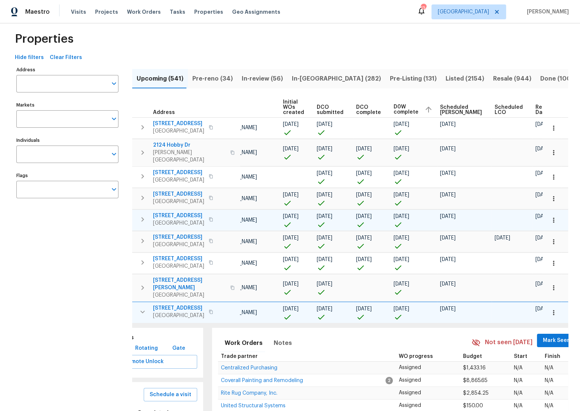
scroll to position [0, 0]
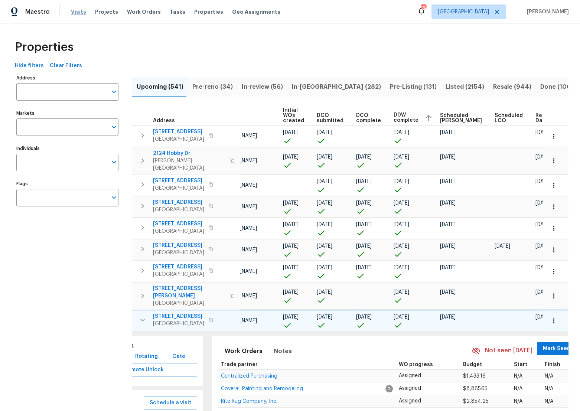
click at [83, 10] on div "Visits Projects Work Orders Tasks Properties Geo Assignments" at bounding box center [180, 11] width 218 height 15
click at [301, 84] on span "In-reno (282)" at bounding box center [336, 87] width 89 height 10
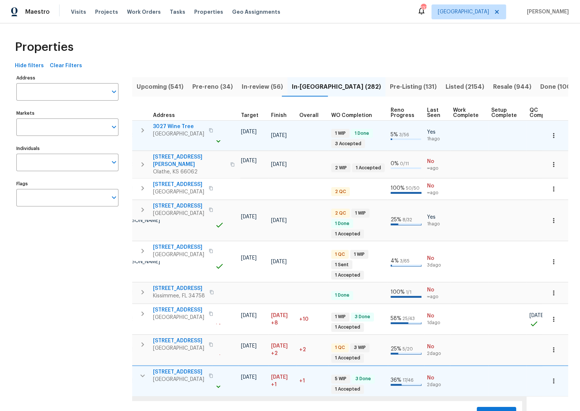
scroll to position [0, 211]
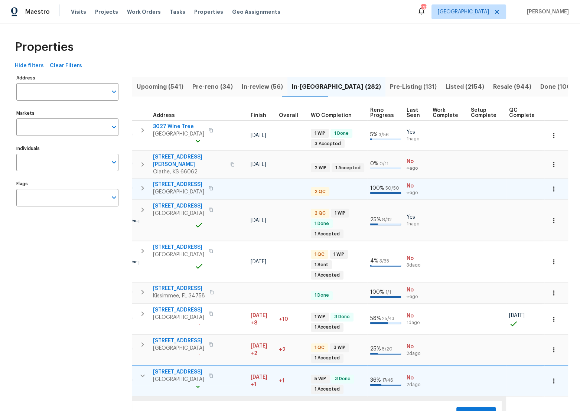
click at [379, 192] on div at bounding box center [385, 192] width 30 height 1
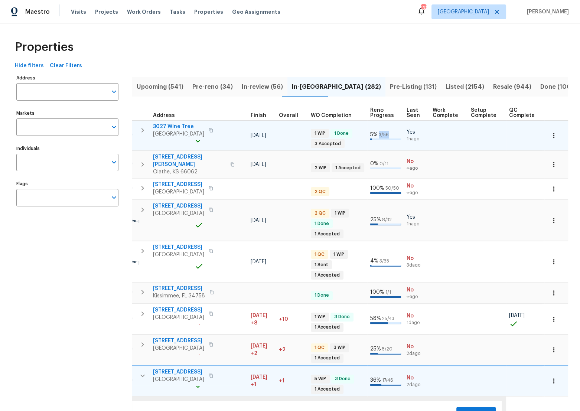
drag, startPoint x: 388, startPoint y: 134, endPoint x: 377, endPoint y: 134, distance: 10.8
click at [377, 134] on div "5 % 3 / 56" at bounding box center [385, 134] width 30 height 7
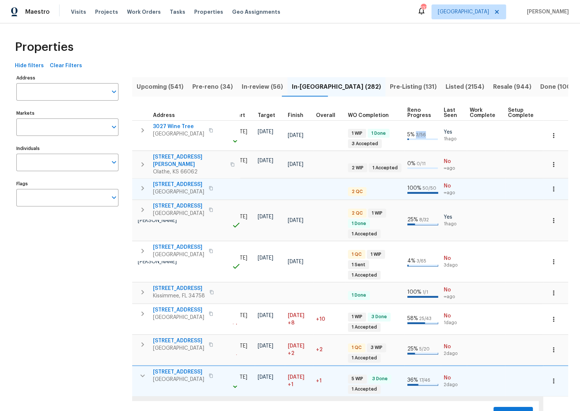
scroll to position [0, 177]
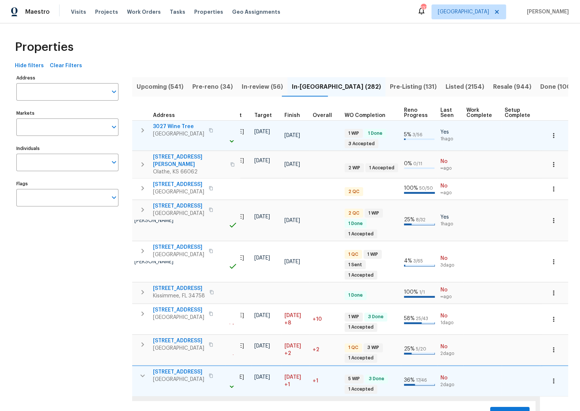
click at [424, 139] on div at bounding box center [419, 139] width 30 height 1
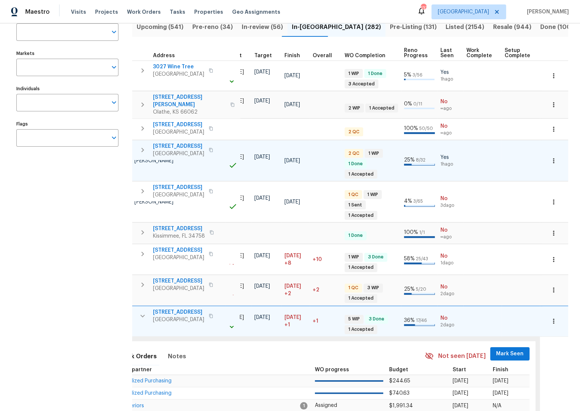
scroll to position [67, 0]
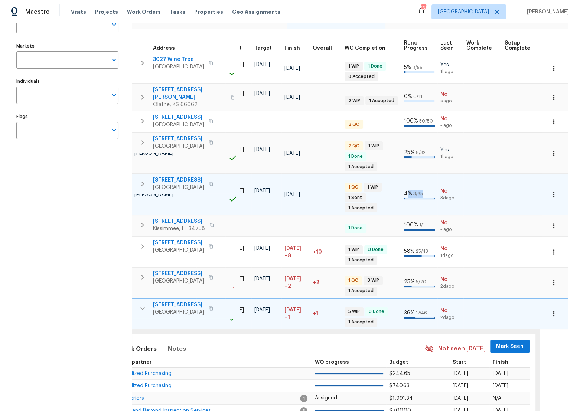
drag, startPoint x: 431, startPoint y: 185, endPoint x: 406, endPoint y: 185, distance: 24.1
click at [406, 185] on td "4 % 3 / 65" at bounding box center [419, 194] width 36 height 41
click at [418, 192] on span "3 / 65" at bounding box center [418, 194] width 10 height 4
drag, startPoint x: 402, startPoint y: 181, endPoint x: 422, endPoint y: 185, distance: 20.7
click at [422, 185] on td "4 % 3 / 65" at bounding box center [419, 194] width 36 height 41
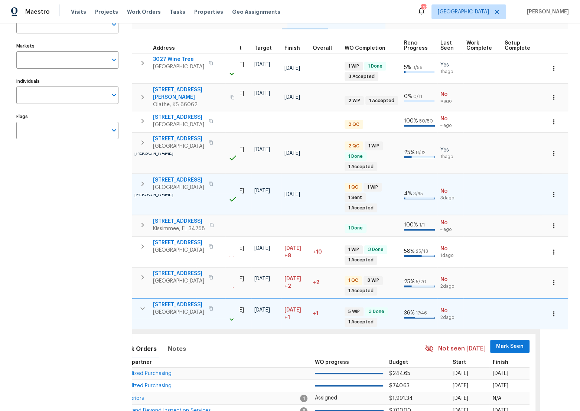
click at [424, 198] on div at bounding box center [419, 198] width 30 height 1
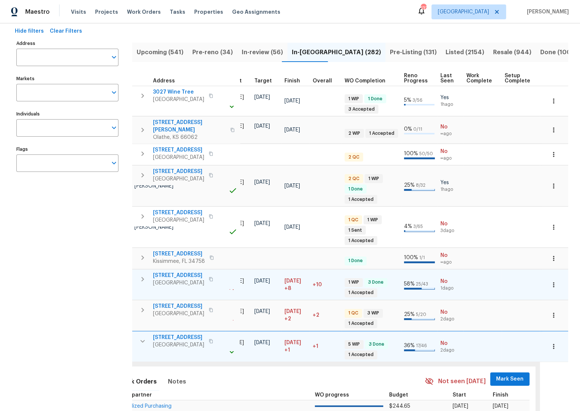
scroll to position [33, 0]
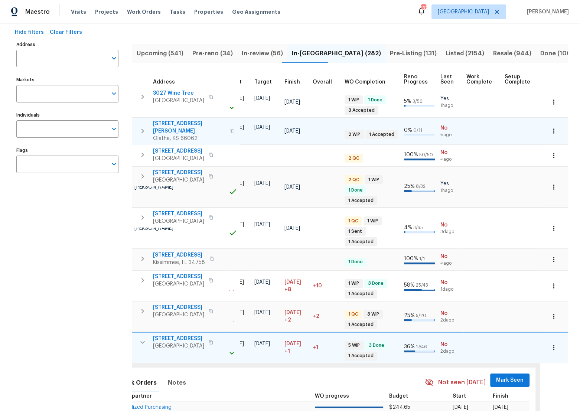
click at [414, 134] on div at bounding box center [419, 134] width 30 height 1
drag, startPoint x: 401, startPoint y: 130, endPoint x: 422, endPoint y: 130, distance: 21.2
click at [422, 130] on td "0 % 0 / 11" at bounding box center [419, 131] width 36 height 27
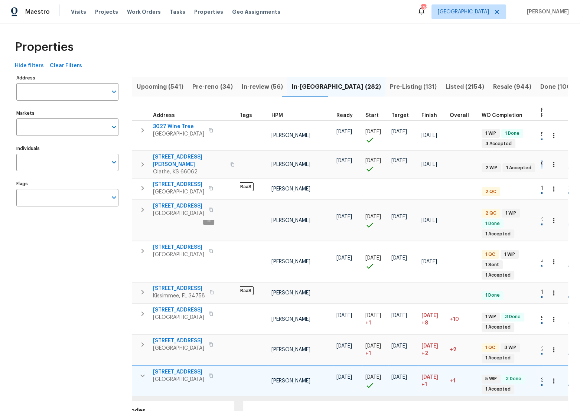
scroll to position [0, 0]
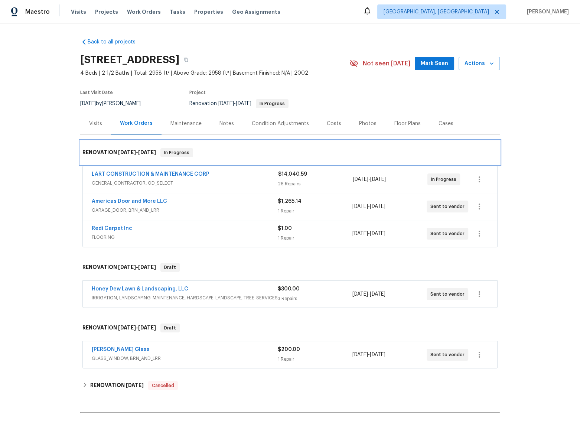
click at [135, 149] on h6 "RENOVATION 8/28/25 - 9/17/25" at bounding box center [119, 152] width 74 height 9
click at [135, 150] on span "8/28/25" at bounding box center [127, 152] width 18 height 5
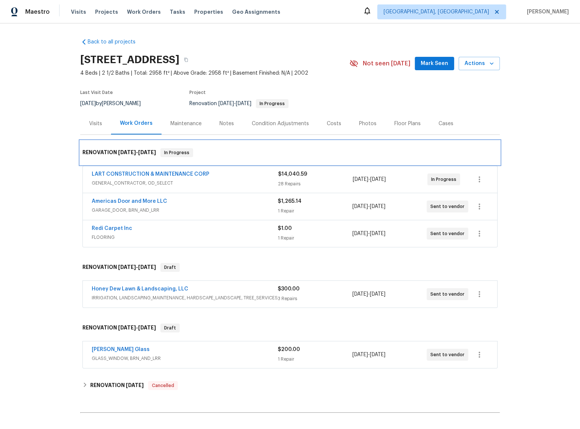
click at [135, 150] on span "8/28/25" at bounding box center [127, 152] width 18 height 5
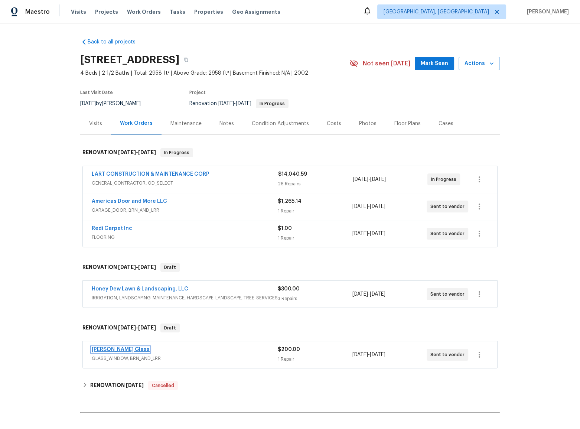
click at [100, 347] on link "Soto Glass" at bounding box center [121, 349] width 58 height 5
click at [164, 290] on link "Honey Dew Lawn & Landscaping, LLC" at bounding box center [140, 288] width 97 height 5
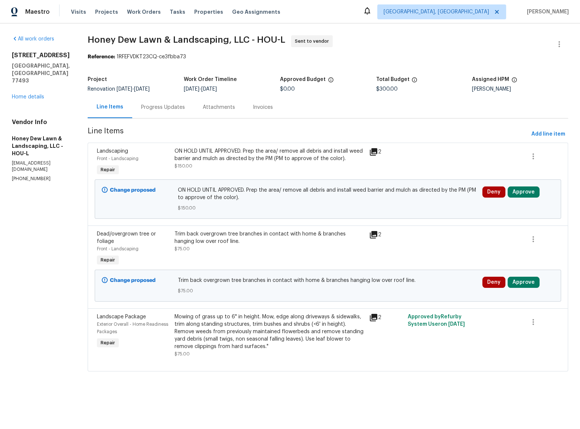
click at [376, 153] on icon at bounding box center [373, 151] width 9 height 9
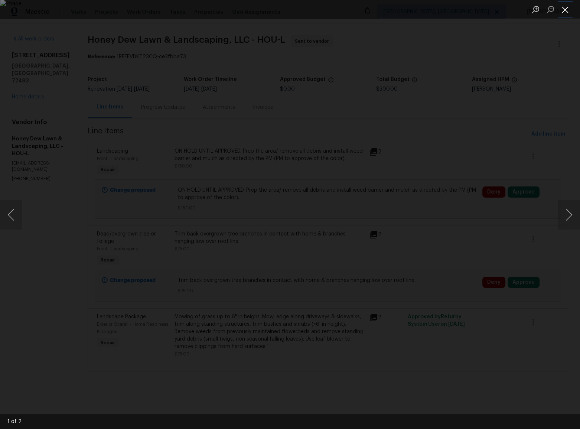
click at [567, 13] on button "Close lightbox" at bounding box center [565, 9] width 15 height 13
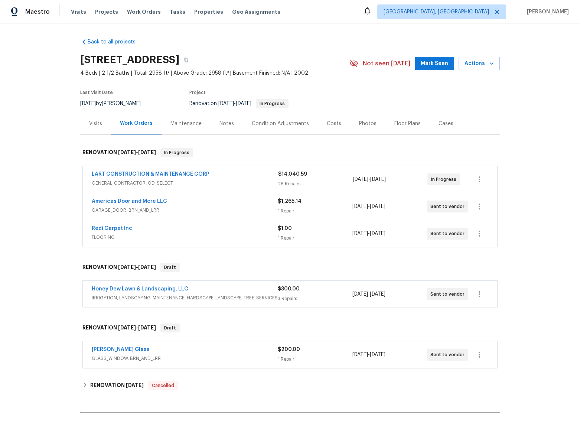
click at [132, 293] on div "Honey Dew Lawn & Landscaping, LLC" at bounding box center [185, 289] width 186 height 9
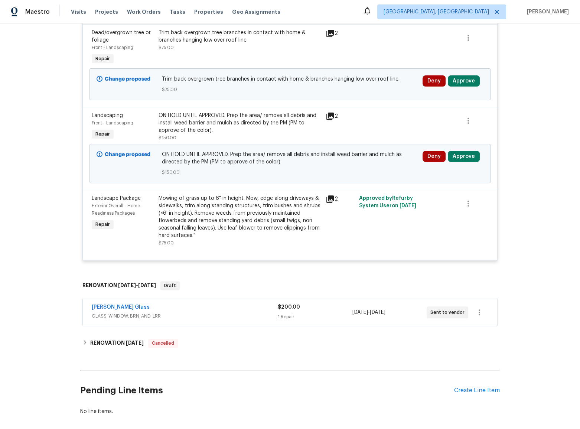
scroll to position [304, 0]
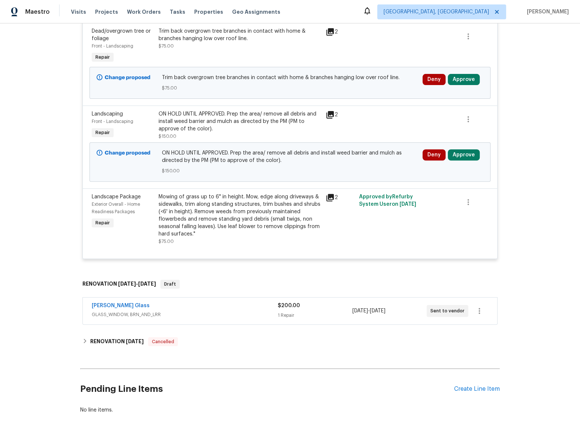
click at [4, 132] on div "Back to all projects 2222 Princess Snow Cir, Katy, TX 77493 4 Beds | 2 1/2 Bath…" at bounding box center [290, 226] width 580 height 406
click at [26, 144] on div "Back to all projects 2222 Princess Snow Cir, Katy, TX 77493 4 Beds | 2 1/2 Bath…" at bounding box center [290, 226] width 580 height 406
click at [38, 197] on div "Back to all projects 2222 Princess Snow Cir, Katy, TX 77493 4 Beds | 2 1/2 Bath…" at bounding box center [290, 226] width 580 height 406
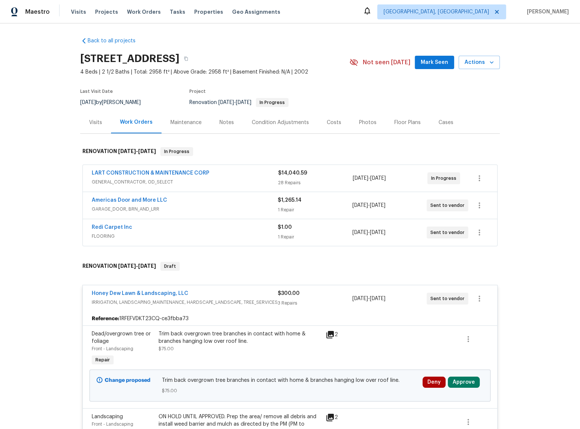
scroll to position [0, 0]
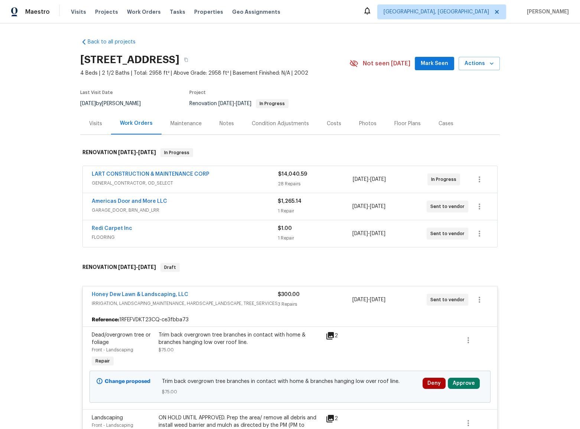
click at [28, 223] on div "Back to all projects 2222 Princess Snow Cir, Katy, TX 77493 4 Beds | 2 1/2 Bath…" at bounding box center [290, 226] width 580 height 406
click at [6, 118] on div "Back to all projects 2222 Princess Snow Cir, Katy, TX 77493 4 Beds | 2 1/2 Bath…" at bounding box center [290, 226] width 580 height 406
click at [7, 127] on div "Back to all projects 2222 Princess Snow Cir, Katy, TX 77493 4 Beds | 2 1/2 Bath…" at bounding box center [290, 226] width 580 height 406
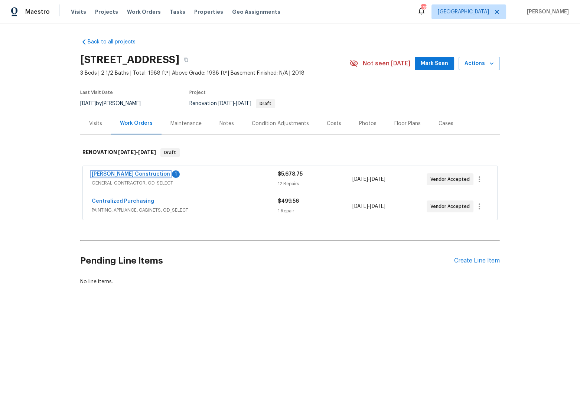
click at [103, 173] on link "[PERSON_NAME] Construction" at bounding box center [131, 174] width 78 height 5
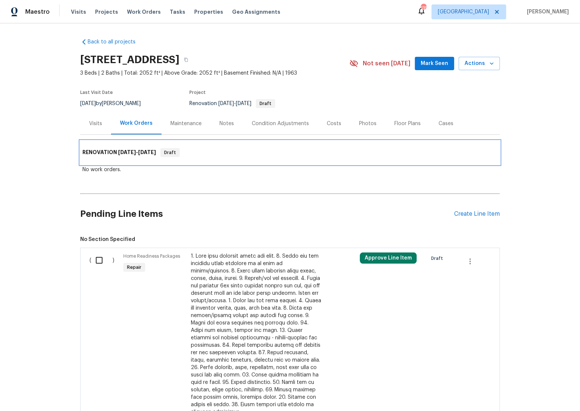
click at [148, 152] on span "[DATE]" at bounding box center [147, 152] width 18 height 5
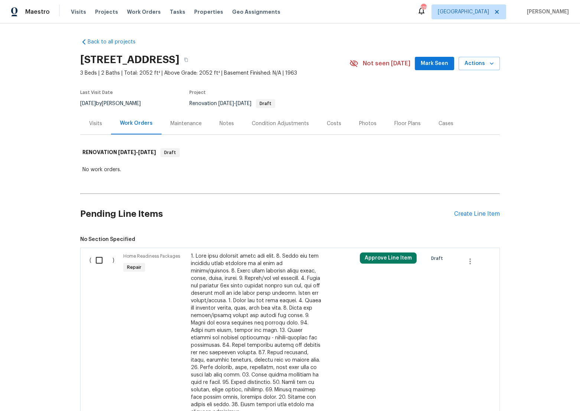
click at [93, 171] on div "No work orders." at bounding box center [289, 169] width 415 height 7
drag, startPoint x: 125, startPoint y: 171, endPoint x: 77, endPoint y: 170, distance: 48.3
click at [77, 170] on div "Back to all projects [STREET_ADDRESS] 3 Beds | 2 Baths | Total: 2052 ft² | Abov…" at bounding box center [290, 217] width 580 height 388
click at [139, 168] on div "No work orders." at bounding box center [289, 169] width 415 height 7
click at [132, 171] on div "No work orders." at bounding box center [289, 169] width 415 height 7
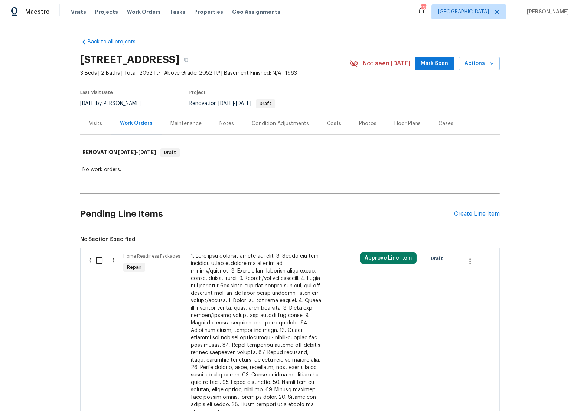
drag, startPoint x: 73, startPoint y: 152, endPoint x: 163, endPoint y: 157, distance: 90.4
click at [163, 157] on div "Back to all projects [STREET_ADDRESS] 3 Beds | 2 Baths | Total: 2052 ft² | Abov…" at bounding box center [290, 217] width 580 height 388
drag, startPoint x: 75, startPoint y: 155, endPoint x: 156, endPoint y: 152, distance: 81.4
click at [156, 152] on div "Back to all projects [STREET_ADDRESS] 3 Beds | 2 Baths | Total: 2052 ft² | Abov…" at bounding box center [290, 217] width 580 height 388
drag, startPoint x: 77, startPoint y: 152, endPoint x: 79, endPoint y: 160, distance: 9.2
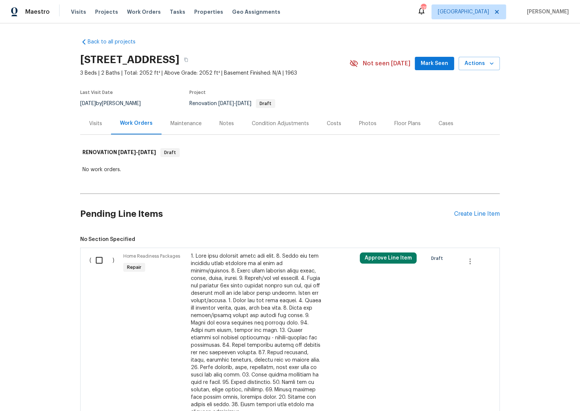
click at [78, 156] on div "Back to all projects [STREET_ADDRESS] 3 Beds | 2 Baths | Total: 2052 ft² | Abov…" at bounding box center [290, 217] width 580 height 388
drag, startPoint x: 78, startPoint y: 167, endPoint x: 160, endPoint y: 174, distance: 82.4
click at [160, 174] on div "No work orders." at bounding box center [290, 170] width 420 height 11
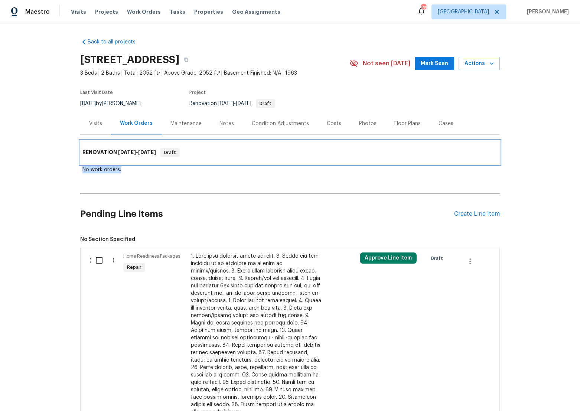
drag, startPoint x: 158, startPoint y: 152, endPoint x: 72, endPoint y: 148, distance: 85.5
click at [72, 148] on div "Back to all projects [STREET_ADDRESS] 3 Beds | 2 Baths | Total: 2052 ft² | Abov…" at bounding box center [290, 217] width 580 height 388
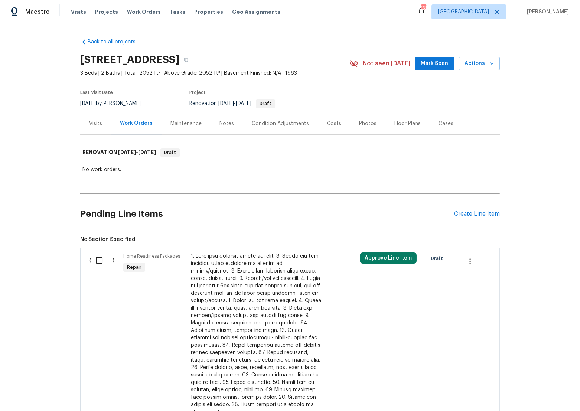
click at [111, 181] on div "Back to all projects [STREET_ADDRESS] 3 Beds | 2 Baths | Total: 2052 ft² | Abov…" at bounding box center [290, 413] width 420 height 762
click at [124, 175] on div "No work orders." at bounding box center [290, 170] width 420 height 11
click at [115, 169] on div "No work orders." at bounding box center [289, 169] width 415 height 7
click at [138, 178] on div "Back to all projects [STREET_ADDRESS] 3 Beds | 2 Baths | Total: 2052 ft² | Abov…" at bounding box center [290, 413] width 420 height 762
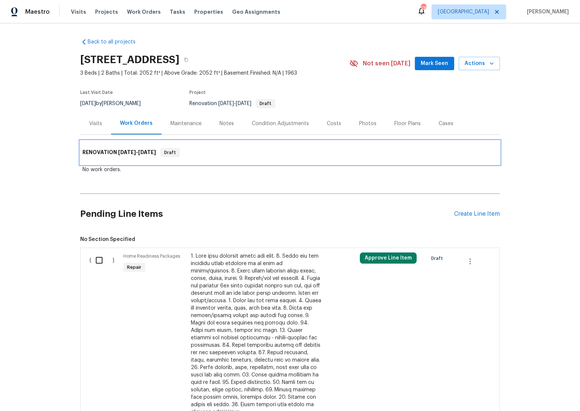
drag, startPoint x: 184, startPoint y: 152, endPoint x: 110, endPoint y: 154, distance: 74.0
click at [110, 154] on div "RENOVATION [DATE] - [DATE] Draft" at bounding box center [289, 152] width 415 height 9
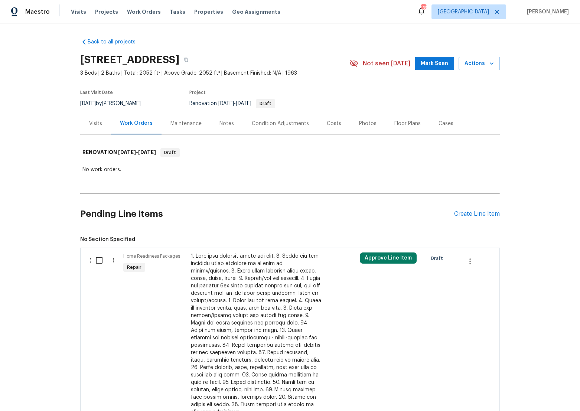
click at [123, 183] on div "Back to all projects [STREET_ADDRESS] 3 Beds | 2 Baths | Total: 2052 ft² | Abov…" at bounding box center [290, 413] width 420 height 762
click at [125, 172] on div "No work orders." at bounding box center [289, 169] width 415 height 7
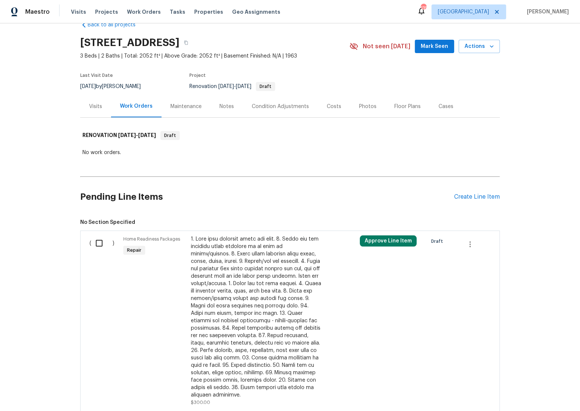
scroll to position [33, 0]
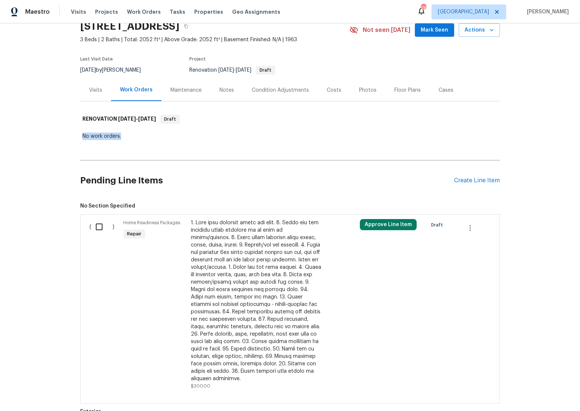
drag, startPoint x: 133, startPoint y: 137, endPoint x: 126, endPoint y: 121, distance: 17.0
click at [116, 128] on div "RENOVATION [DATE] - [DATE] Draft No work orders." at bounding box center [290, 124] width 420 height 35
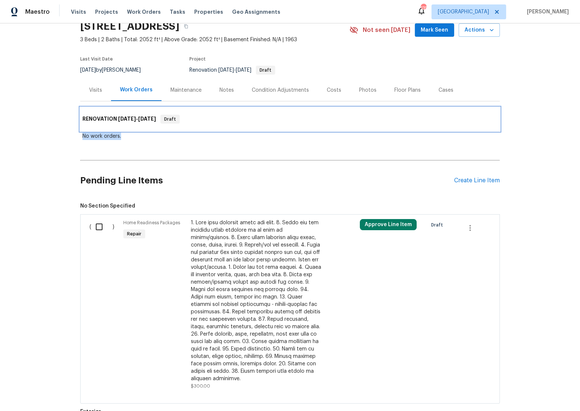
drag, startPoint x: 141, startPoint y: 114, endPoint x: 88, endPoint y: 117, distance: 52.8
click at [88, 117] on h6 "RENOVATION [DATE] - [DATE]" at bounding box center [119, 119] width 74 height 9
